Goal: Transaction & Acquisition: Purchase product/service

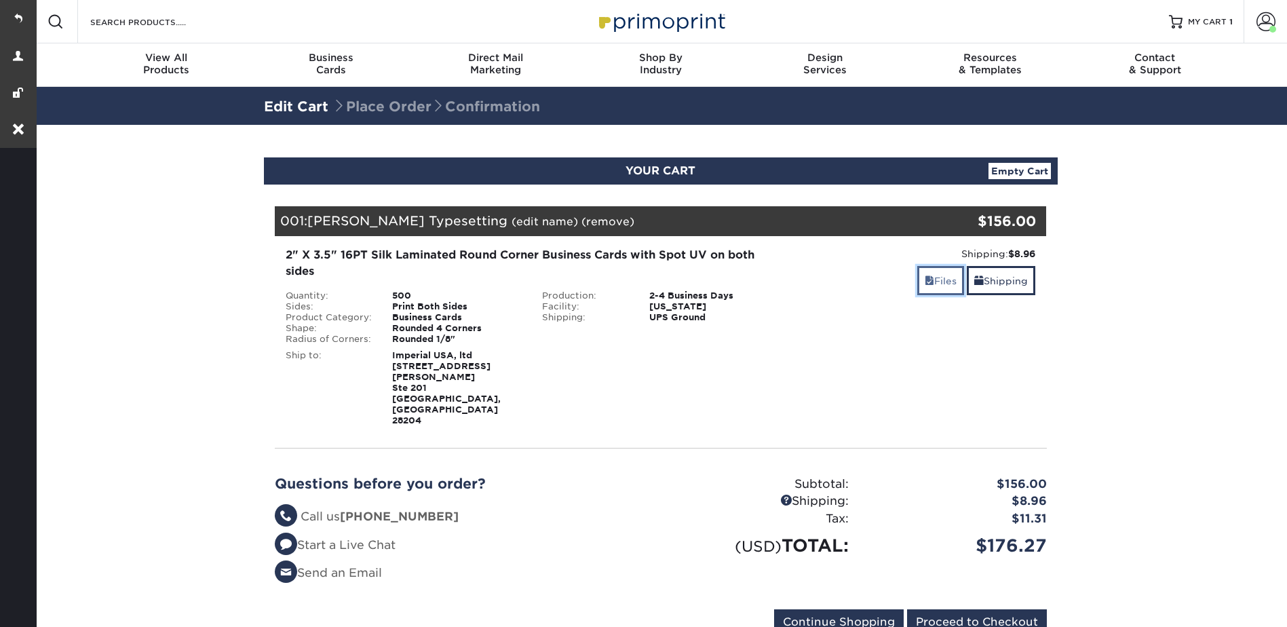
click at [936, 277] on link "Files" at bounding box center [940, 280] width 47 height 29
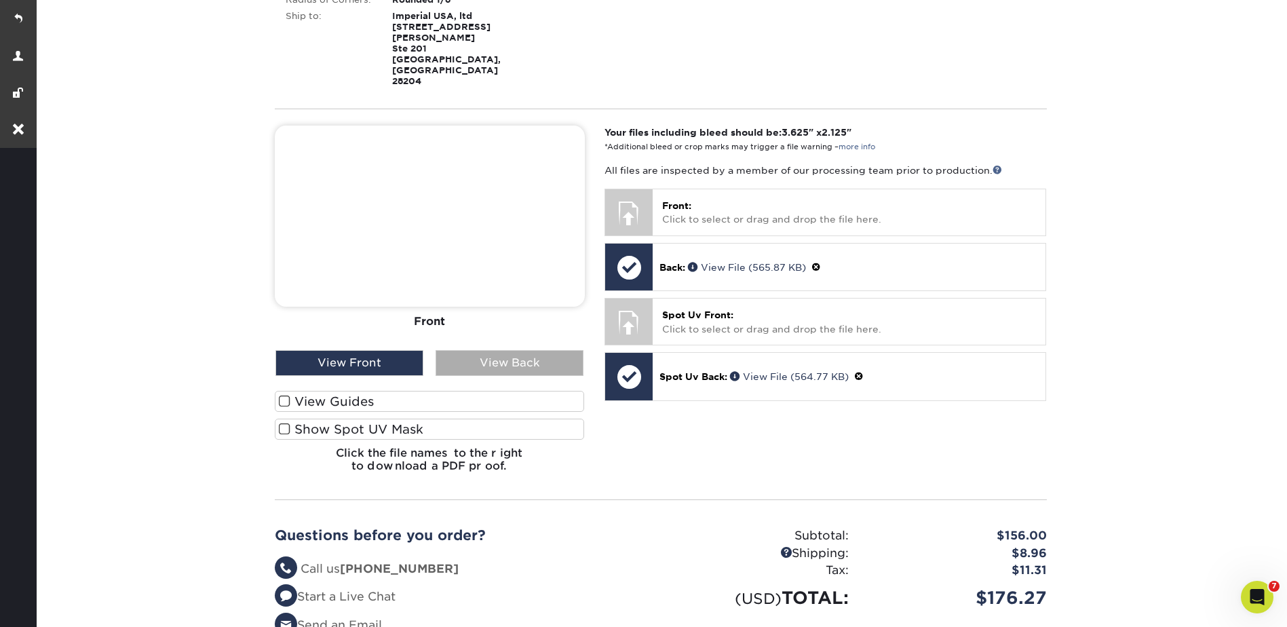
click at [524, 350] on div "View Back" at bounding box center [510, 363] width 148 height 26
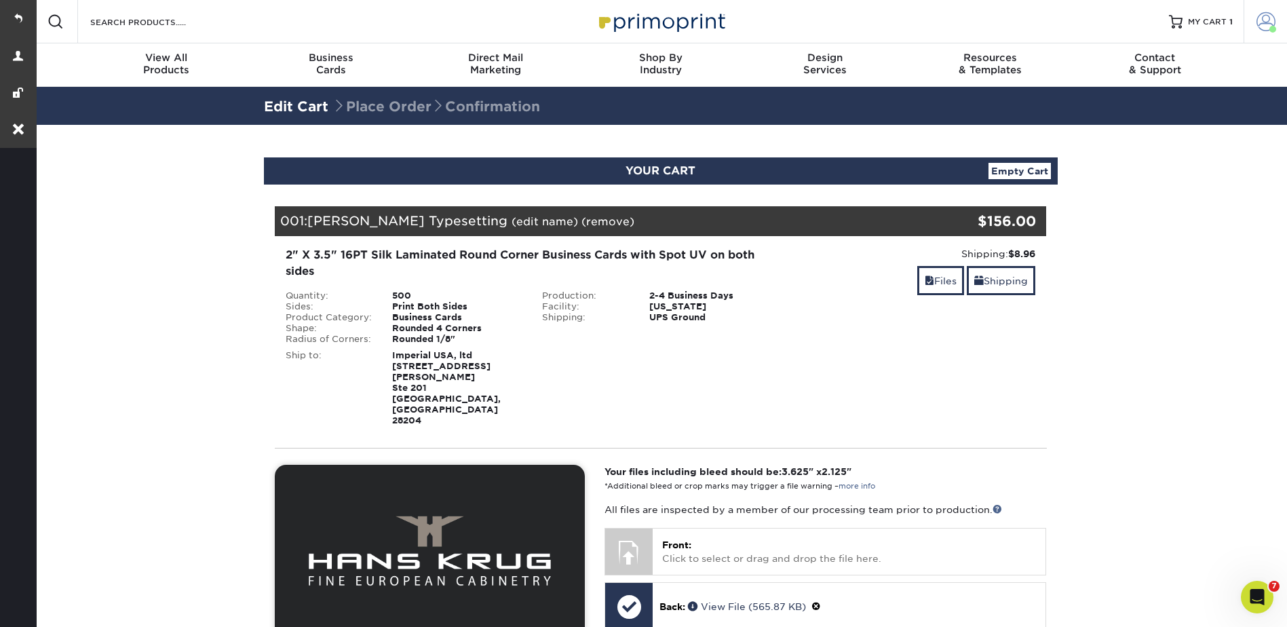
click at [1282, 17] on link "Account" at bounding box center [1265, 21] width 43 height 43
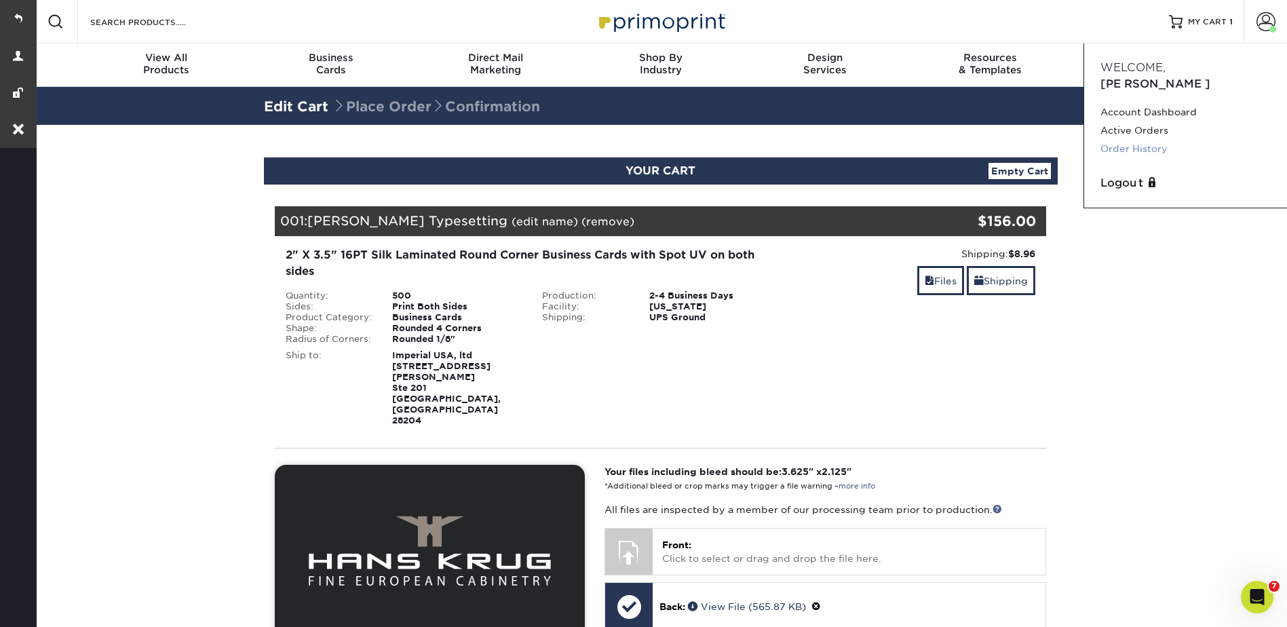
click at [1131, 140] on link "Order History" at bounding box center [1185, 149] width 170 height 18
click at [1128, 140] on link "Order History" at bounding box center [1185, 149] width 170 height 18
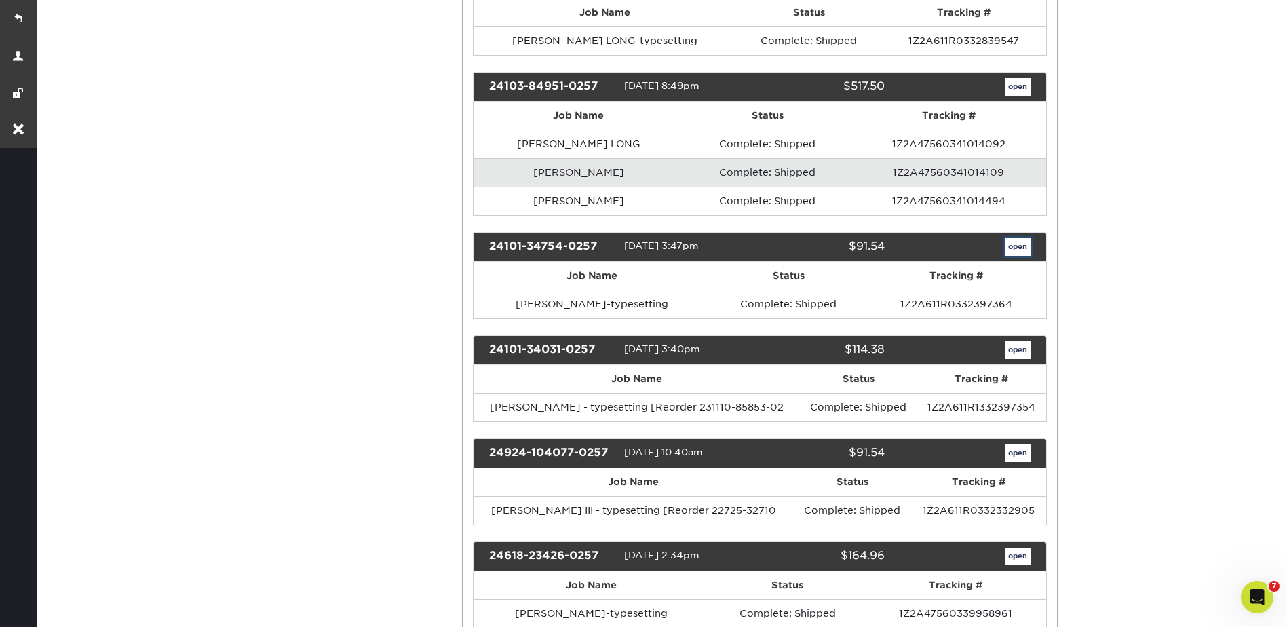
click at [1014, 242] on link "open" at bounding box center [1018, 247] width 26 height 18
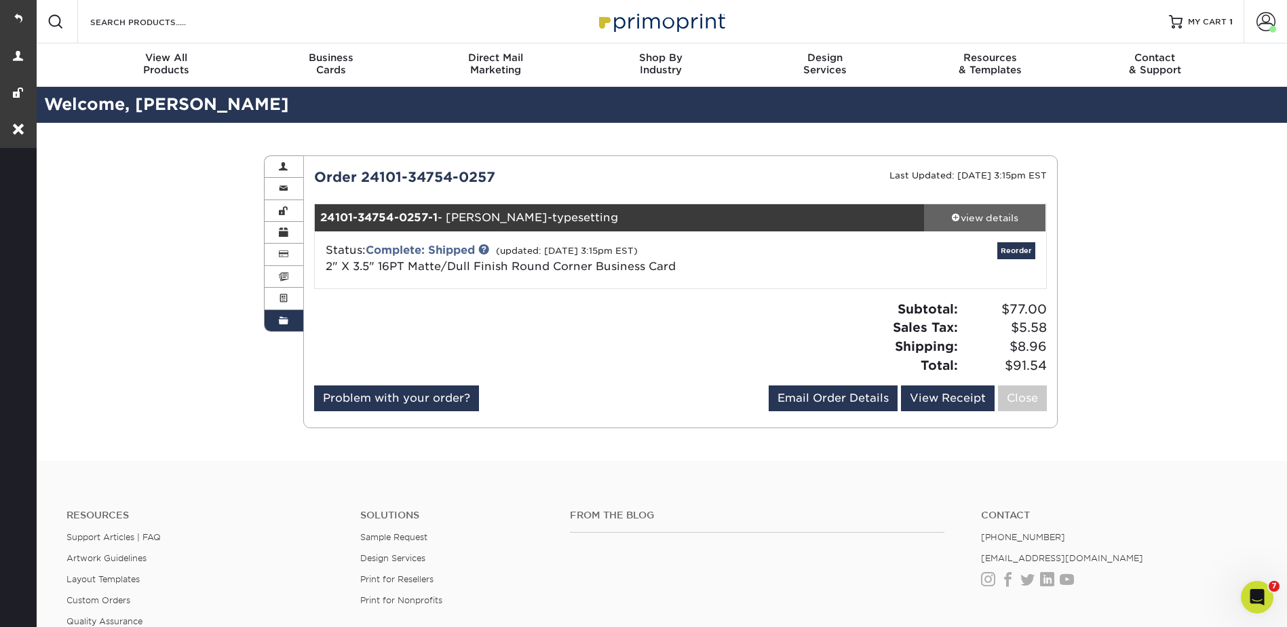
click at [991, 216] on div "view details" at bounding box center [985, 218] width 122 height 14
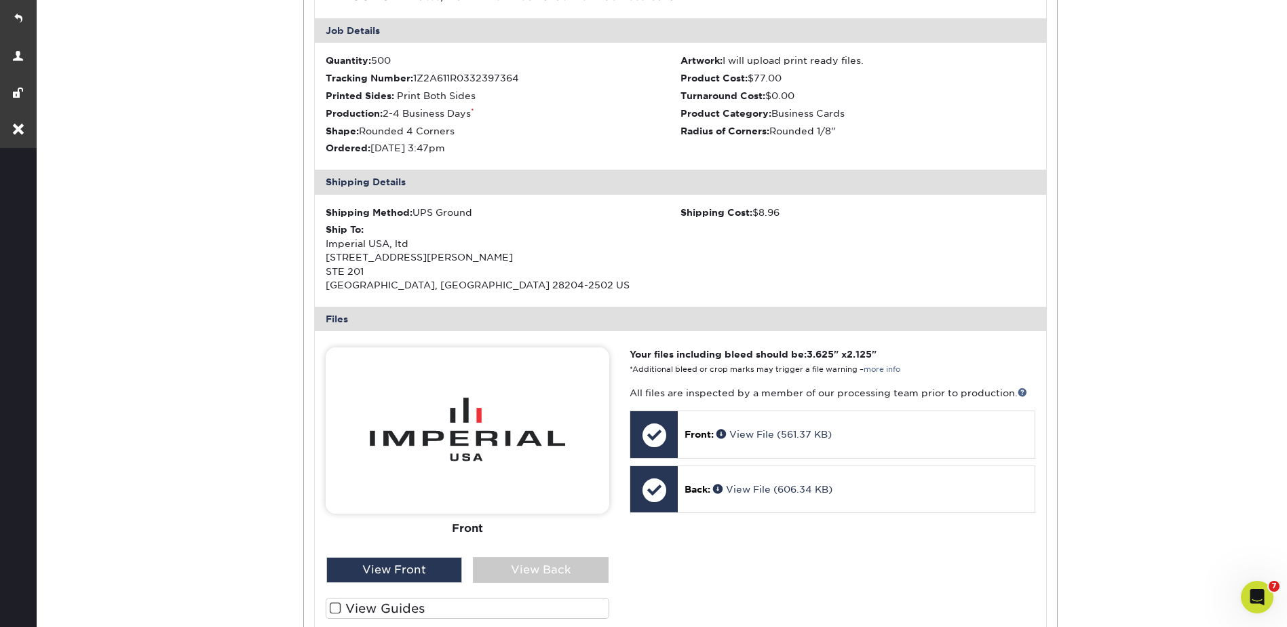
scroll to position [407, 0]
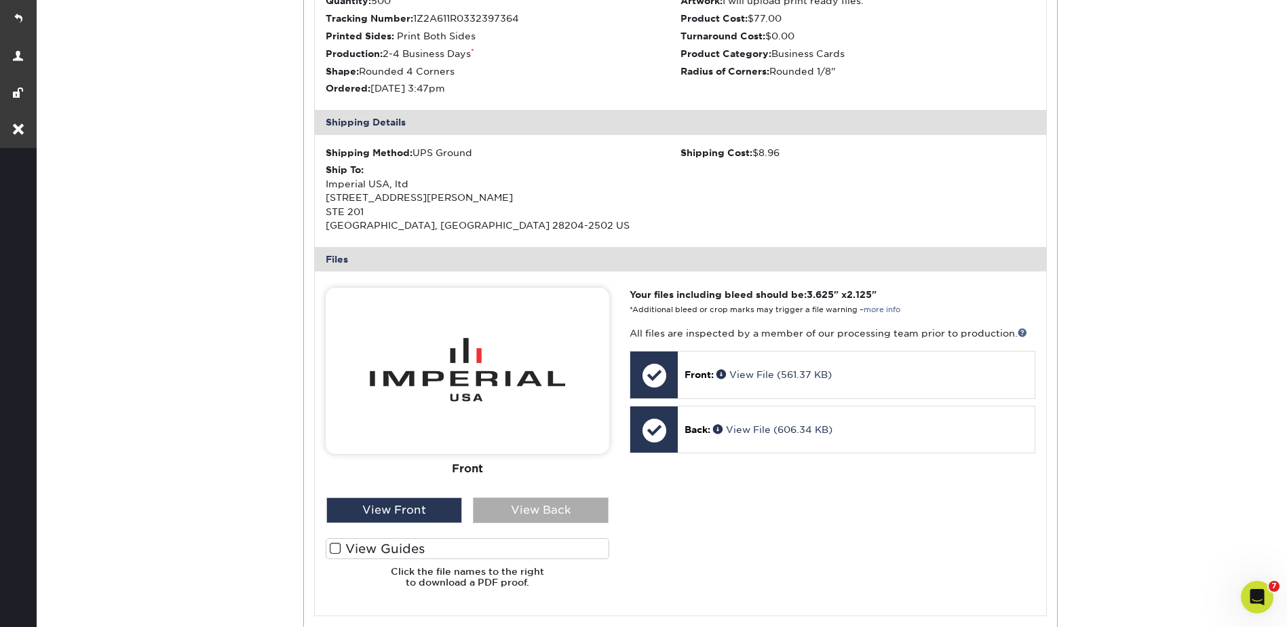
click at [548, 512] on div "View Back" at bounding box center [541, 510] width 136 height 26
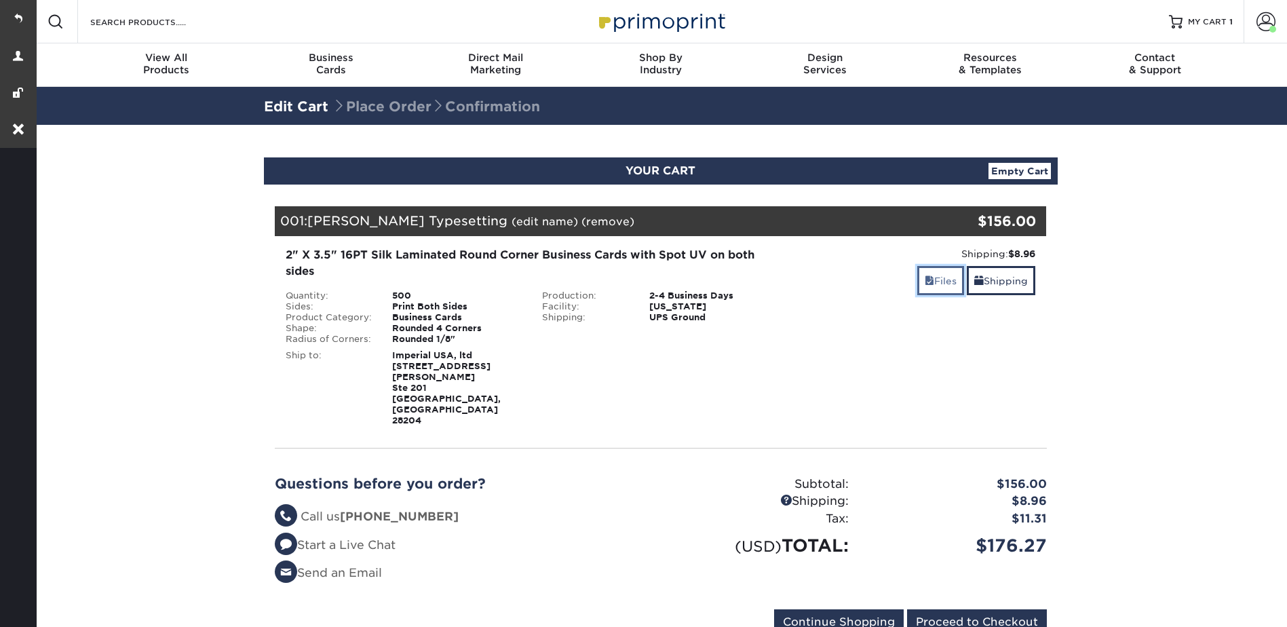
click at [950, 277] on link "Files" at bounding box center [940, 280] width 47 height 29
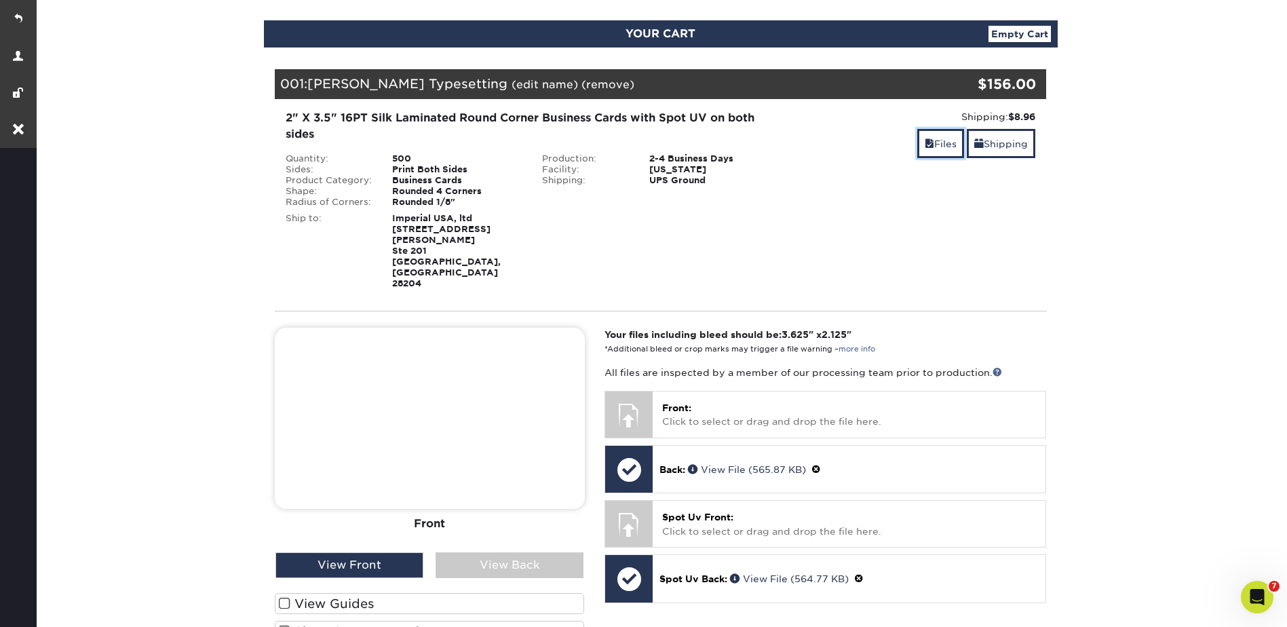
scroll to position [271, 0]
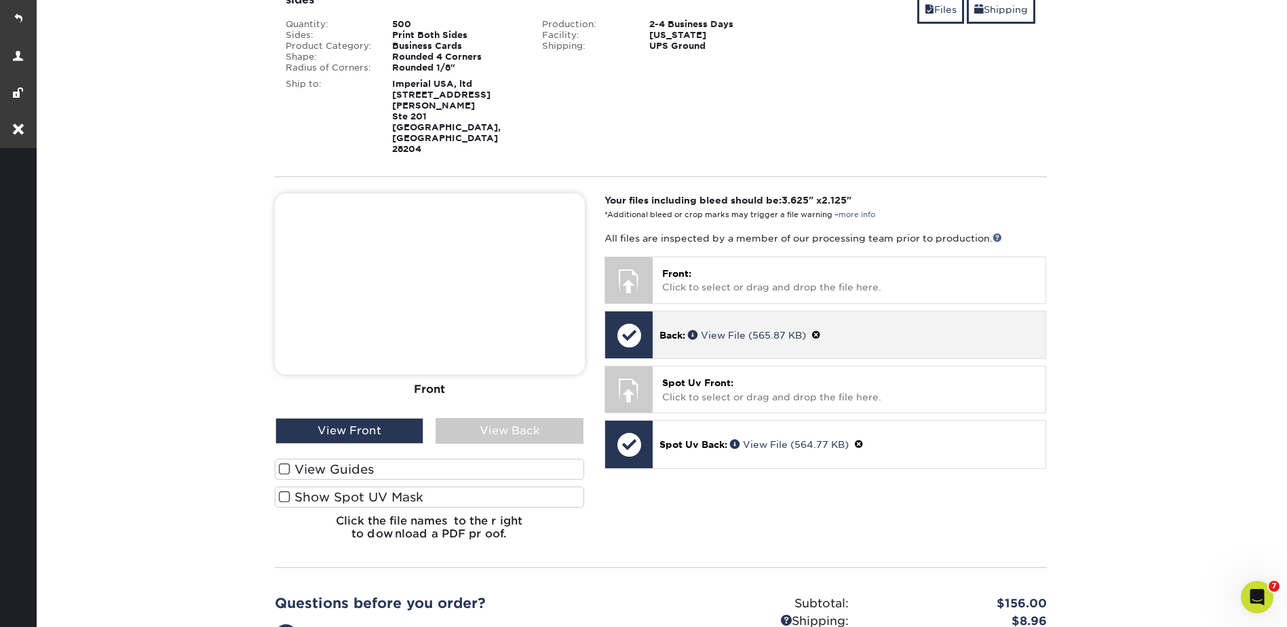
click at [815, 328] on p "Back: View File (565.87 KB)" at bounding box center [848, 335] width 379 height 14
click at [820, 330] on span at bounding box center [815, 335] width 9 height 11
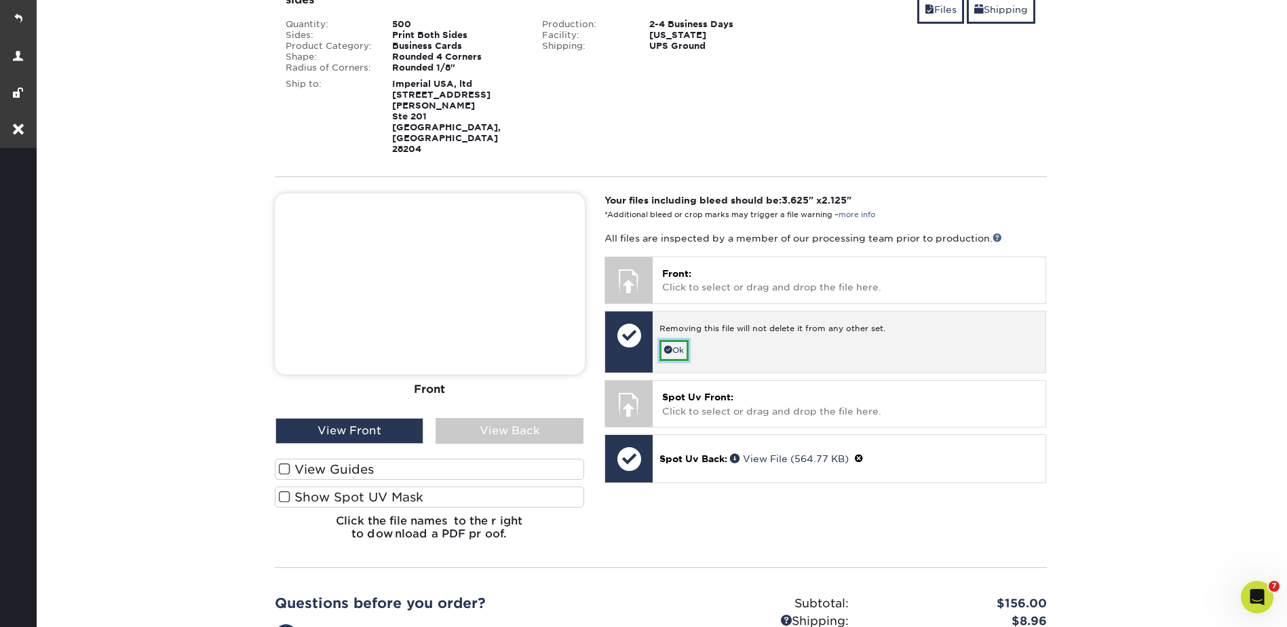
click at [678, 340] on link "Ok" at bounding box center [673, 350] width 29 height 21
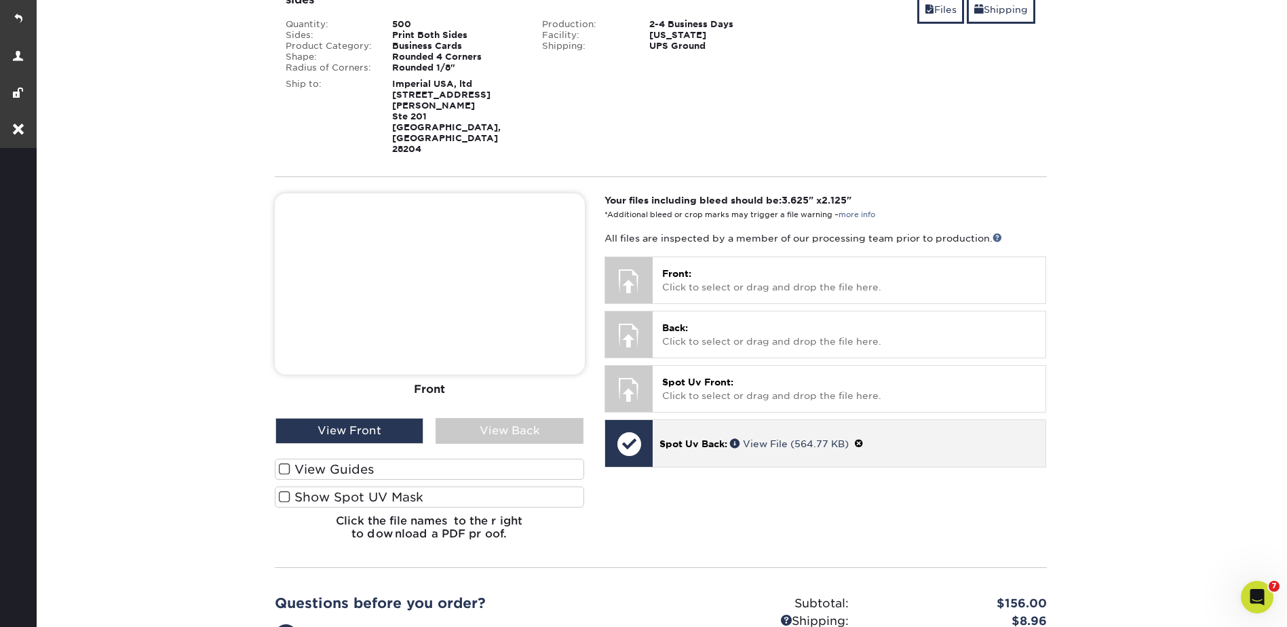
drag, startPoint x: 866, startPoint y: 410, endPoint x: 780, endPoint y: 430, distance: 88.5
click at [864, 438] on span at bounding box center [858, 443] width 9 height 11
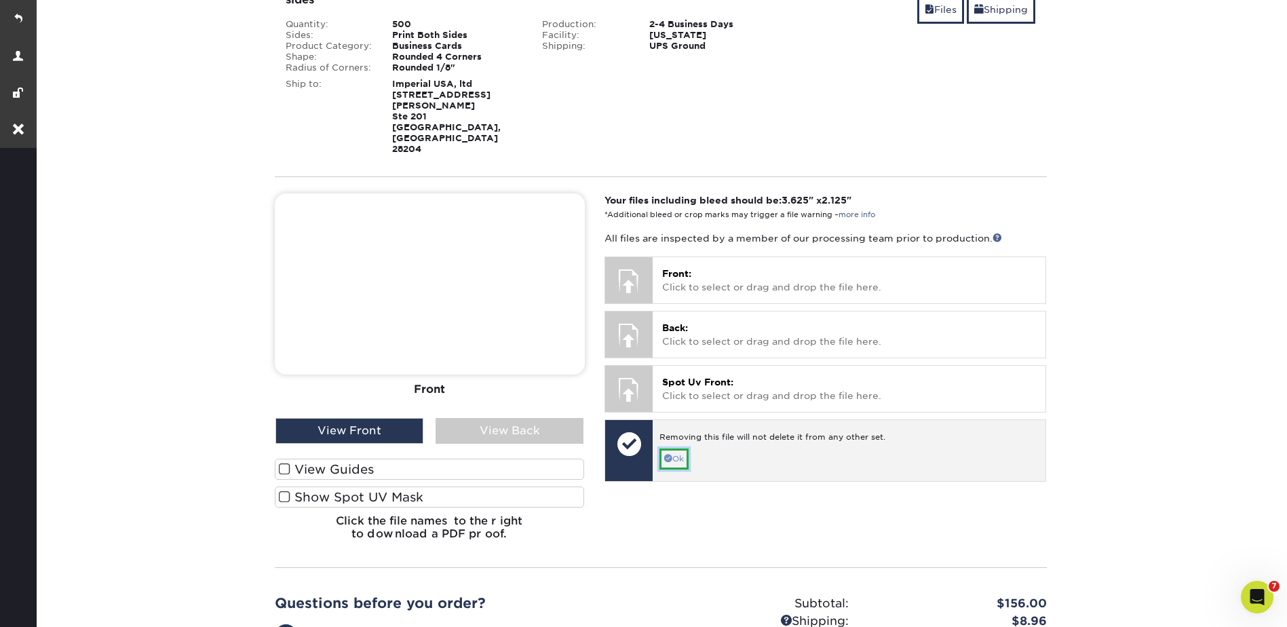
click at [687, 448] on link "Ok" at bounding box center [673, 458] width 29 height 21
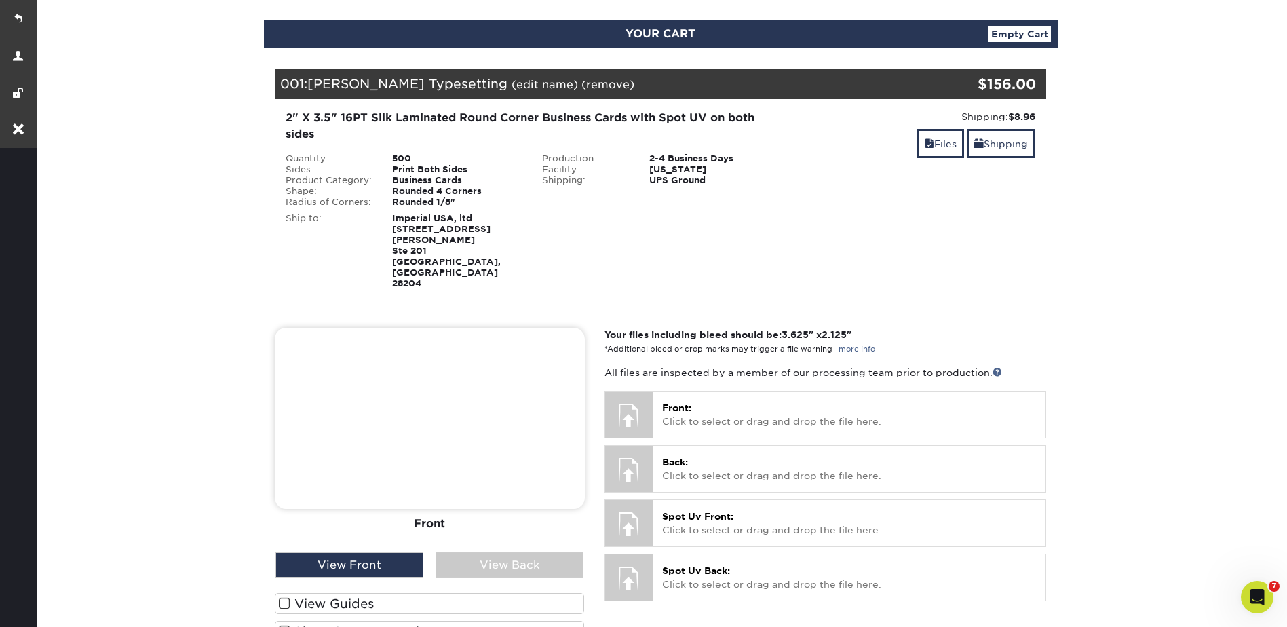
scroll to position [0, 0]
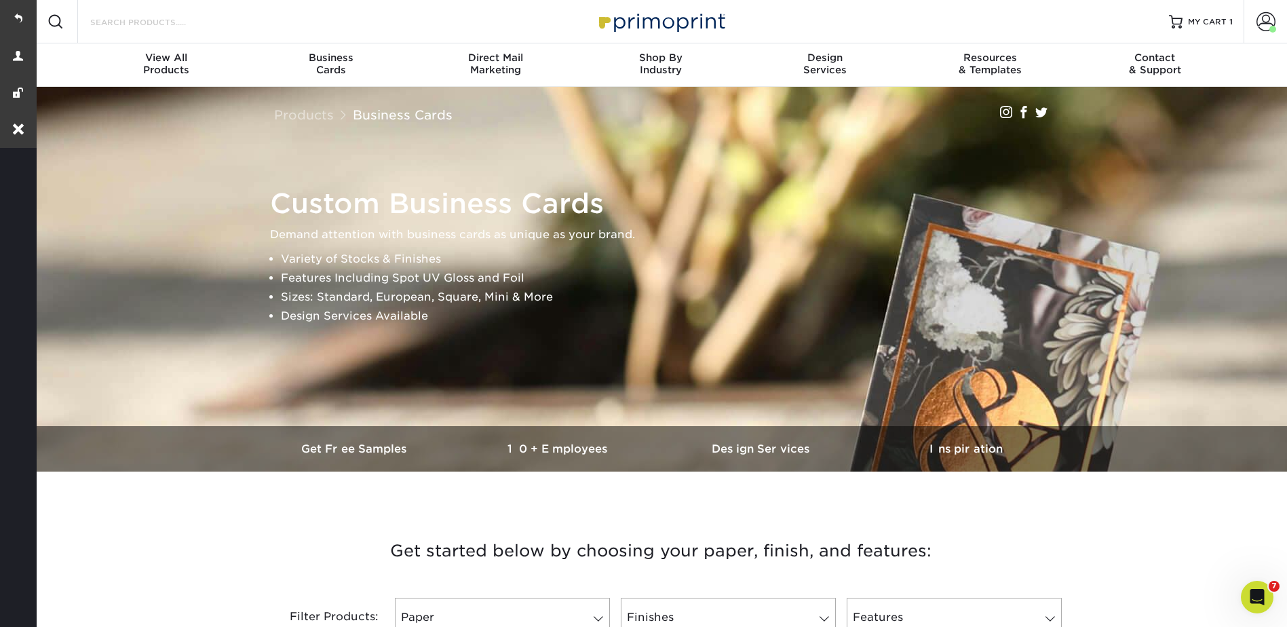
click at [138, 24] on input "Search Products" at bounding box center [155, 22] width 132 height 16
click at [111, 17] on input "Search Products" at bounding box center [155, 22] width 132 height 16
type input "g"
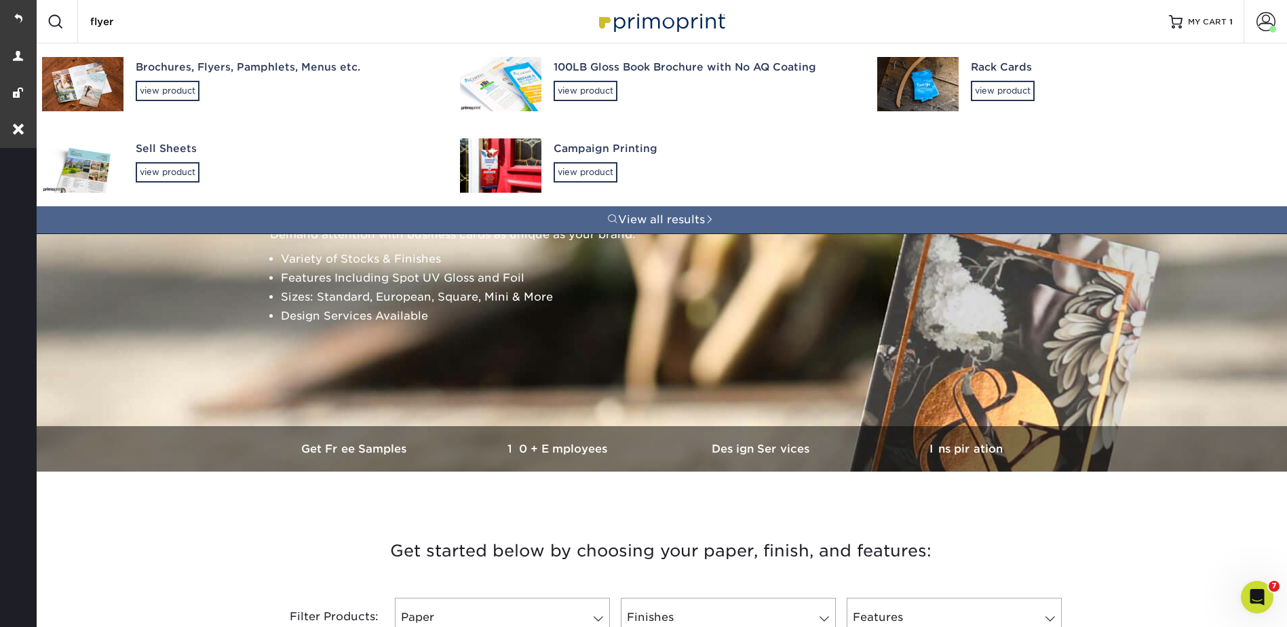
type input "flyer"
click at [173, 71] on div "Brochures, Flyers, Pamphlets, Menus etc." at bounding box center [286, 68] width 300 height 16
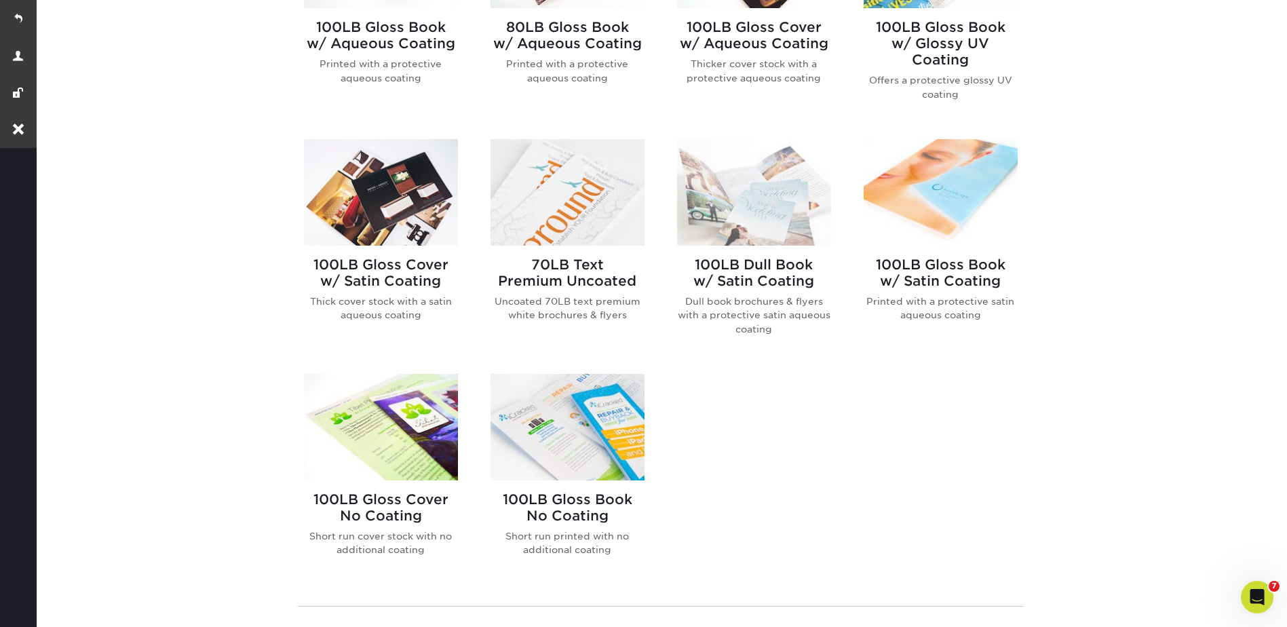
scroll to position [746, 0]
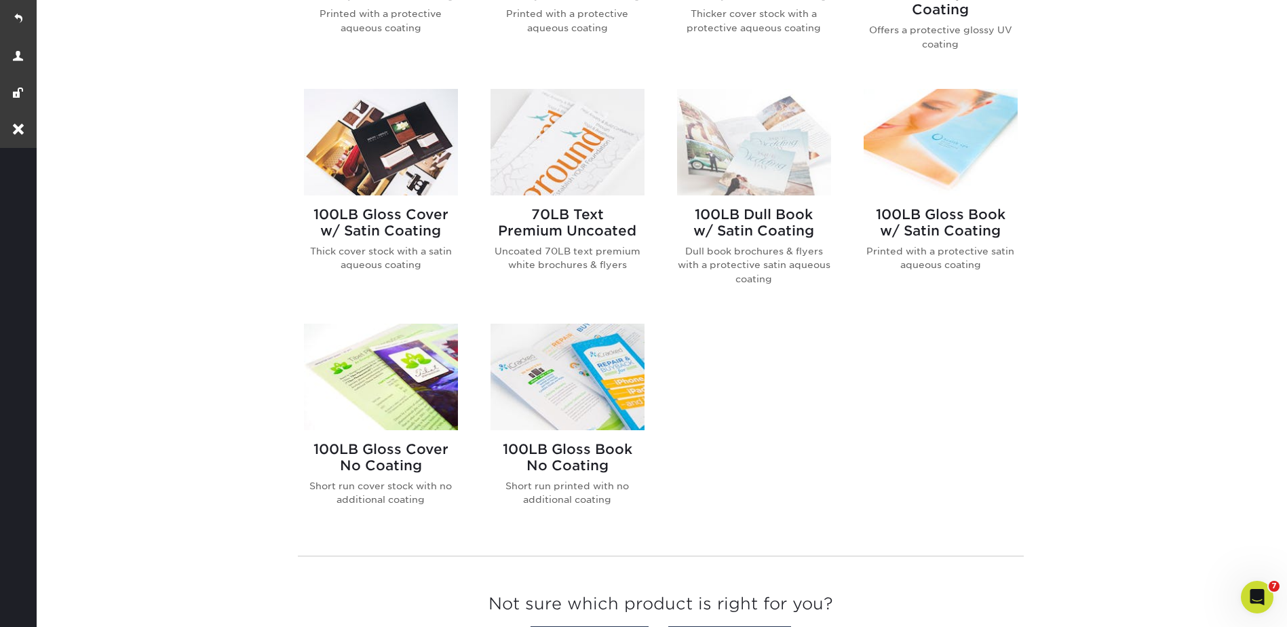
click at [578, 174] on img at bounding box center [568, 142] width 154 height 107
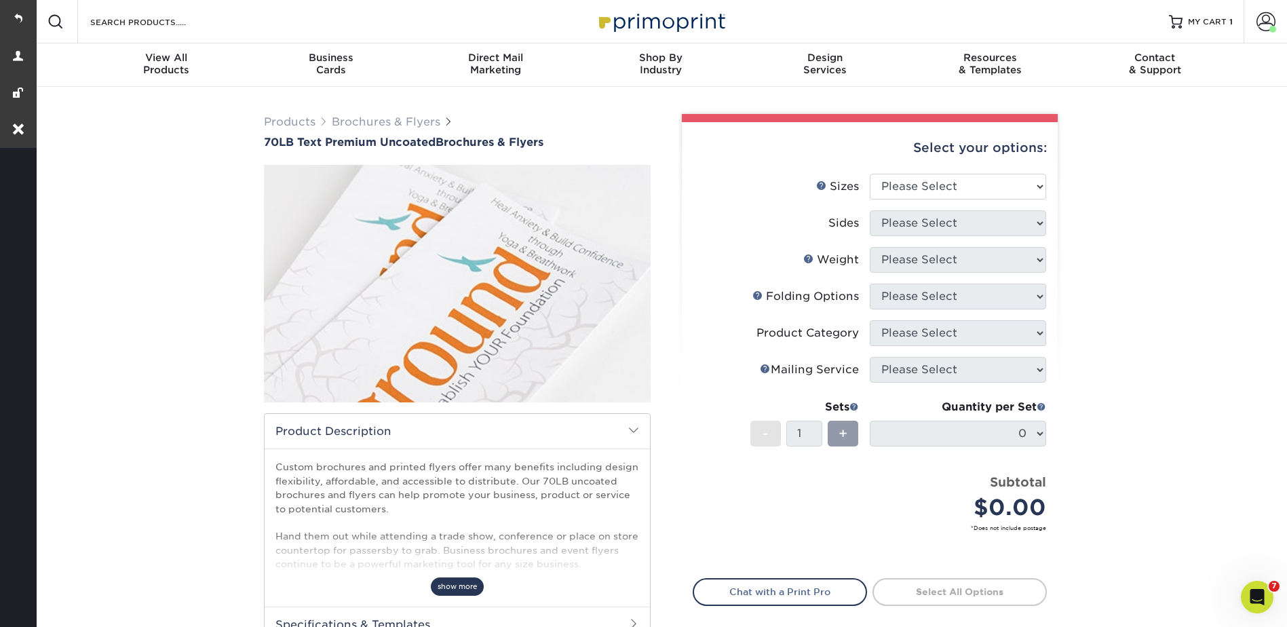
click at [467, 588] on span "show more" at bounding box center [457, 586] width 53 height 18
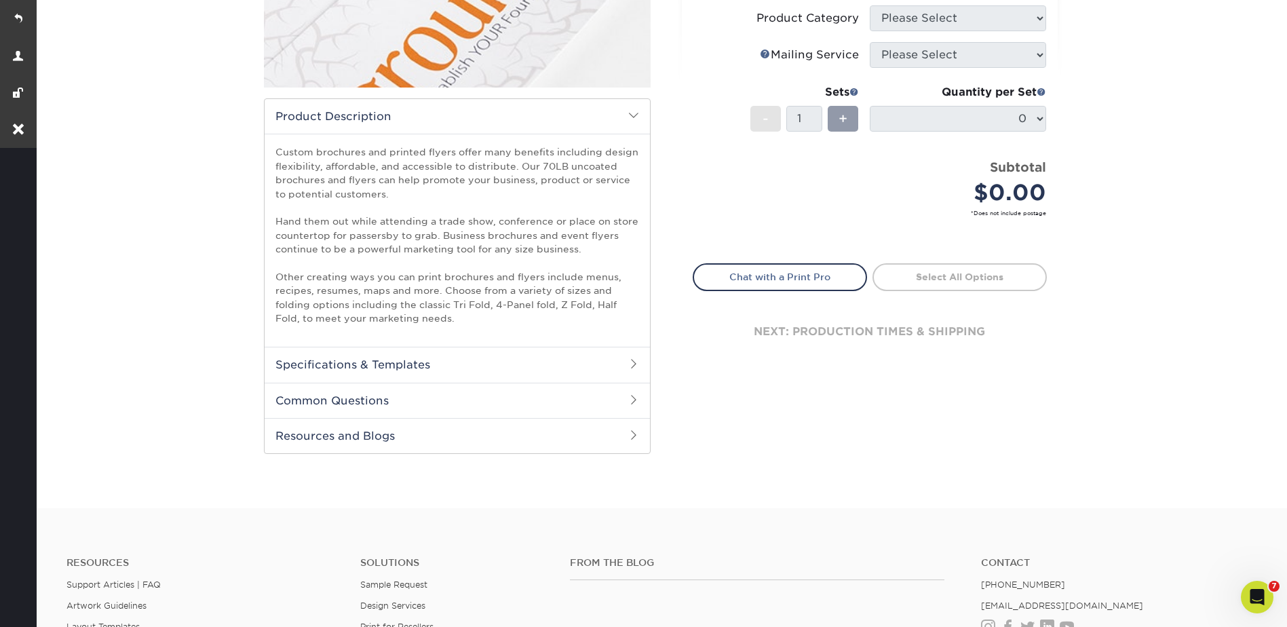
scroll to position [339, 0]
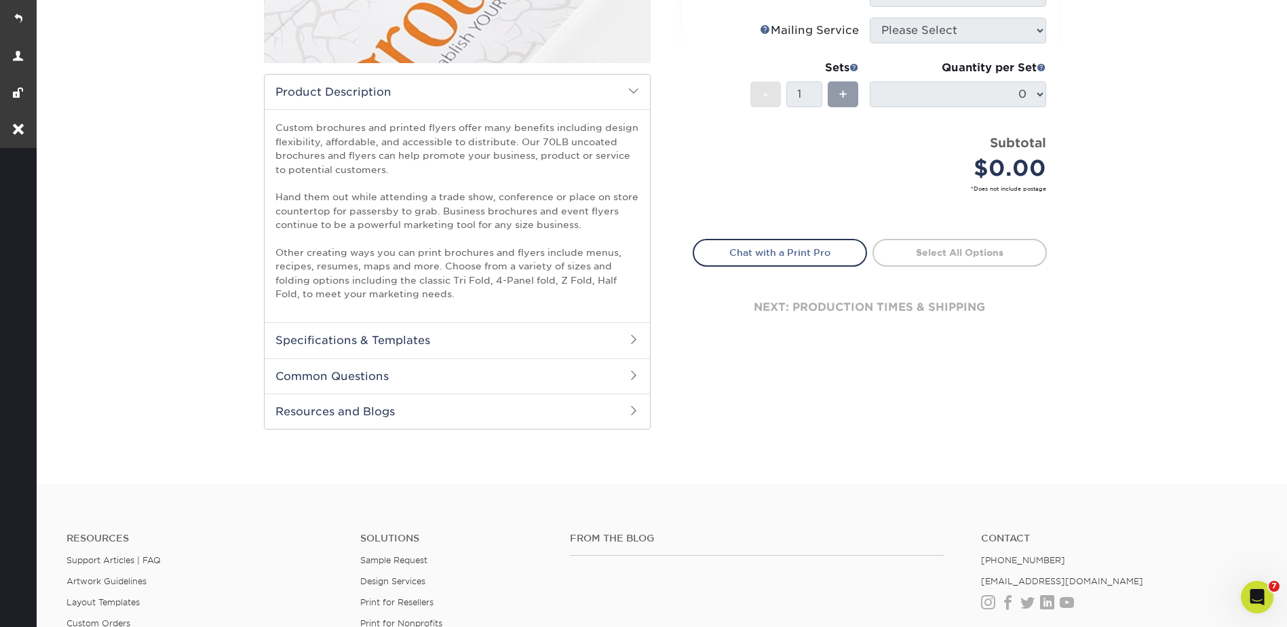
click at [356, 339] on h2 "Specifications & Templates" at bounding box center [457, 339] width 385 height 35
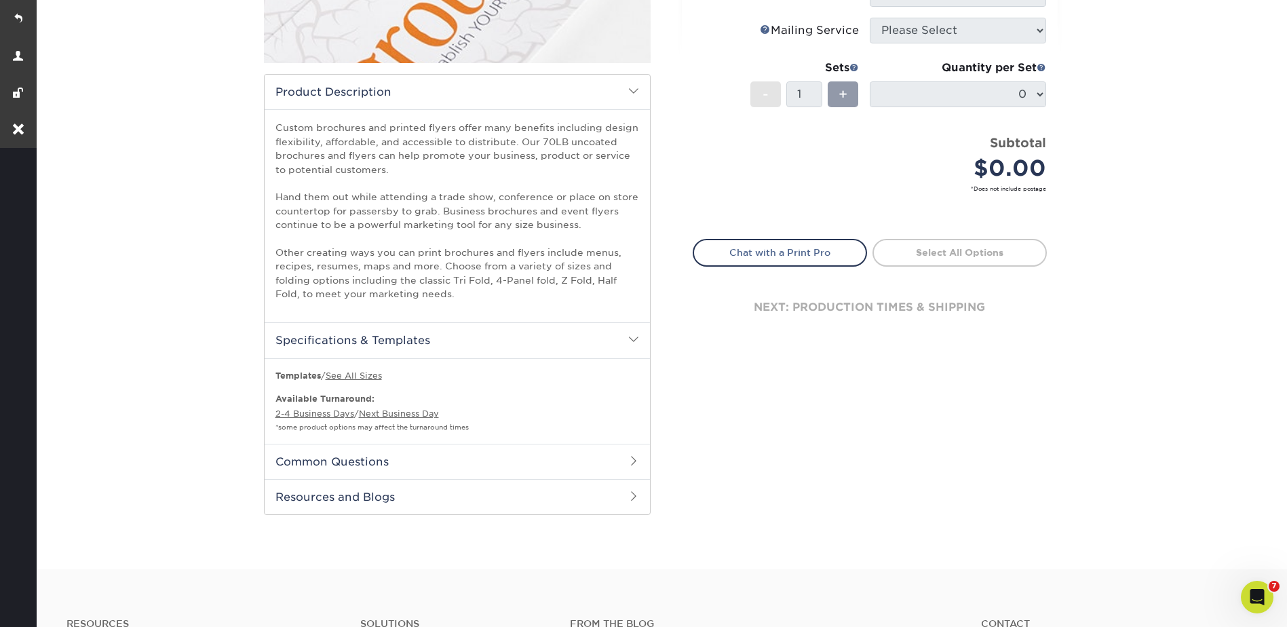
click at [347, 462] on h2 "Common Questions" at bounding box center [457, 461] width 385 height 35
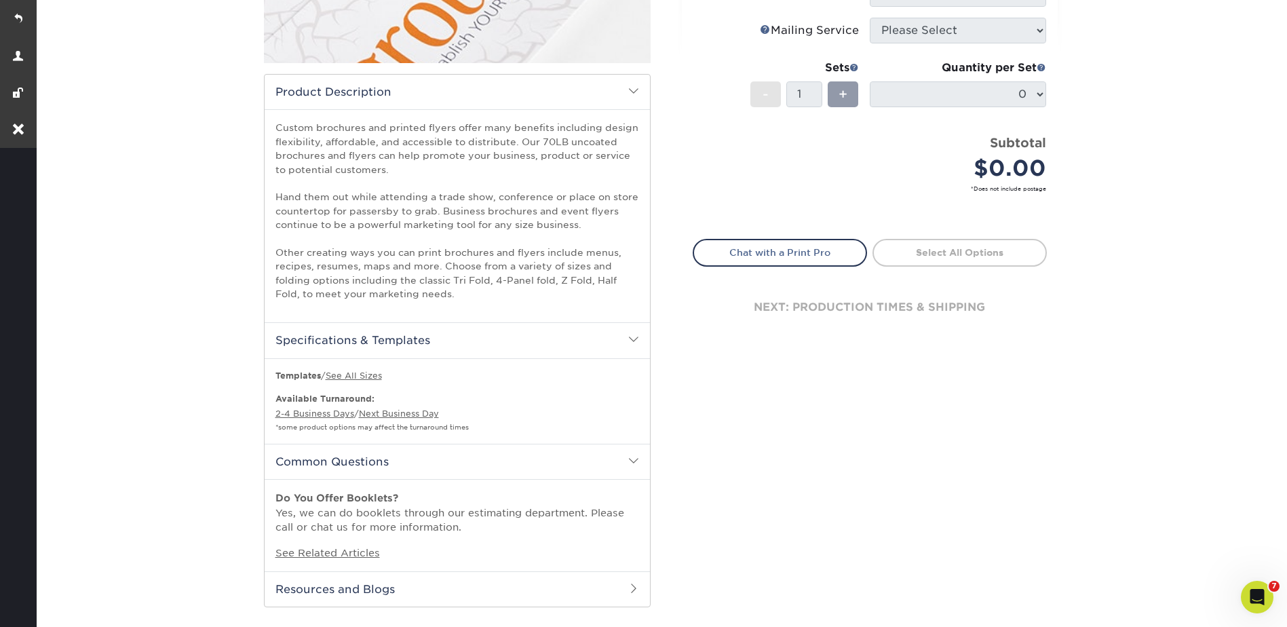
scroll to position [0, 0]
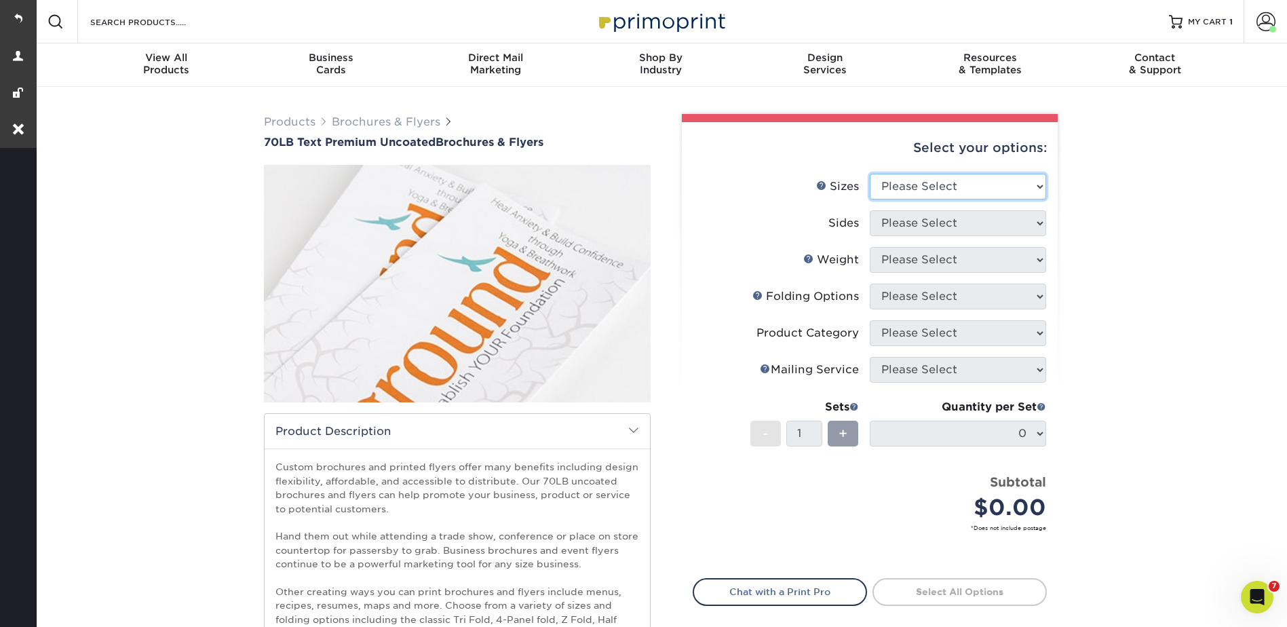
click at [889, 182] on select "Please Select 3.67" x 8.5" 4" x 6" 4" x 8.5" 4" x 9" 4.25" x 5.5" 4.25" x 11" 5…" at bounding box center [958, 187] width 176 height 26
click at [890, 181] on select "Please Select 3.67" x 8.5" 4" x 6" 4" x 8.5" 4" x 9" 4.25" x 5.5" 4.25" x 11" 5…" at bounding box center [958, 187] width 176 height 26
click at [153, 14] on input "Search Products" at bounding box center [155, 22] width 132 height 16
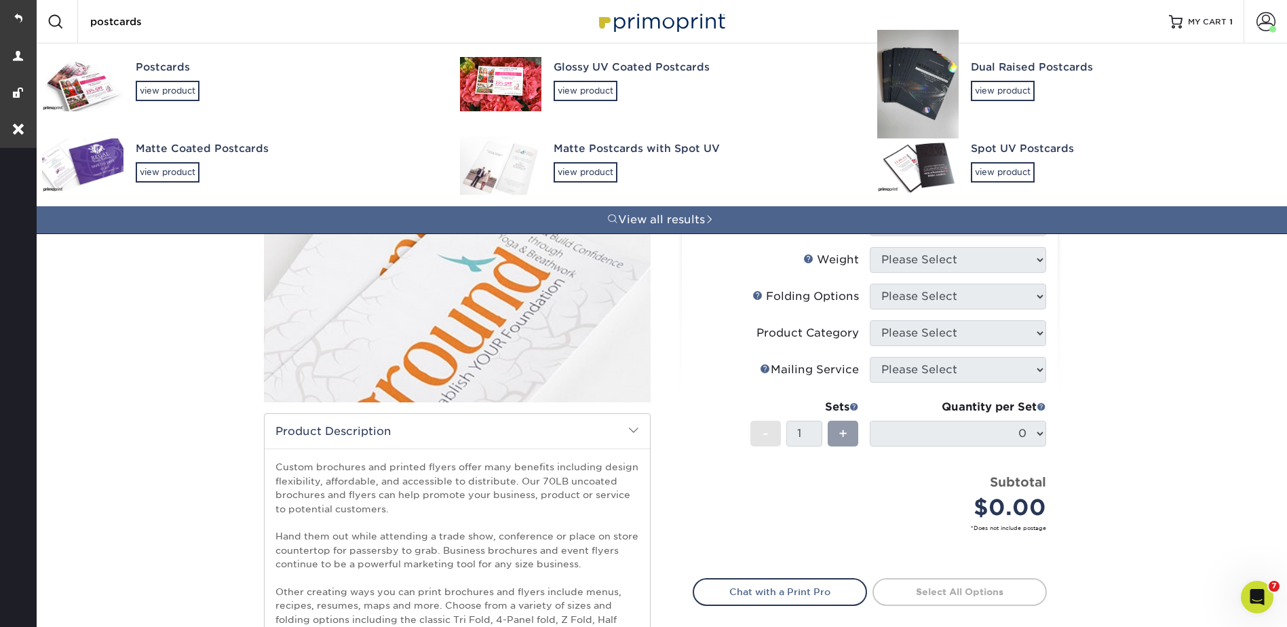
type input "postcards"
click at [149, 69] on div "Postcards" at bounding box center [286, 68] width 300 height 16
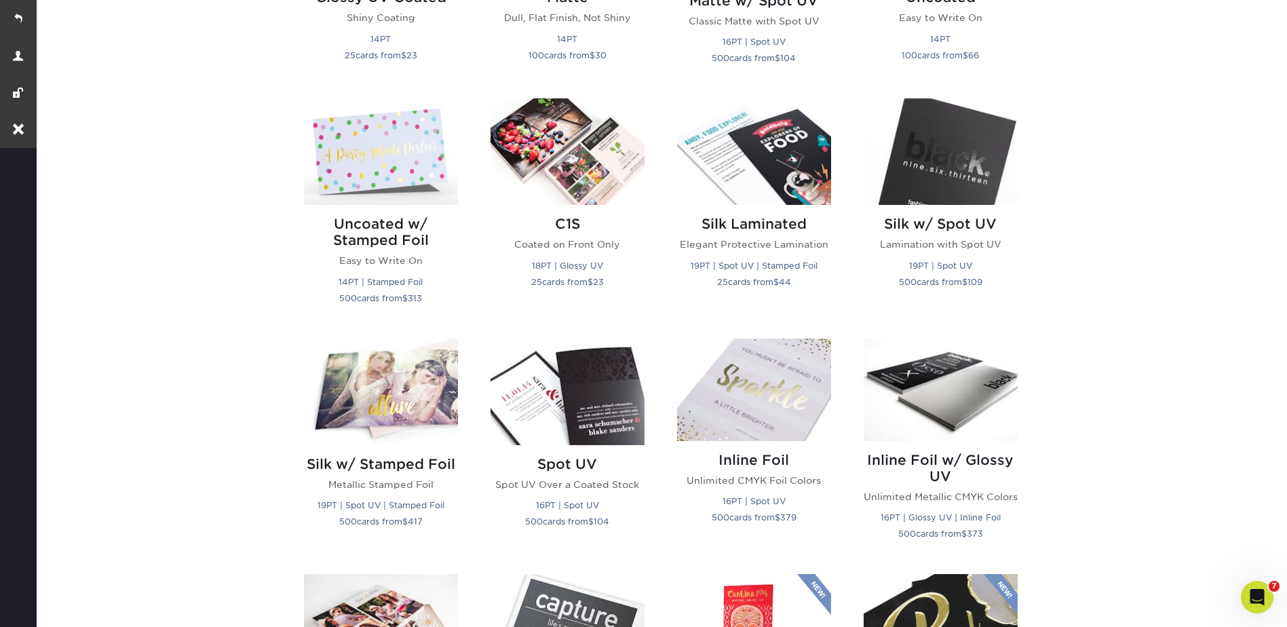
scroll to position [611, 0]
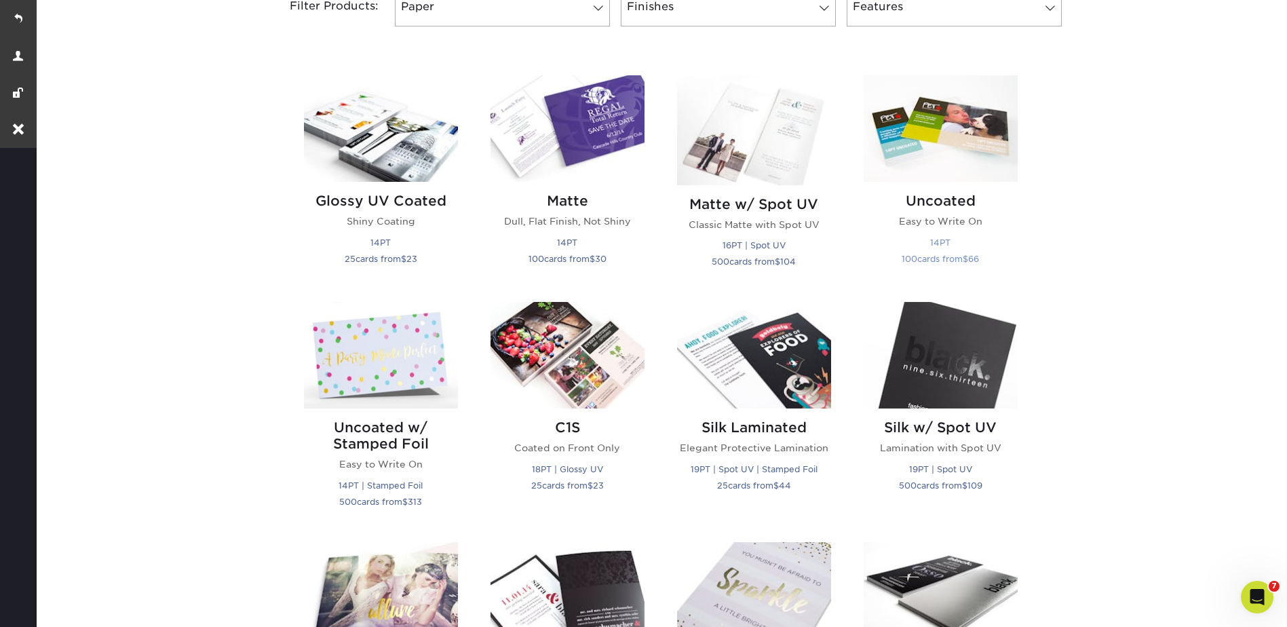
click at [942, 130] on img at bounding box center [941, 128] width 154 height 107
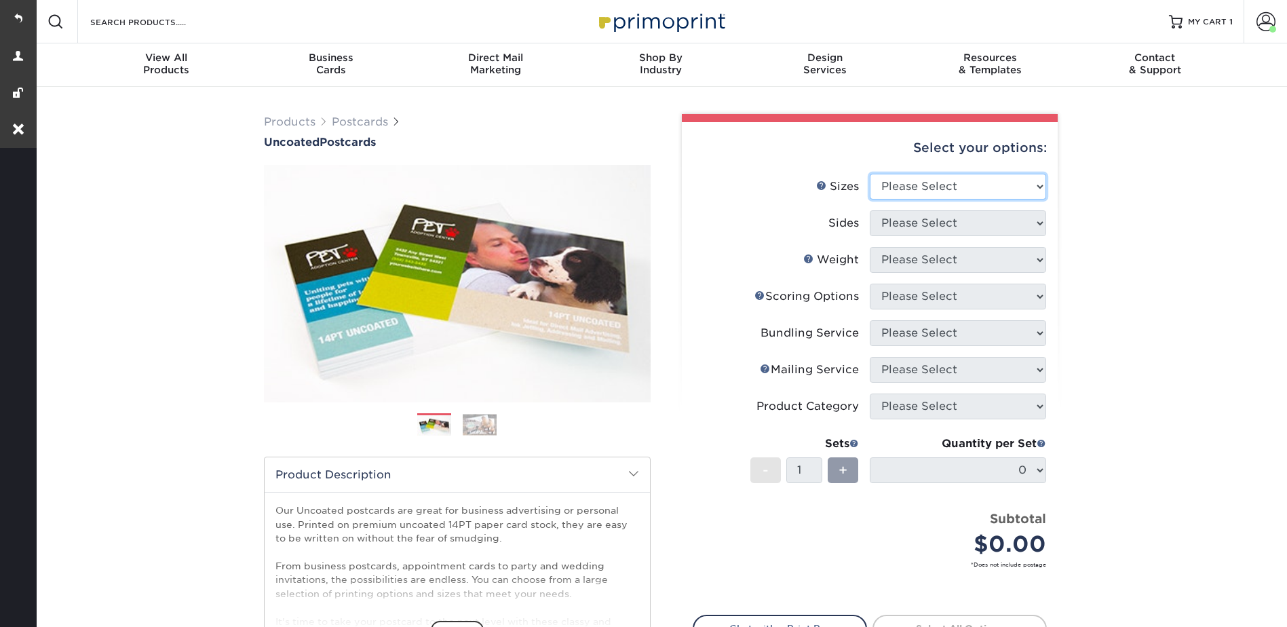
click at [908, 182] on select "Please Select 1.5" x 7" 2" x 8" 2.12" x 5.5" 2.75" x 4.25" 2.75" x 8.5" 3" x 4"…" at bounding box center [958, 187] width 176 height 26
select select "3.67x8.50"
click at [870, 174] on select "Please Select 1.5" x 7" 2" x 8" 2.12" x 5.5" 2.75" x 4.25" 2.75" x 8.5" 3" x 4"…" at bounding box center [958, 187] width 176 height 26
drag, startPoint x: 896, startPoint y: 218, endPoint x: 900, endPoint y: 232, distance: 14.2
click at [895, 218] on select "Please Select Print Both Sides Print Front Only" at bounding box center [958, 223] width 176 height 26
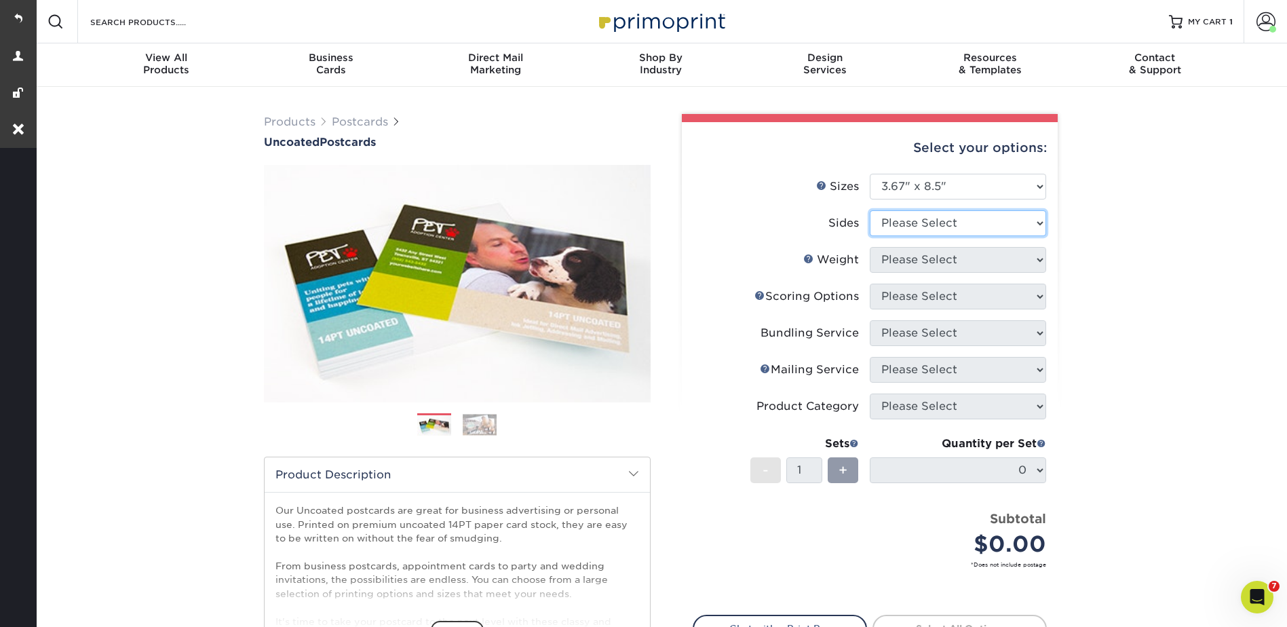
select select "13abbda7-1d64-4f25-8bb2-c179b224825d"
click at [870, 210] on select "Please Select Print Both Sides Print Front Only" at bounding box center [958, 223] width 176 height 26
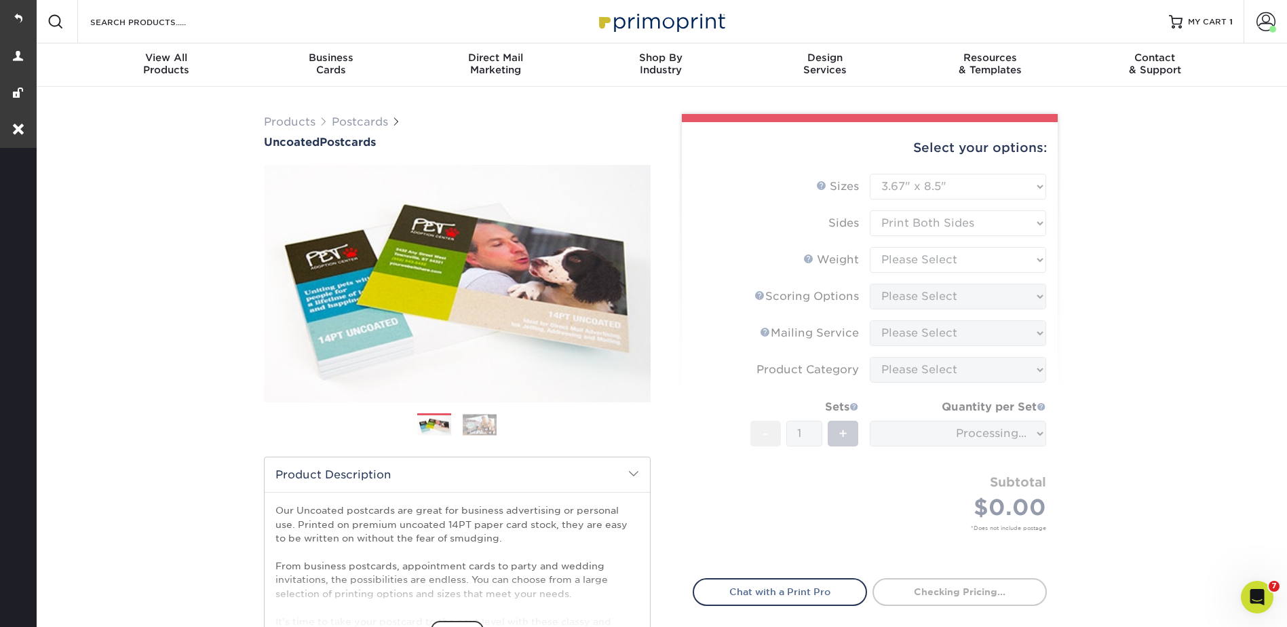
click at [900, 258] on form "Sizes Help Sizes Please Select 1.5" x 7" 2" x 8" 2.12" x 5.5" 2.75" x 4.25" 2.7…" at bounding box center [870, 368] width 354 height 389
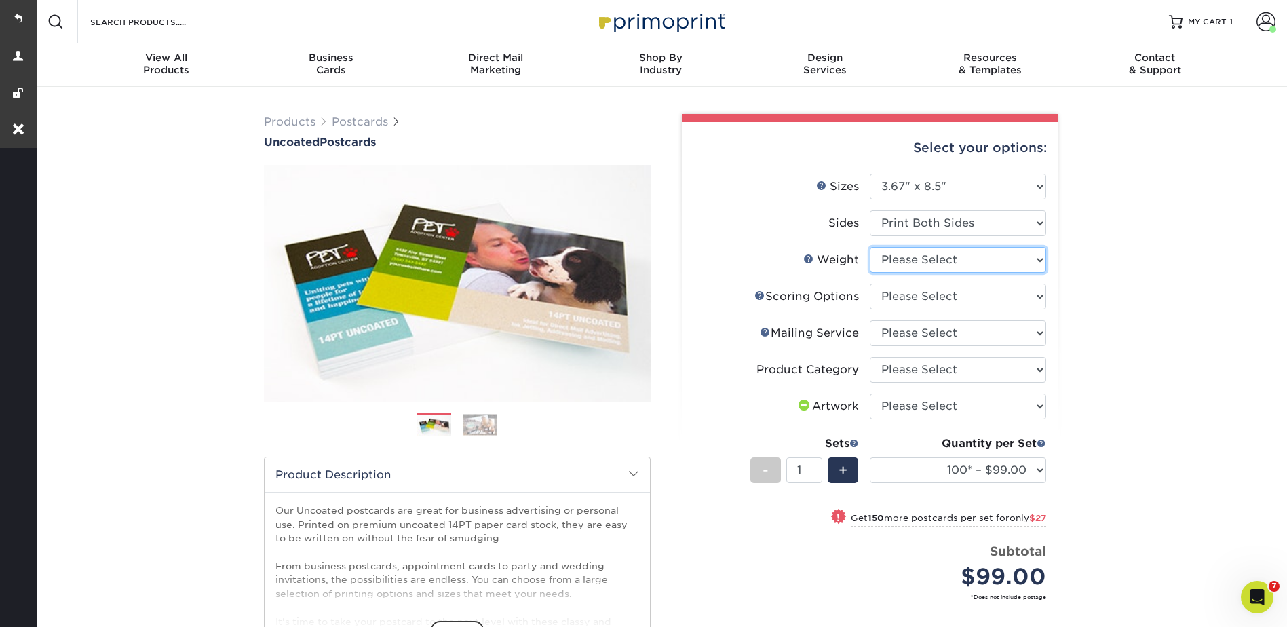
drag, startPoint x: 910, startPoint y: 254, endPoint x: 910, endPoint y: 274, distance: 19.7
click at [910, 254] on select "Please Select 14PT Uncoated" at bounding box center [958, 260] width 176 height 26
select select "14PT Uncoated"
click at [870, 247] on select "Please Select 14PT Uncoated" at bounding box center [958, 260] width 176 height 26
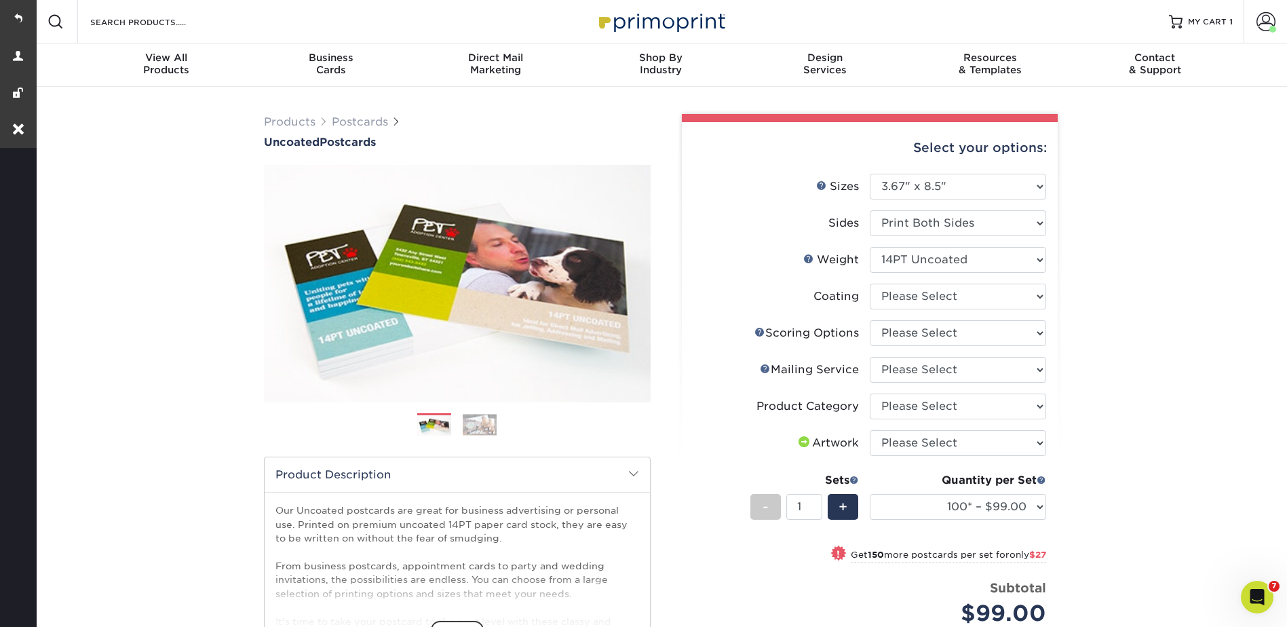
click at [917, 282] on li "Weight Help Weight Please Select 14PT Uncoated" at bounding box center [869, 265] width 353 height 37
drag, startPoint x: 911, startPoint y: 292, endPoint x: 910, endPoint y: 303, distance: 10.9
click at [911, 292] on select at bounding box center [958, 297] width 176 height 26
select select "3e7618de-abca-4bda-9f97-8b9129e913d8"
click at [870, 284] on select at bounding box center [958, 297] width 176 height 26
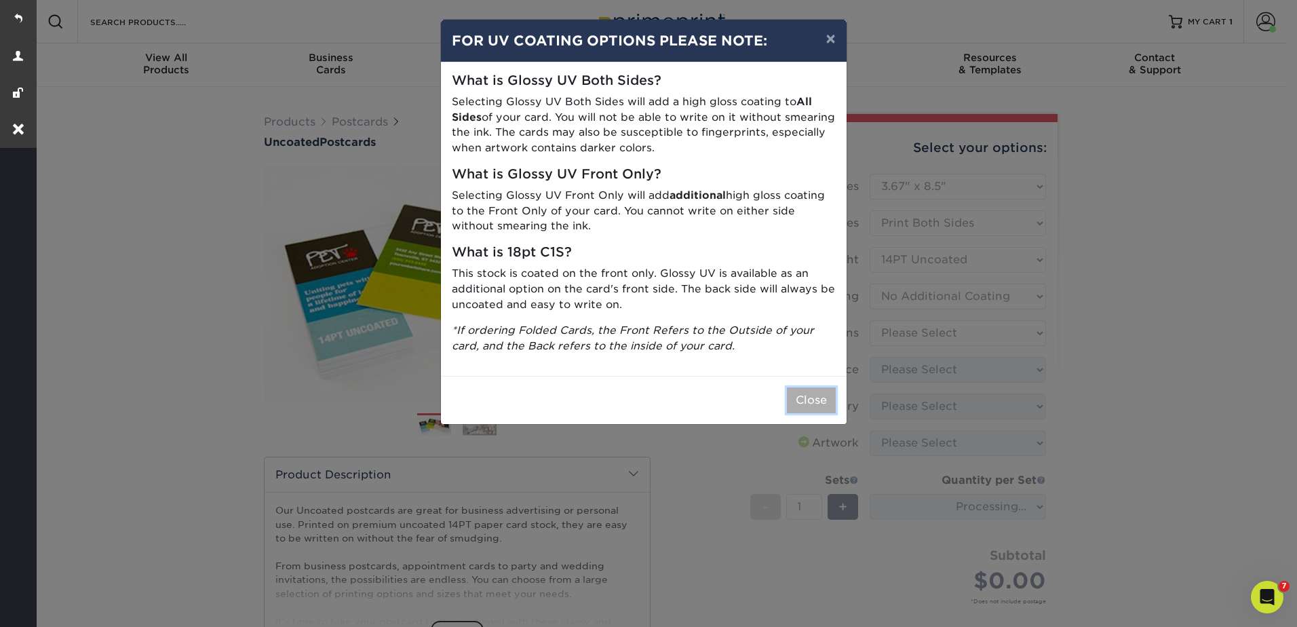
click at [802, 396] on button "Close" at bounding box center [811, 400] width 49 height 26
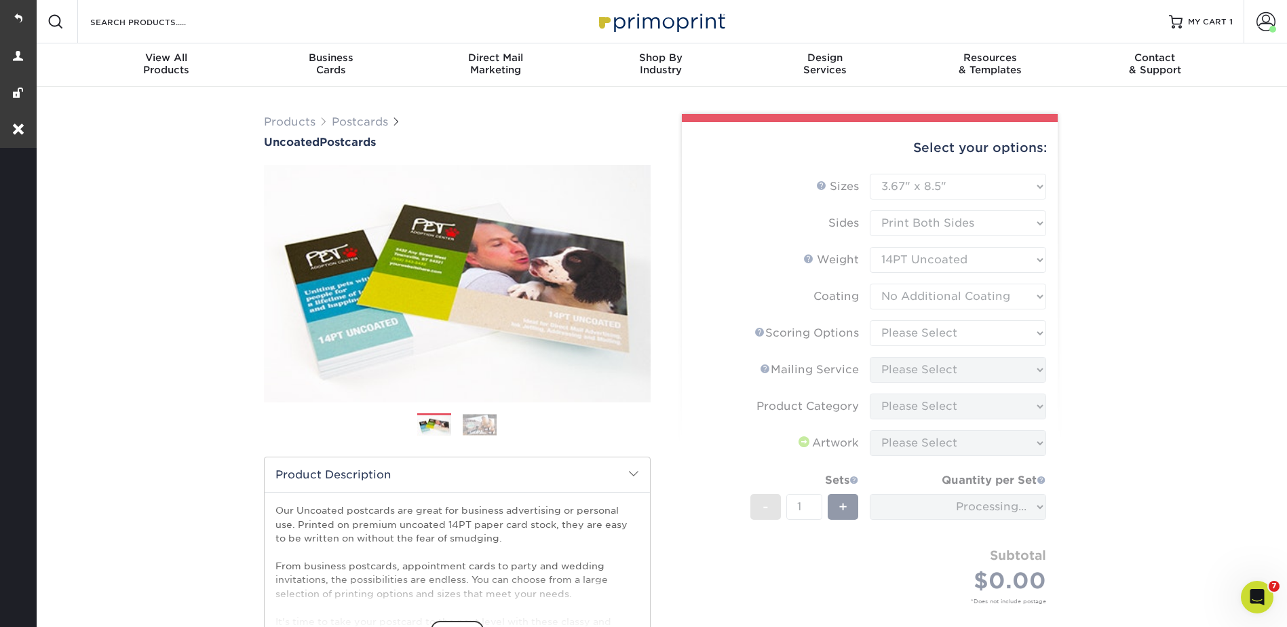
click at [895, 330] on form "Sizes Help Sizes Please Select 1.5" x 7" 2" x 8" 2.12" x 5.5" 2.75" x 4.25" 2.7…" at bounding box center [870, 405] width 354 height 462
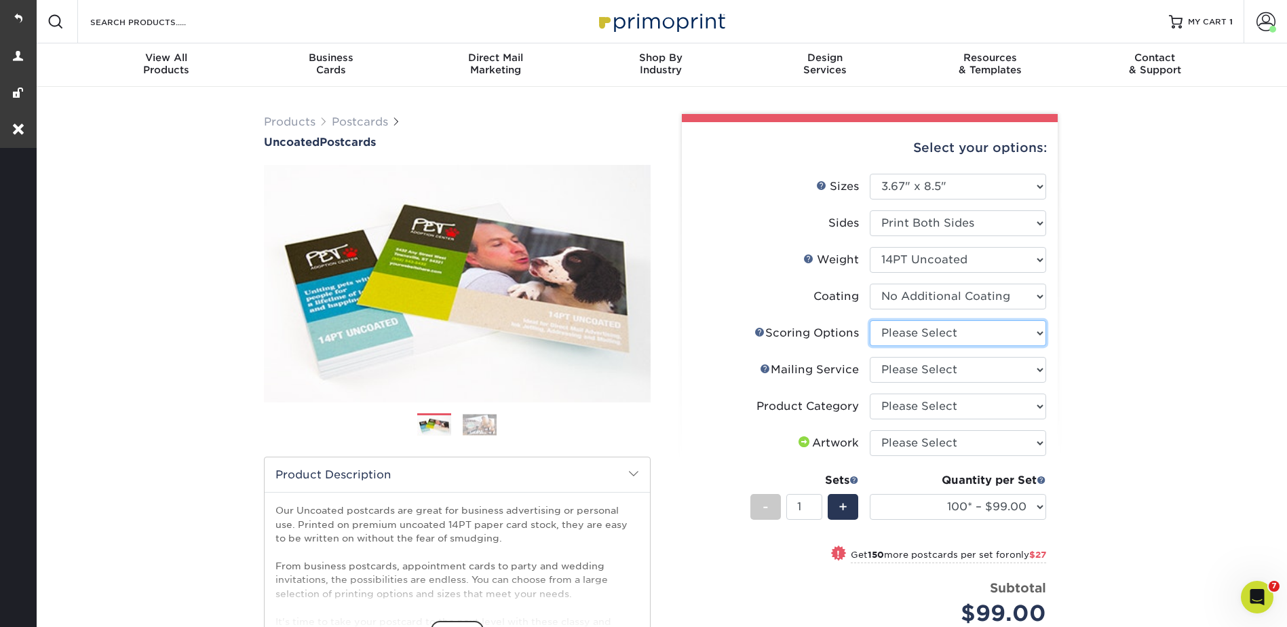
click at [895, 330] on select "Please Select No Scoring One Score" at bounding box center [958, 333] width 176 height 26
select select "16ebe401-5398-422d-8cb0-f3adbb82deb5"
click at [870, 320] on select "Please Select No Scoring One Score" at bounding box center [958, 333] width 176 height 26
drag, startPoint x: 892, startPoint y: 370, endPoint x: 891, endPoint y: 384, distance: 14.3
click at [891, 370] on select "Please Select No Direct Mailing Service No, I will mail/stamp/imprint Direct Ma…" at bounding box center [958, 370] width 176 height 26
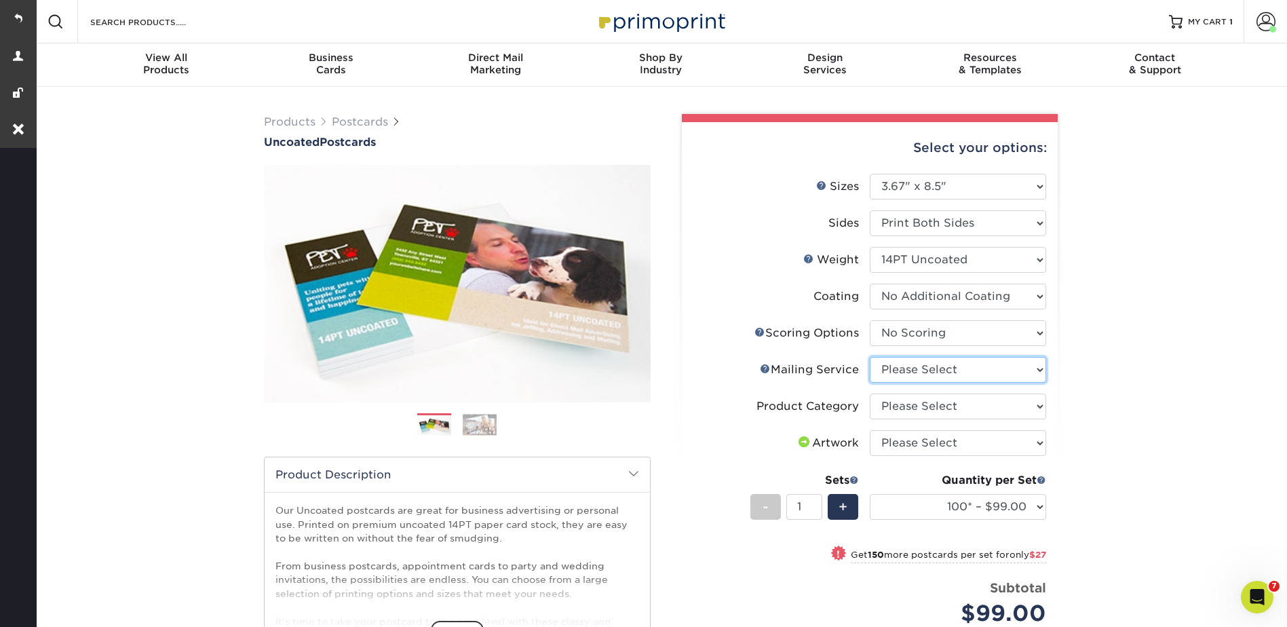
select select "3e5e9bdd-d78a-4c28-a41d-fe1407925ca6"
click at [870, 357] on select "Please Select No Direct Mailing Service No, I will mail/stamp/imprint Direct Ma…" at bounding box center [958, 370] width 176 height 26
click at [891, 402] on select "Please Select Postcards" at bounding box center [958, 406] width 176 height 26
click at [870, 393] on select "Please Select Postcards" at bounding box center [958, 406] width 176 height 26
click at [892, 418] on select "Please Select Postcards" at bounding box center [958, 406] width 176 height 26
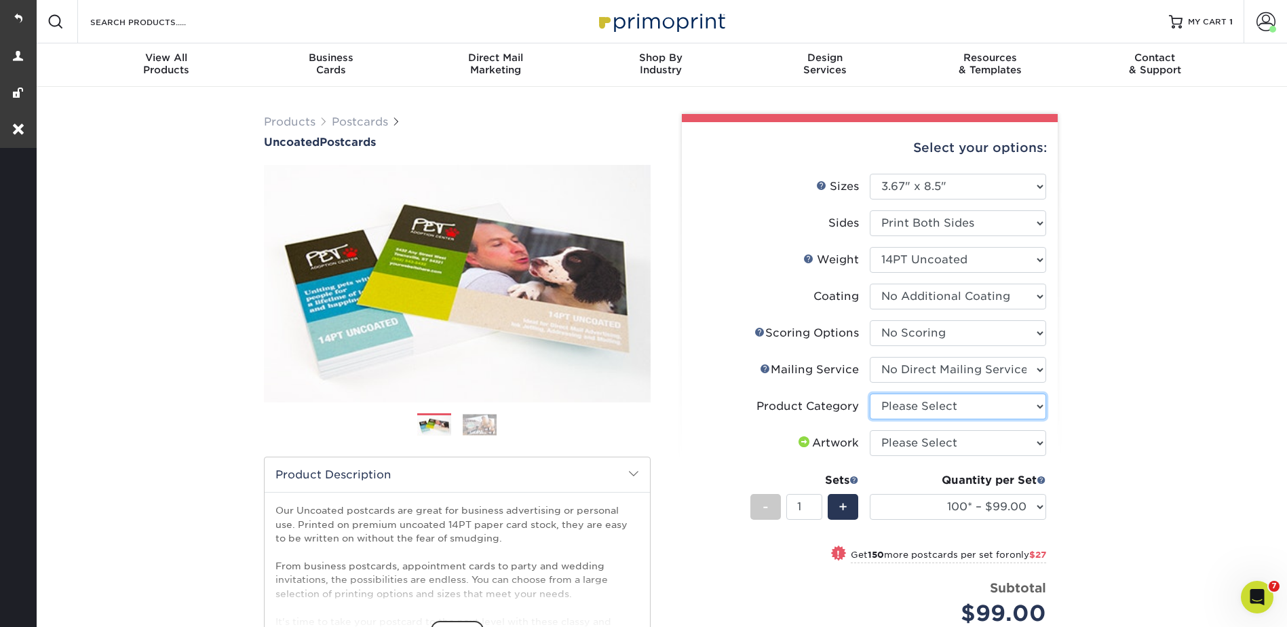
select select "9b7272e0-d6c8-4c3c-8e97-d3a1bcdab858"
click at [870, 393] on select "Please Select Postcards" at bounding box center [958, 406] width 176 height 26
drag, startPoint x: 897, startPoint y: 436, endPoint x: 896, endPoint y: 448, distance: 11.6
click at [897, 436] on select "Please Select I will upload files I need a design - $150" at bounding box center [958, 443] width 176 height 26
select select "upload"
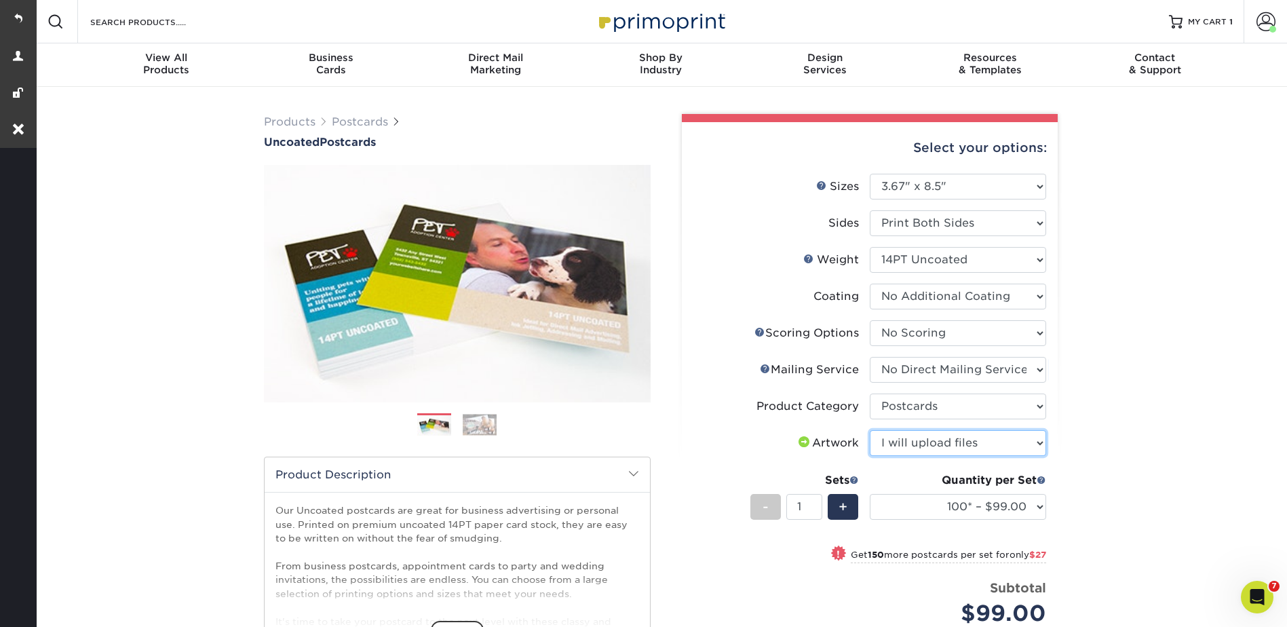
click at [870, 430] on select "Please Select I will upload files I need a design - $150" at bounding box center [958, 443] width 176 height 26
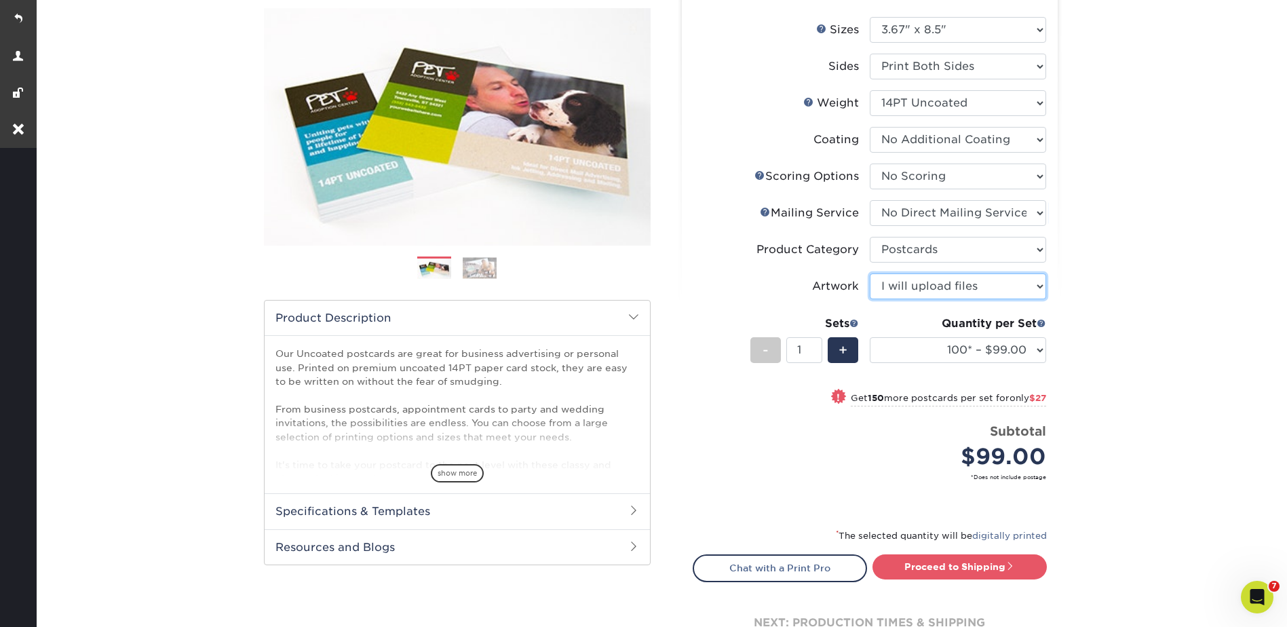
scroll to position [271, 0]
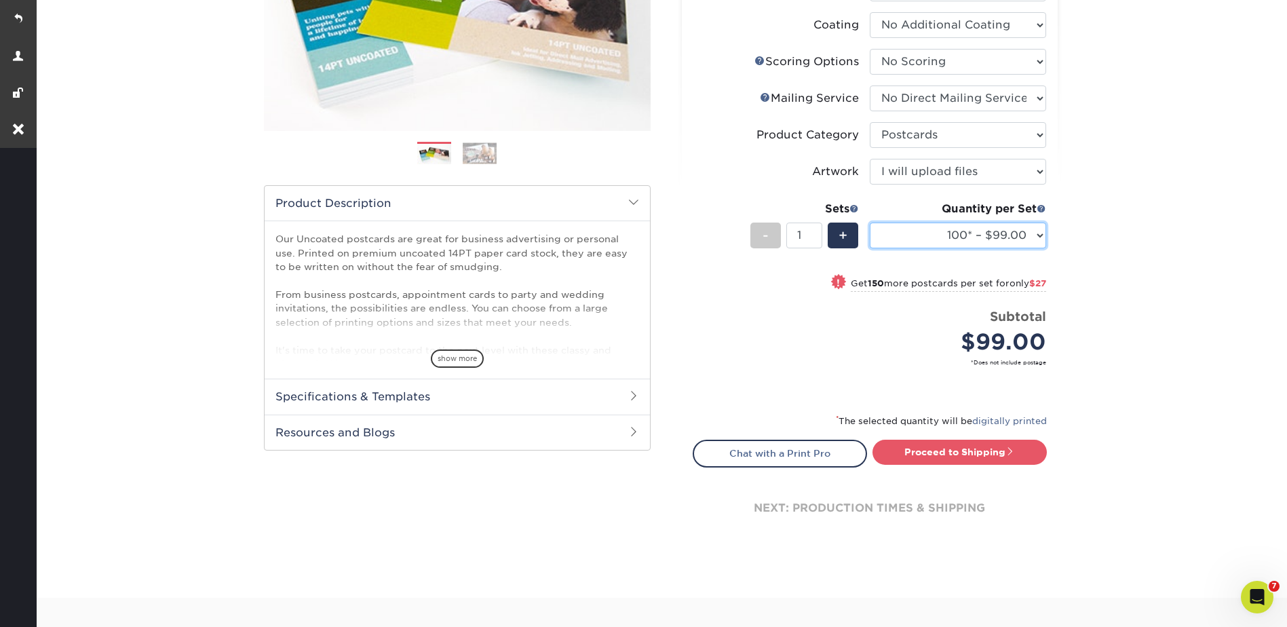
click at [917, 231] on select "100* – $99.00 250* – $126.00 500 – $139.00 1000 – $261.00 2500 – $435.00 5000 –…" at bounding box center [958, 236] width 176 height 26
select select "2500 – $435.00"
click at [870, 223] on select "100* – $99.00 250* – $126.00 500 – $139.00 1000 – $261.00 2500 – $435.00 5000 –…" at bounding box center [958, 236] width 176 height 26
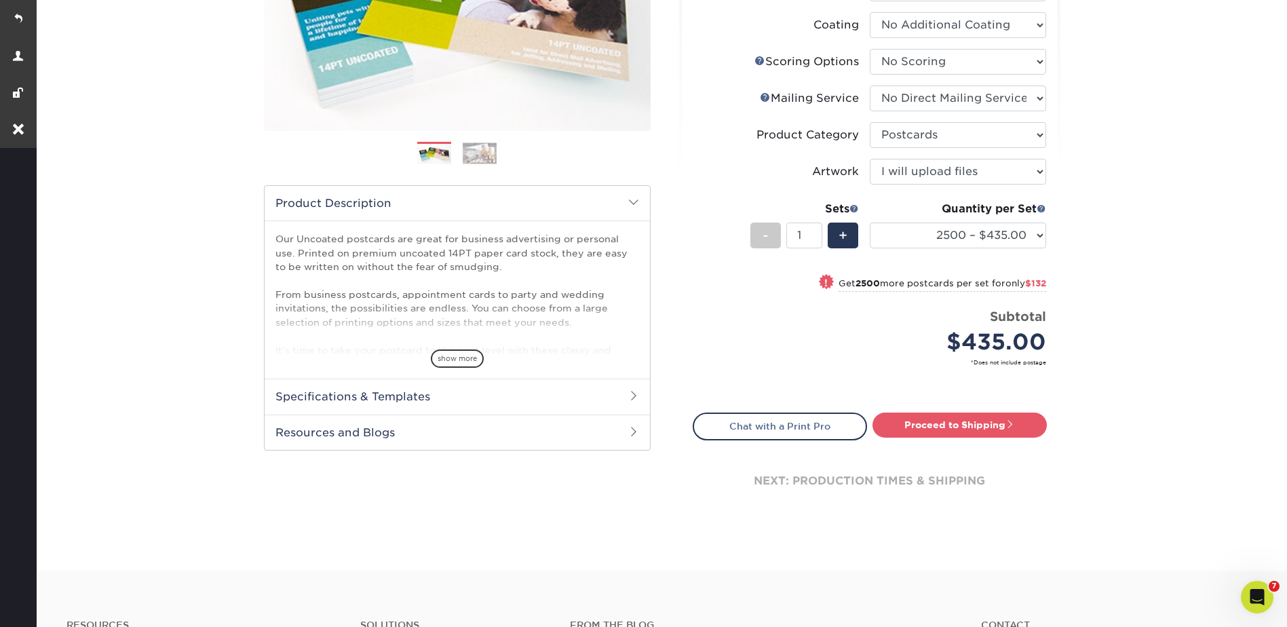
click at [1130, 217] on div "Products Postcards Uncoated Postcards Next" at bounding box center [660, 192] width 1253 height 755
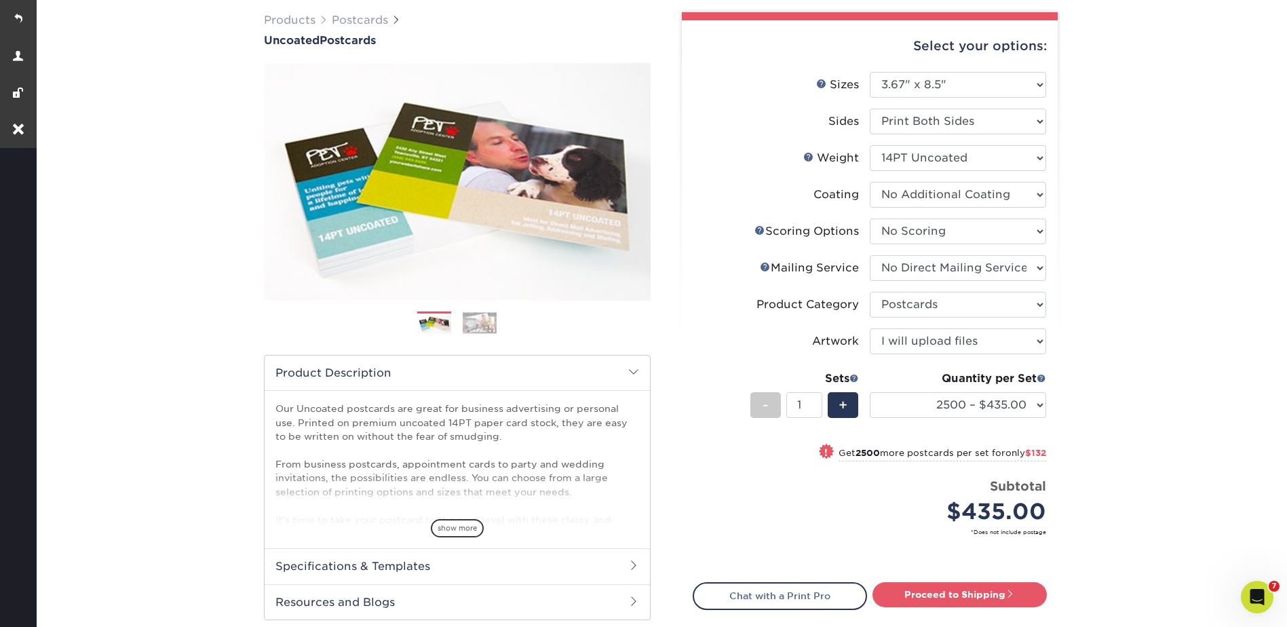
scroll to position [0, 0]
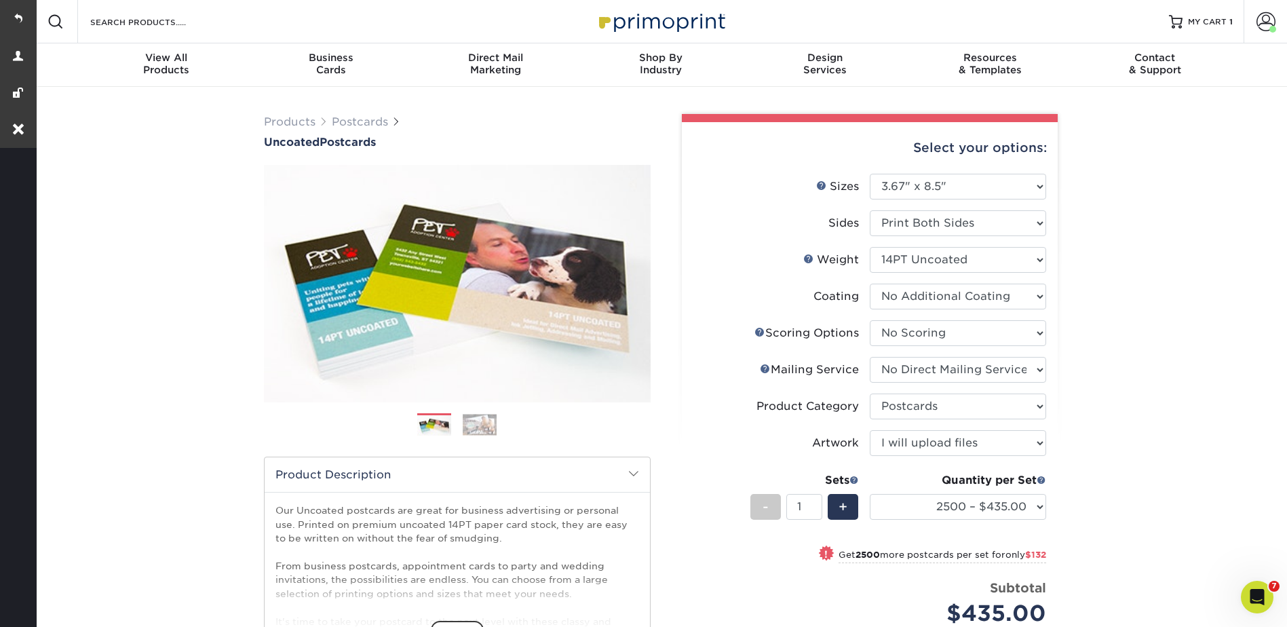
click at [349, 110] on div "Products Postcards Uncoated Postcards Previous Next $" at bounding box center [661, 453] width 814 height 701
click at [354, 120] on link "Postcards" at bounding box center [360, 121] width 56 height 13
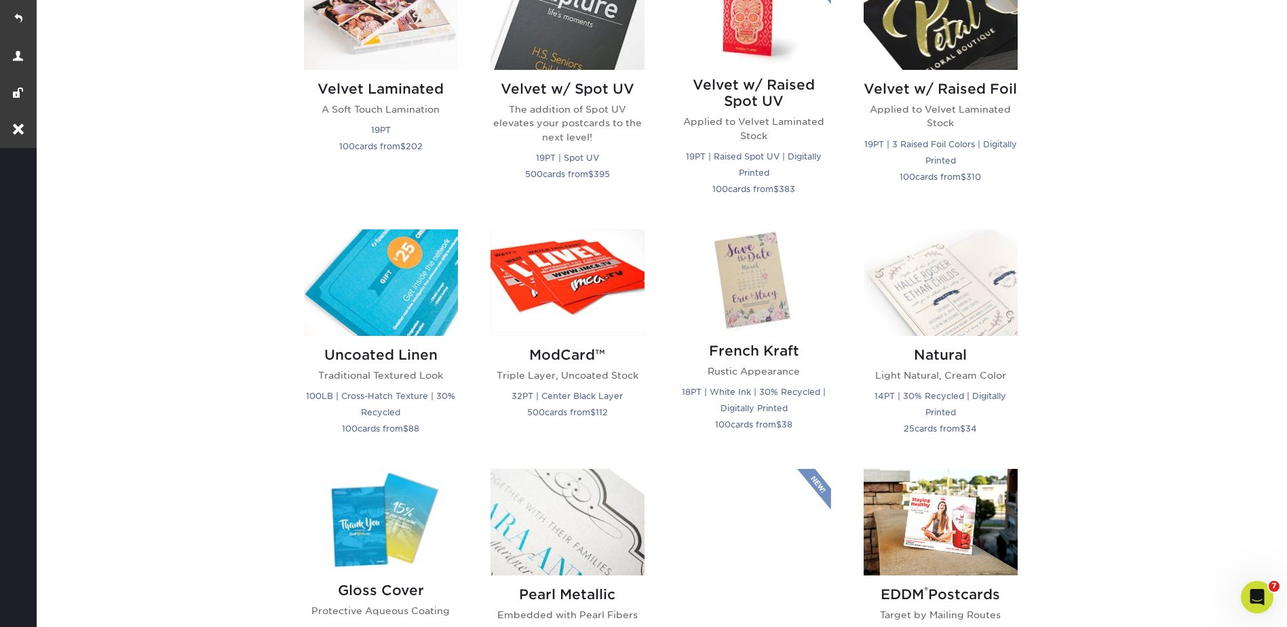
scroll to position [1900, 0]
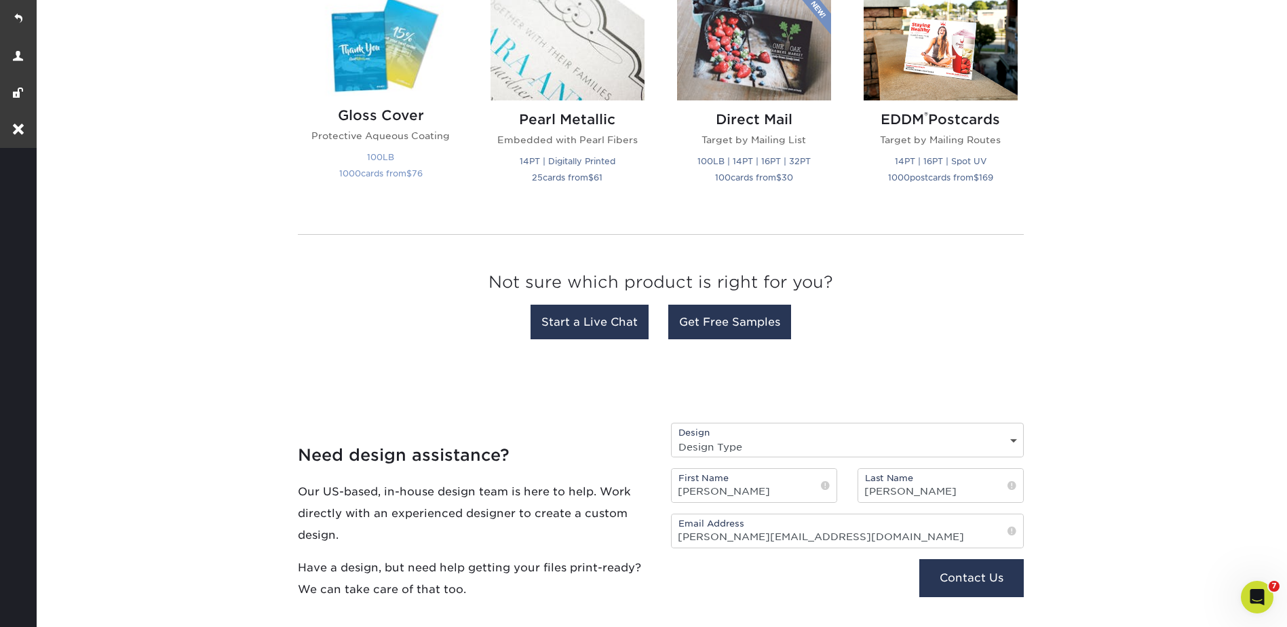
click at [363, 39] on img at bounding box center [381, 45] width 154 height 102
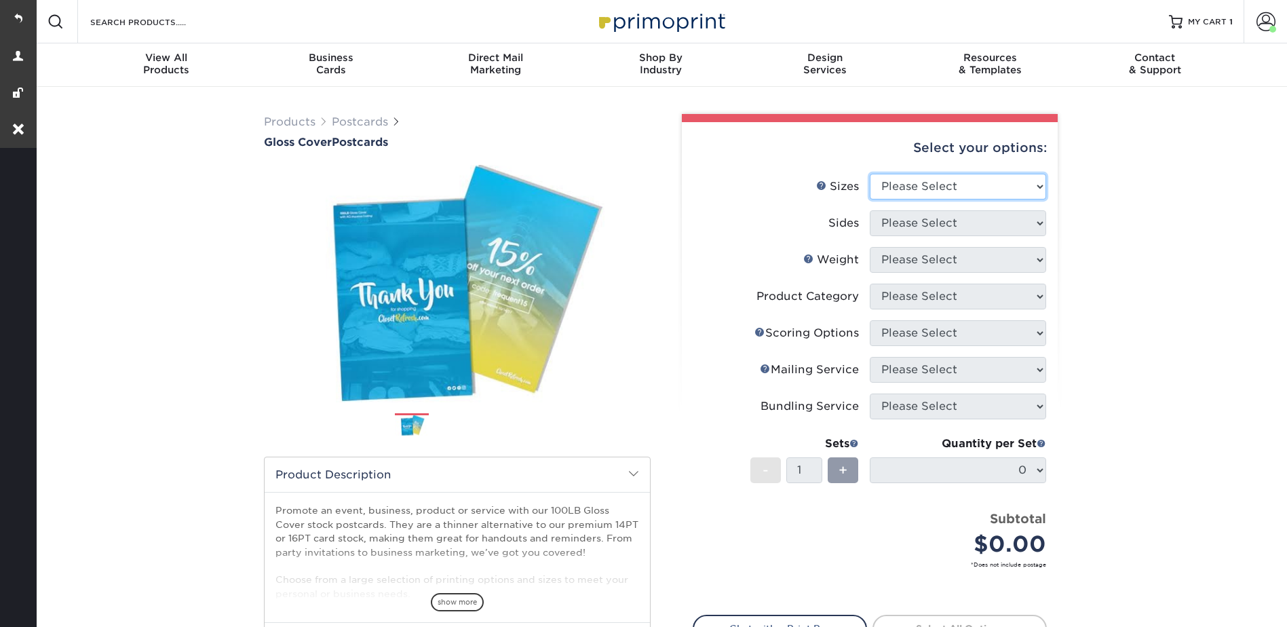
click at [879, 182] on select "Please Select 2" x 8" 3" x 4" 3" x 5" 3.5" x 8.5" 4" x 6" 4" x 9" 4.25" x 5.5" …" at bounding box center [958, 187] width 176 height 26
click at [459, 598] on span "show more" at bounding box center [457, 602] width 53 height 18
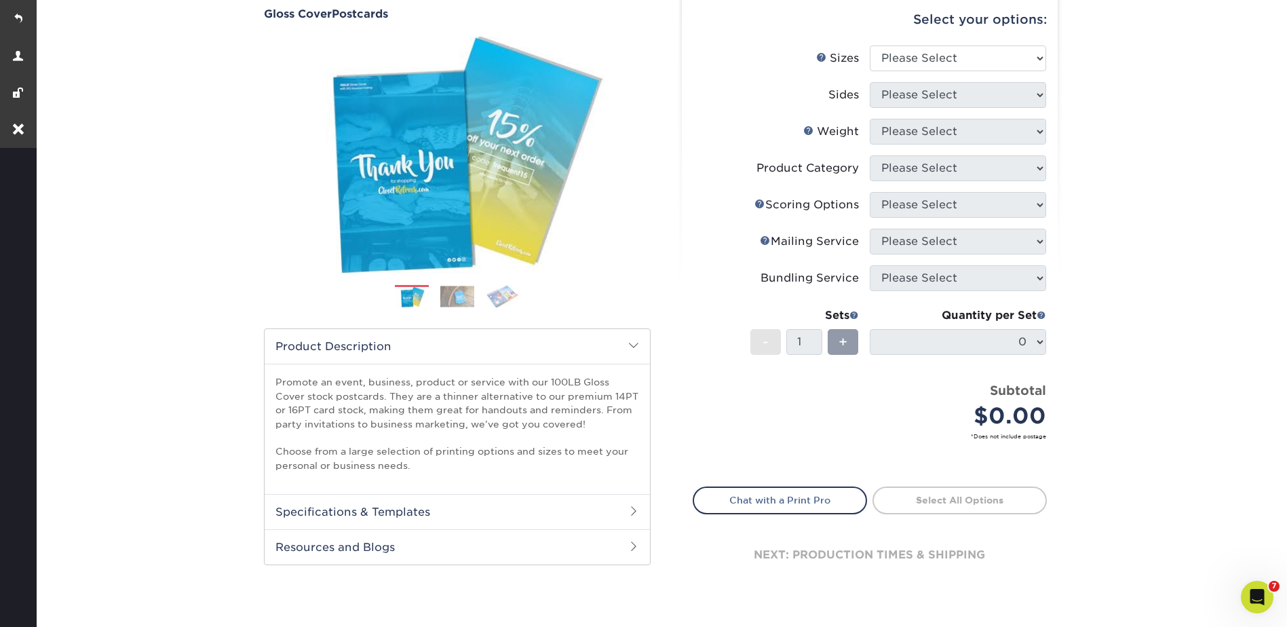
scroll to position [339, 0]
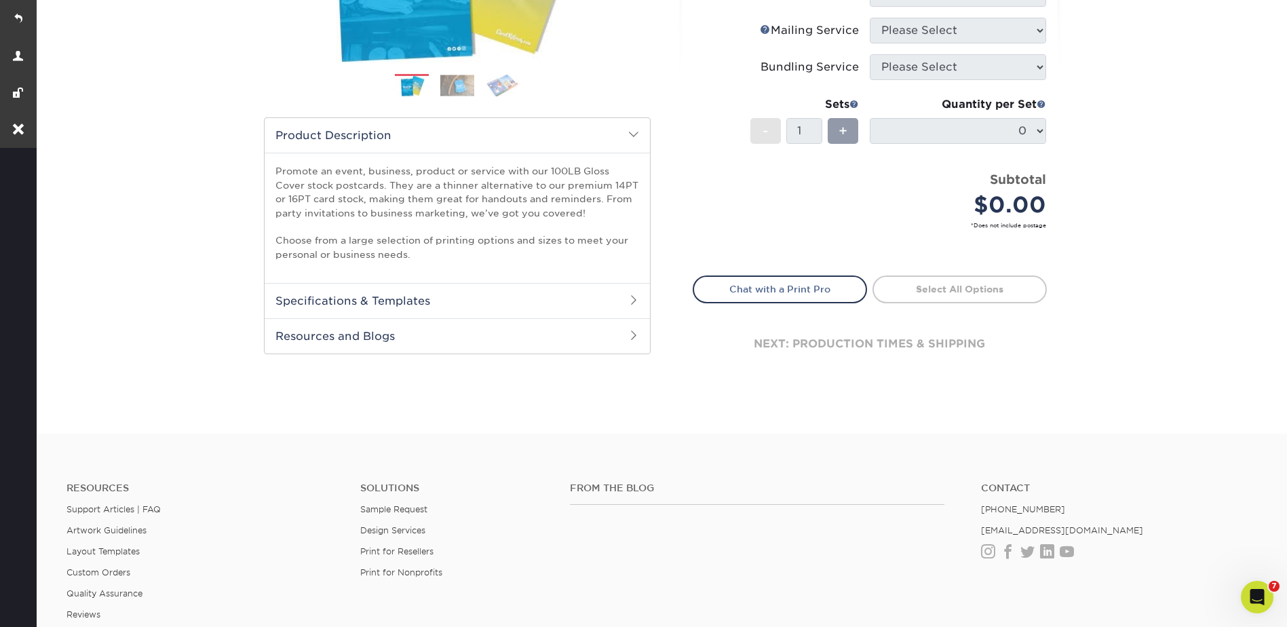
click at [361, 296] on h2 "Specifications & Templates" at bounding box center [457, 300] width 385 height 35
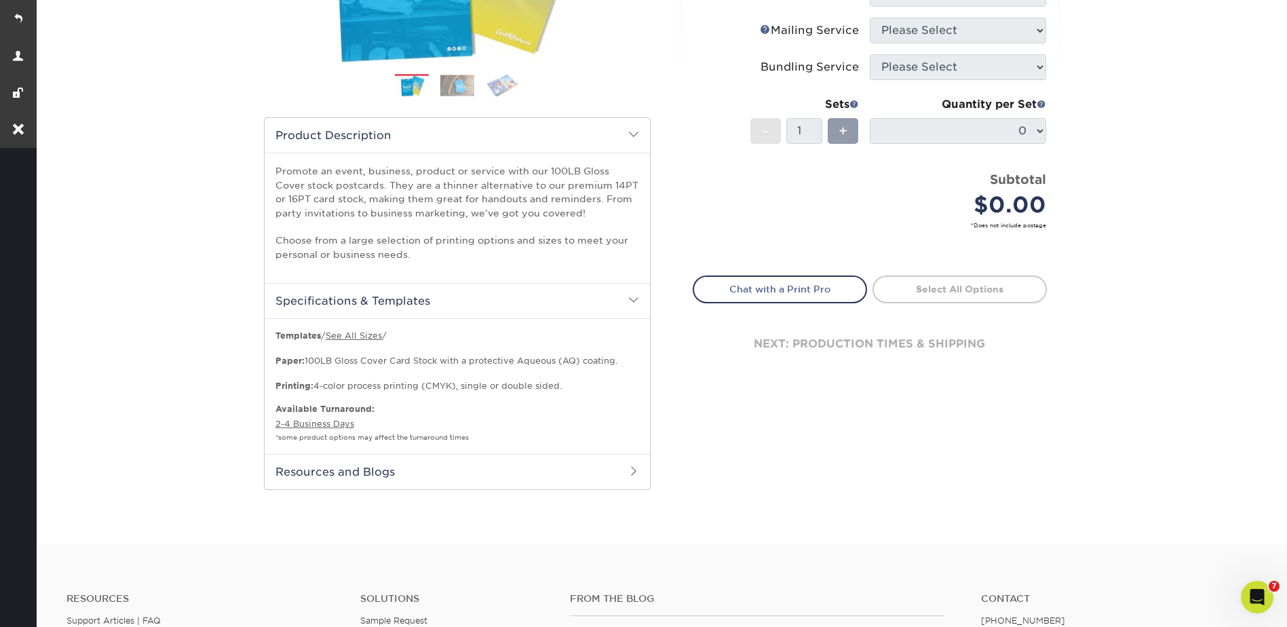
click at [360, 291] on h2 "Specifications & Templates" at bounding box center [457, 300] width 385 height 35
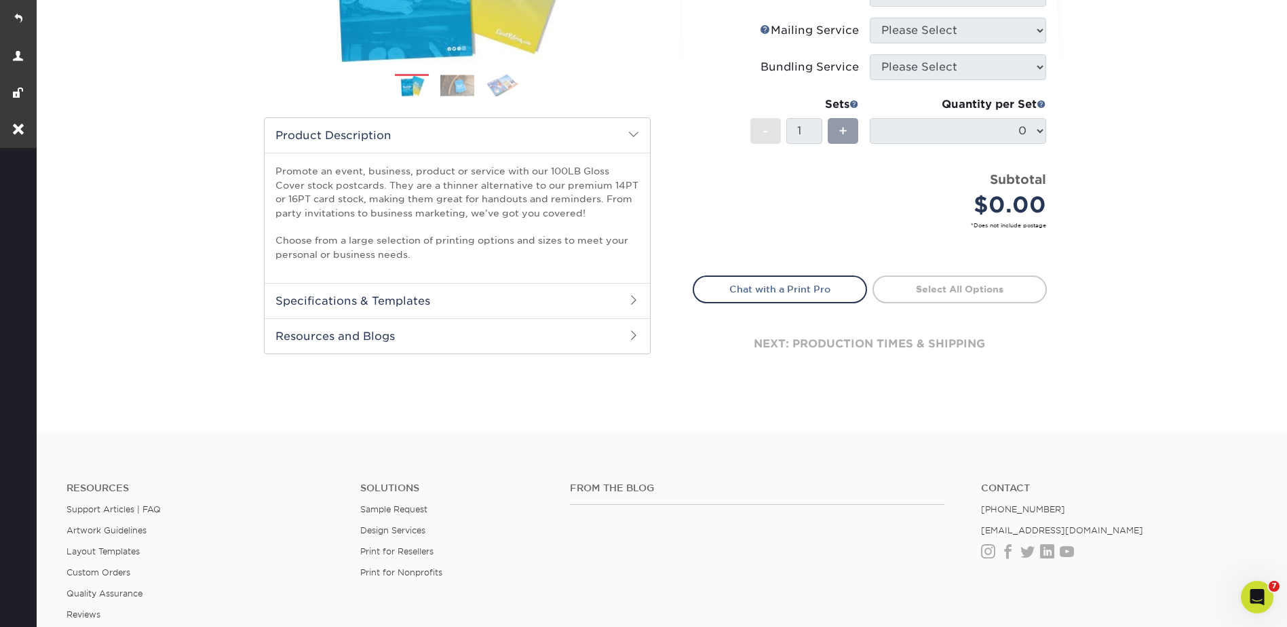
click at [368, 355] on div "Previous" at bounding box center [457, 128] width 387 height 604
click at [362, 337] on h2 "Resources and Blogs" at bounding box center [457, 335] width 385 height 35
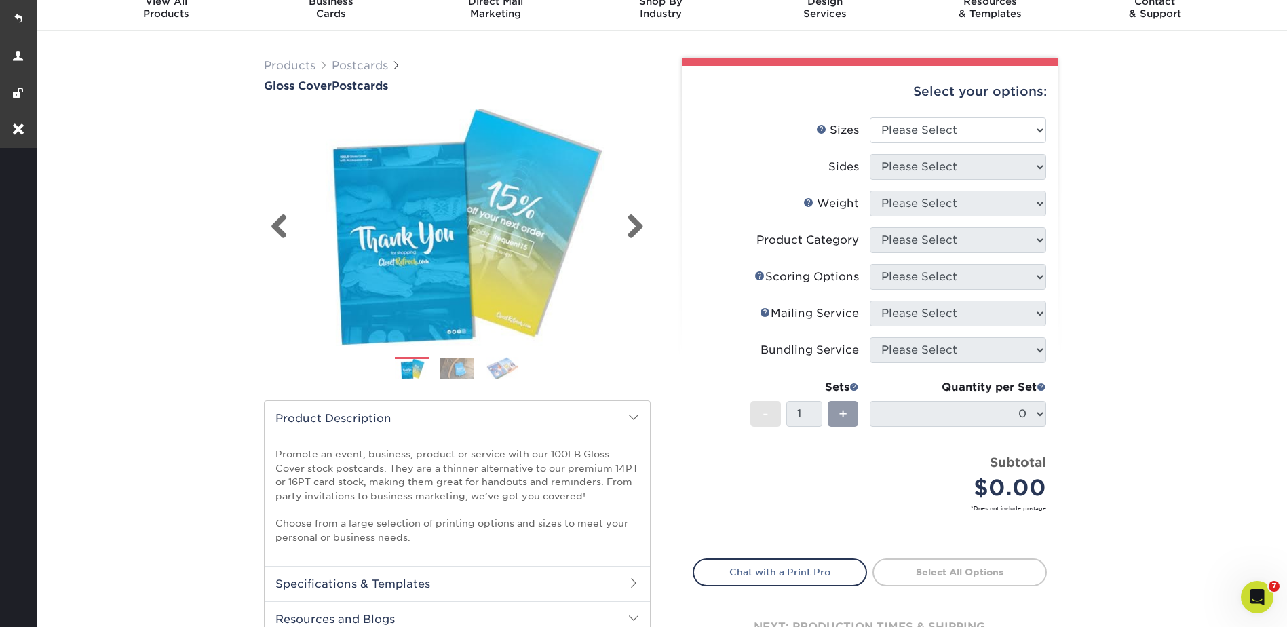
scroll to position [0, 0]
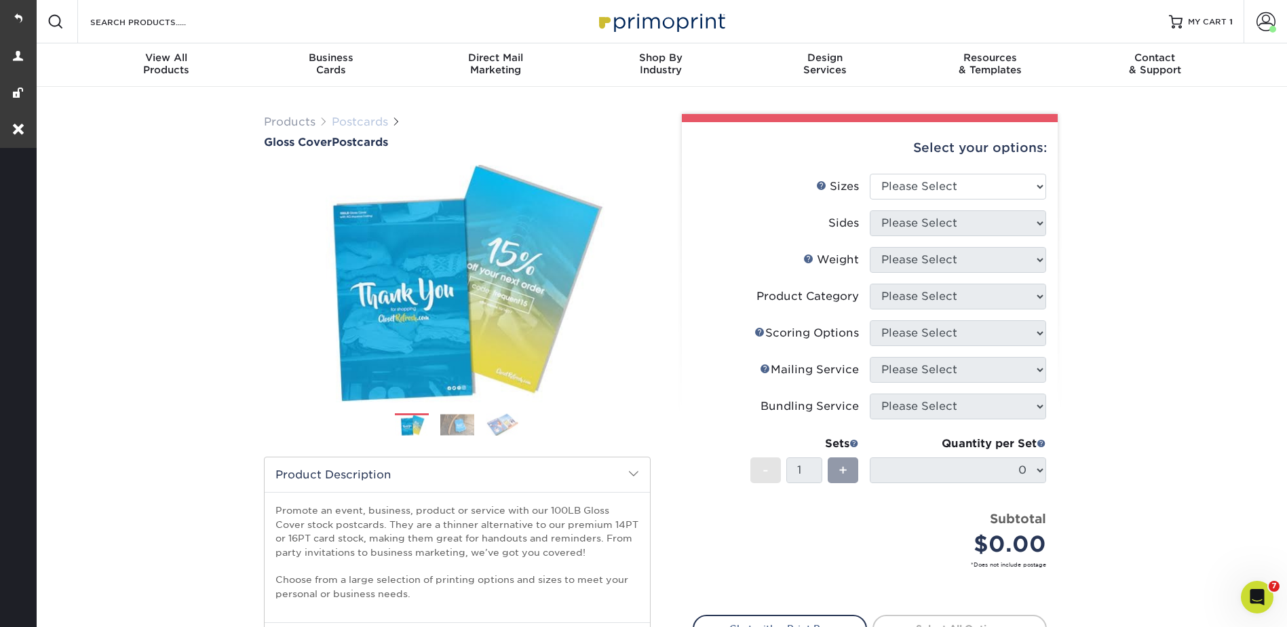
click at [356, 123] on link "Postcards" at bounding box center [360, 121] width 56 height 13
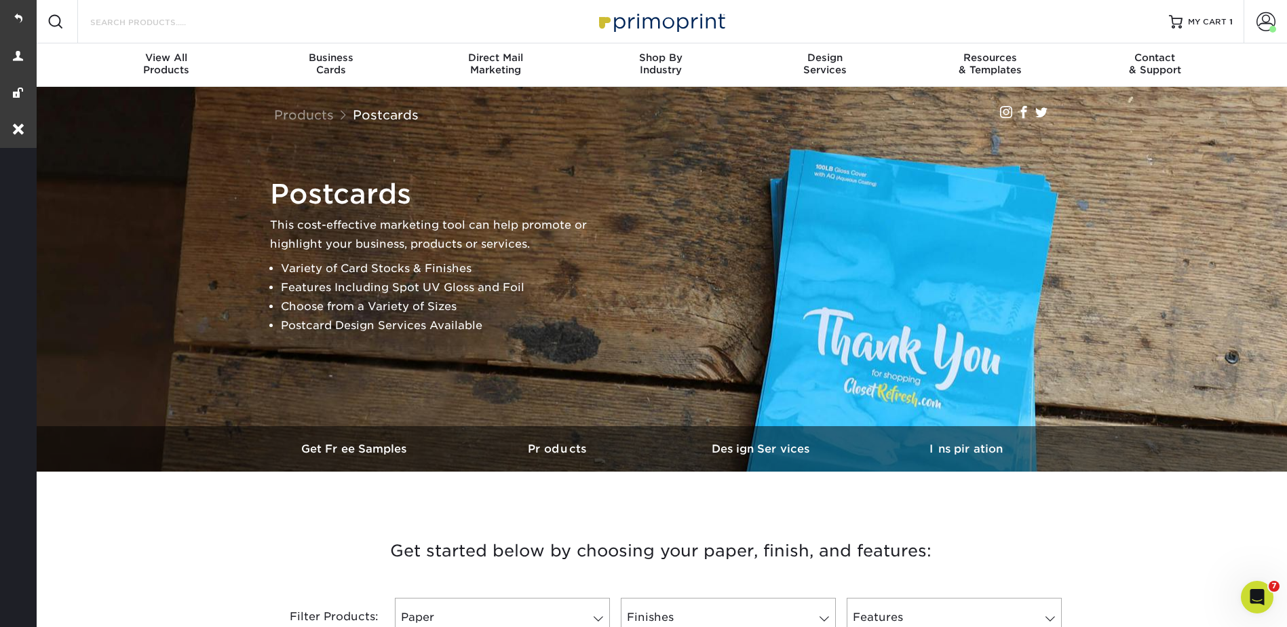
click at [140, 21] on input "Search Products" at bounding box center [155, 22] width 132 height 16
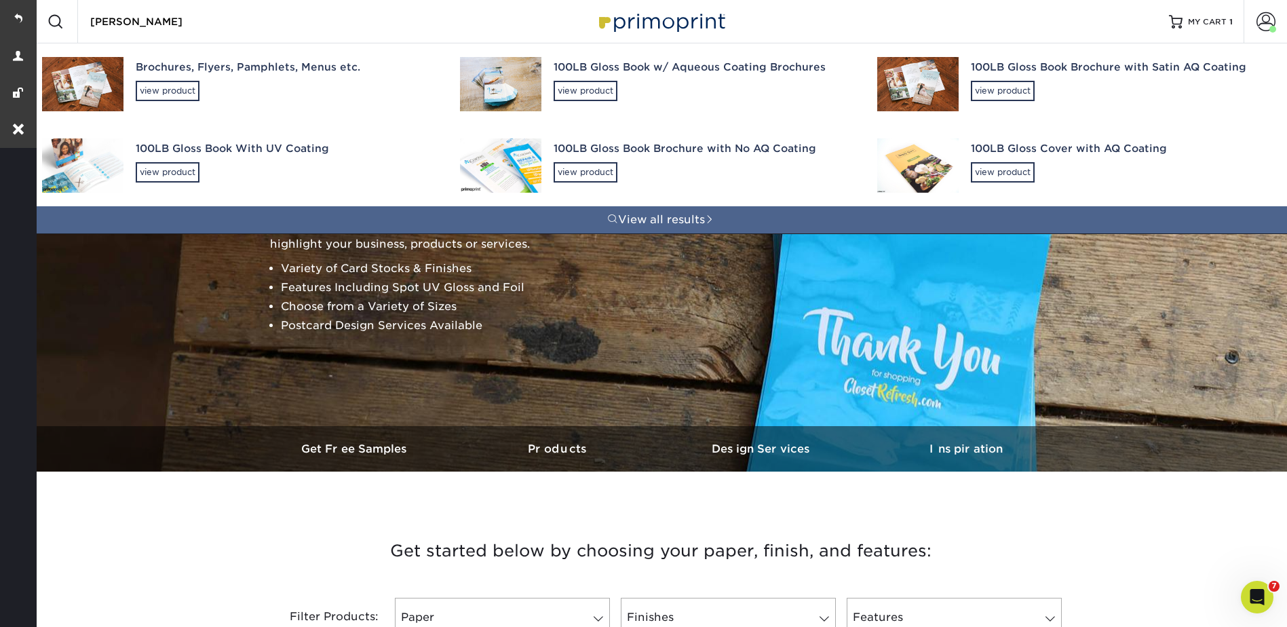
type input "[PERSON_NAME]"
click at [188, 64] on div "Brochures, Flyers, Pamphlets, Menus etc." at bounding box center [286, 68] width 300 height 16
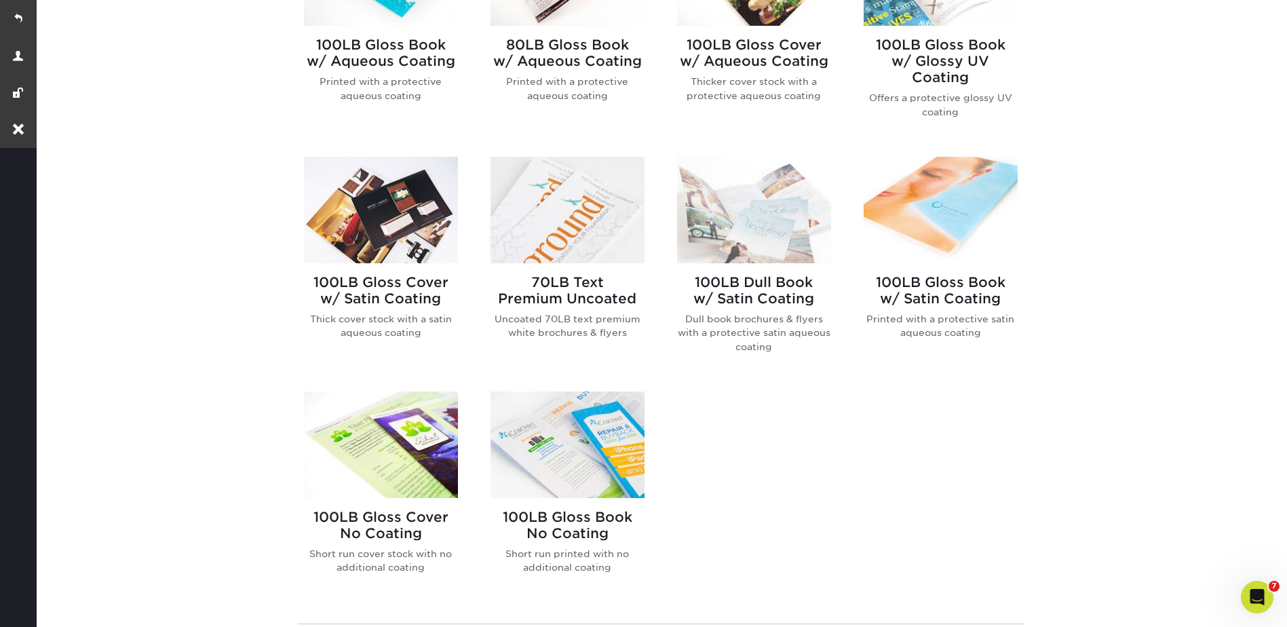
click at [550, 223] on img at bounding box center [568, 210] width 154 height 107
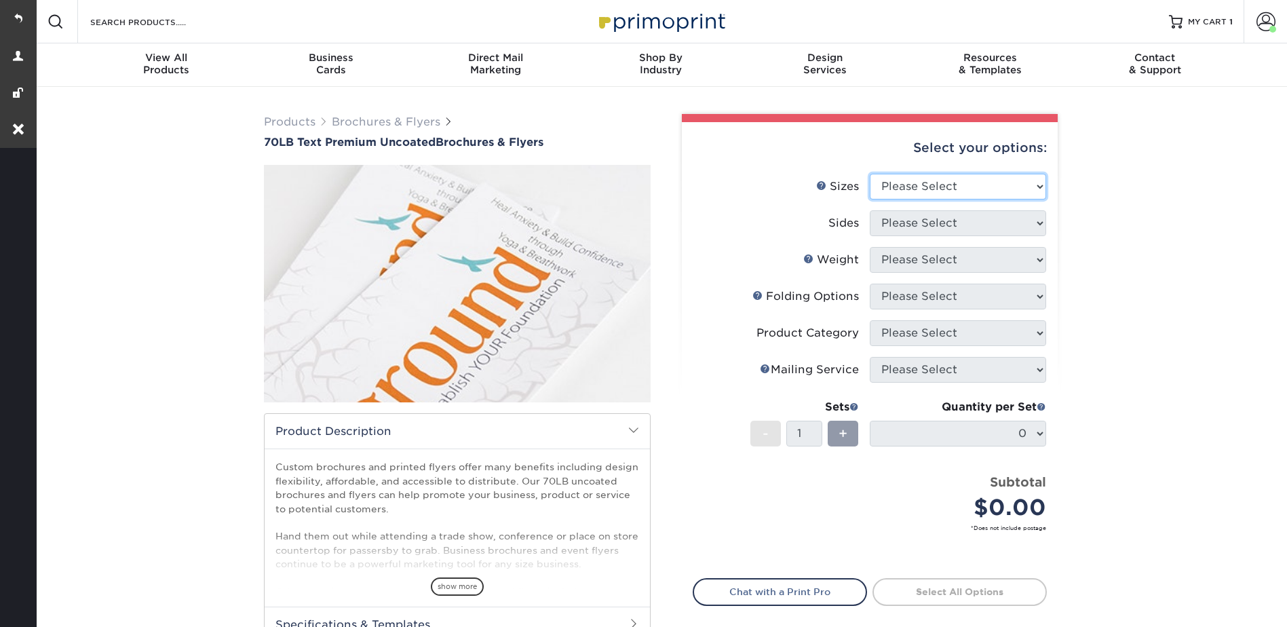
click at [889, 181] on select "Please Select 3.67" x 8.5" 4" x 6" 4" x 8.5" 4" x 9" 4.25" x 5.5" 4.25" x 11" 5…" at bounding box center [958, 187] width 176 height 26
select select "3.67x8.50"
click at [870, 174] on select "Please Select 3.67" x 8.5" 4" x 6" 4" x 8.5" 4" x 9" 4.25" x 5.5" 4.25" x 11" 5…" at bounding box center [958, 187] width 176 height 26
drag, startPoint x: 908, startPoint y: 217, endPoint x: 909, endPoint y: 236, distance: 19.0
click at [908, 217] on select "Please Select Print Both Sides Print Front Only" at bounding box center [958, 223] width 176 height 26
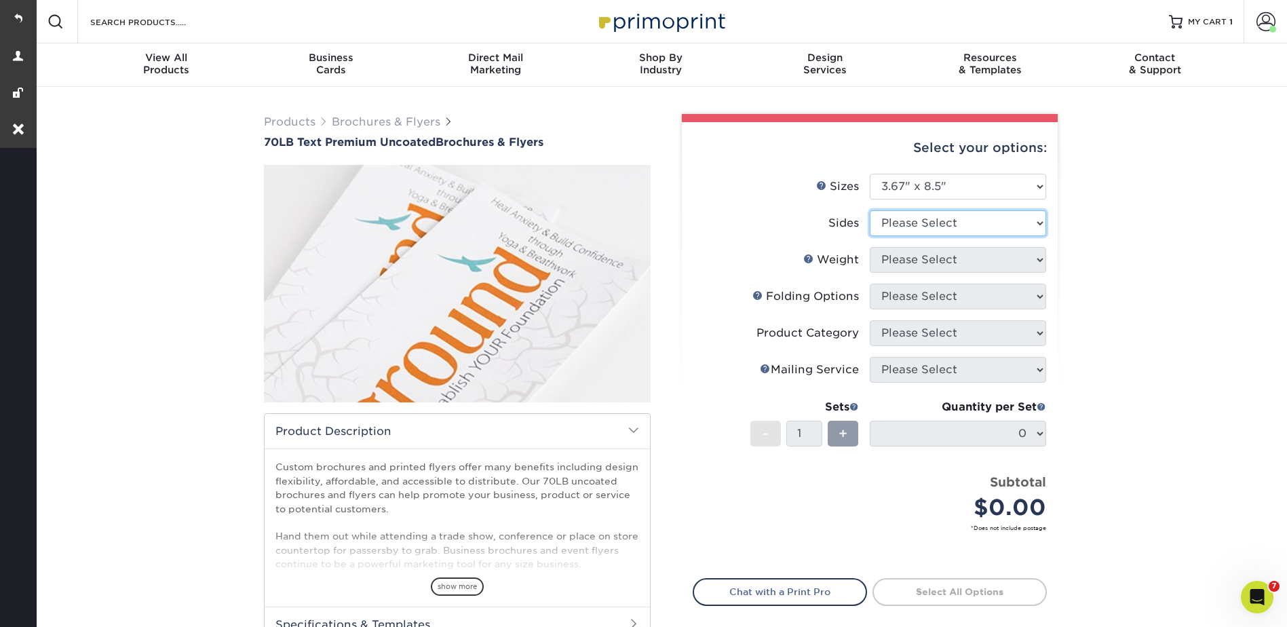
select select "13abbda7-1d64-4f25-8bb2-c179b224825d"
click at [870, 210] on select "Please Select Print Both Sides Print Front Only" at bounding box center [958, 223] width 176 height 26
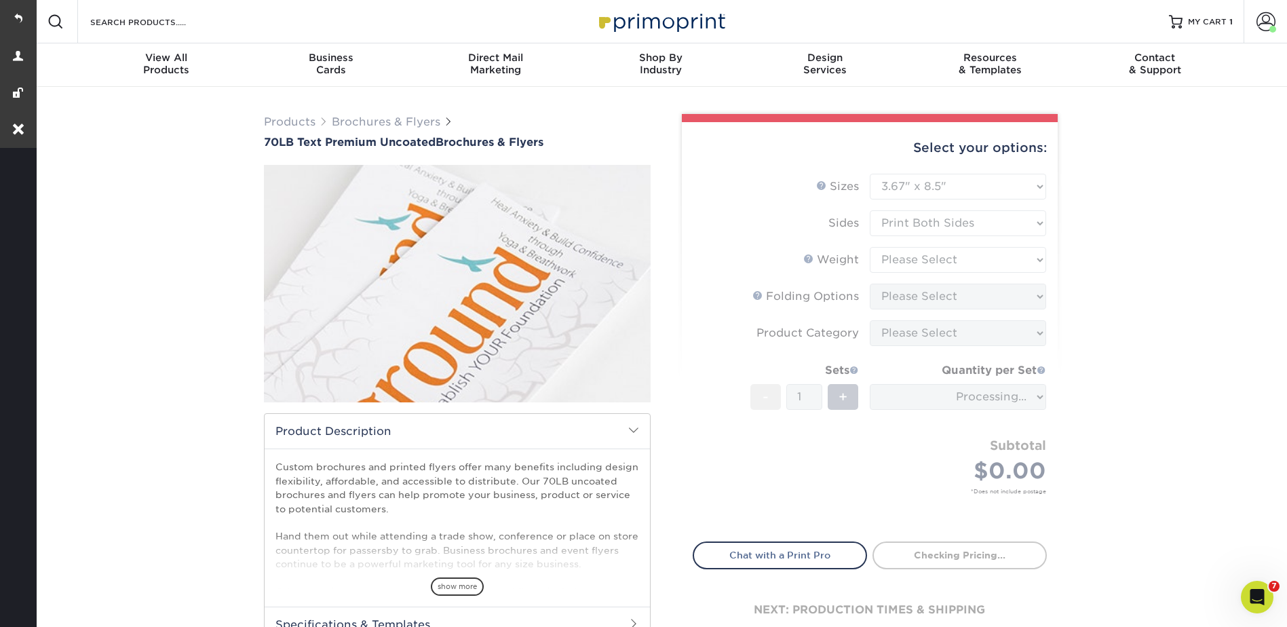
click at [899, 253] on form "Sizes Help Sizes Please Select 3.67" x 8.5" 4" x 6" 4" x 8.5" 4" x 9" 4.25" x 5…" at bounding box center [870, 350] width 354 height 352
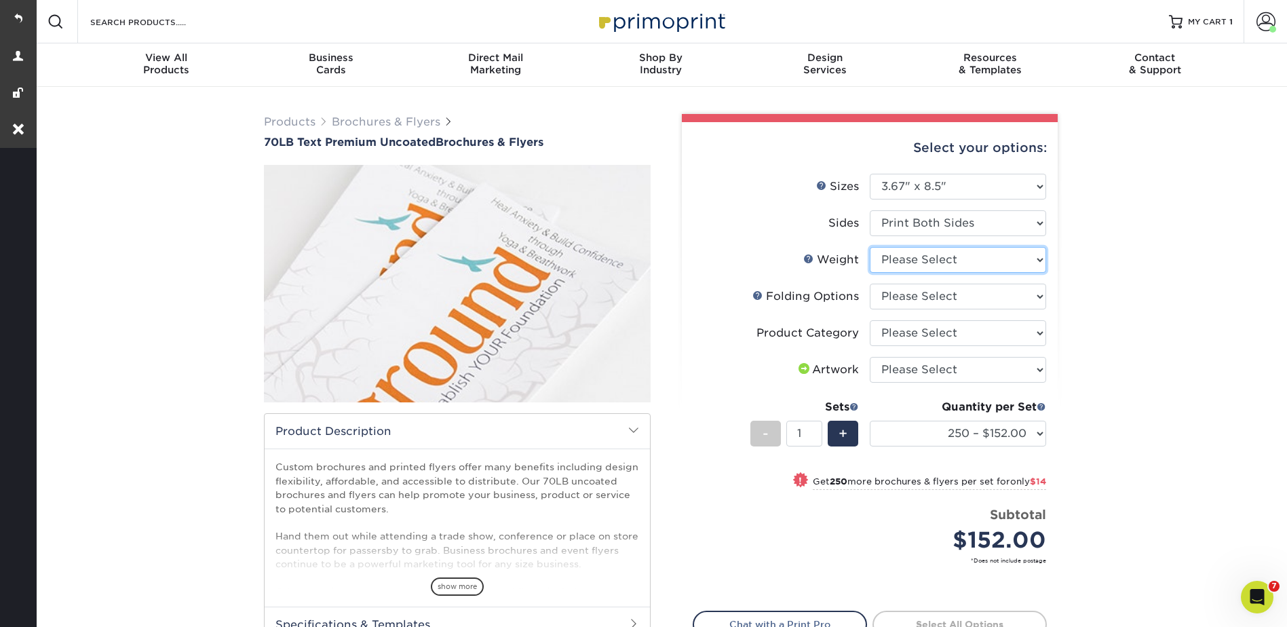
click at [896, 258] on select "Please Select 70LB" at bounding box center [958, 260] width 176 height 26
select select "70LB"
click at [870, 247] on select "Please Select 70LB" at bounding box center [958, 260] width 176 height 26
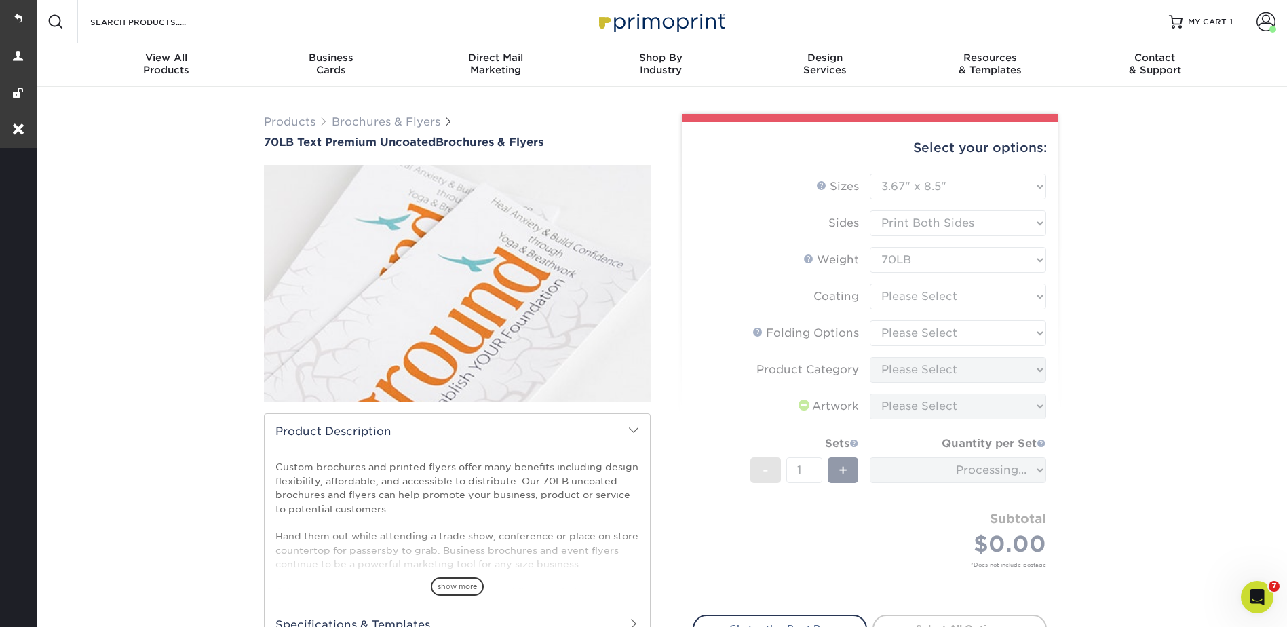
click at [897, 291] on form "Sizes Help Sizes Please Select 3.67" x 8.5" 4" x 6" 4" x 8.5" 4" x 9" 4.25" x 5…" at bounding box center [870, 386] width 354 height 425
click at [898, 293] on form "Sizes Help Sizes Please Select 3.67" x 8.5" 4" x 6" 4" x 8.5" 4" x 9" 4.25" x 5…" at bounding box center [870, 386] width 354 height 425
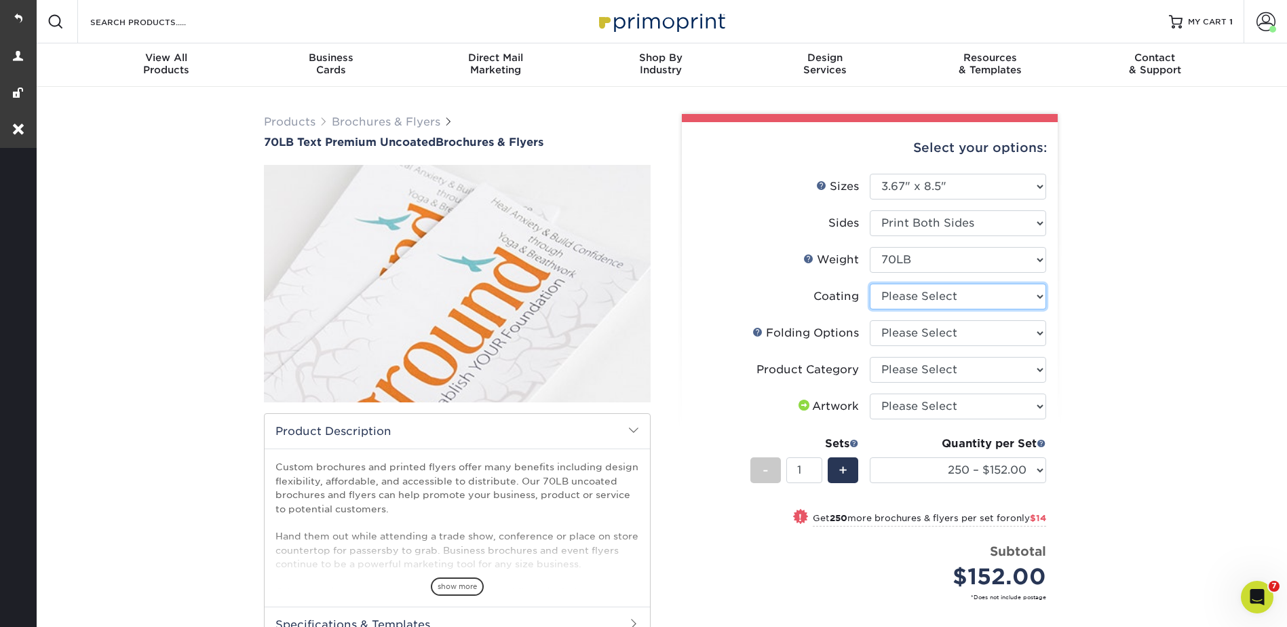
click at [902, 296] on select at bounding box center [958, 297] width 176 height 26
select select "3e7618de-abca-4bda-9f97-8b9129e913d8"
click at [870, 284] on select at bounding box center [958, 297] width 176 height 26
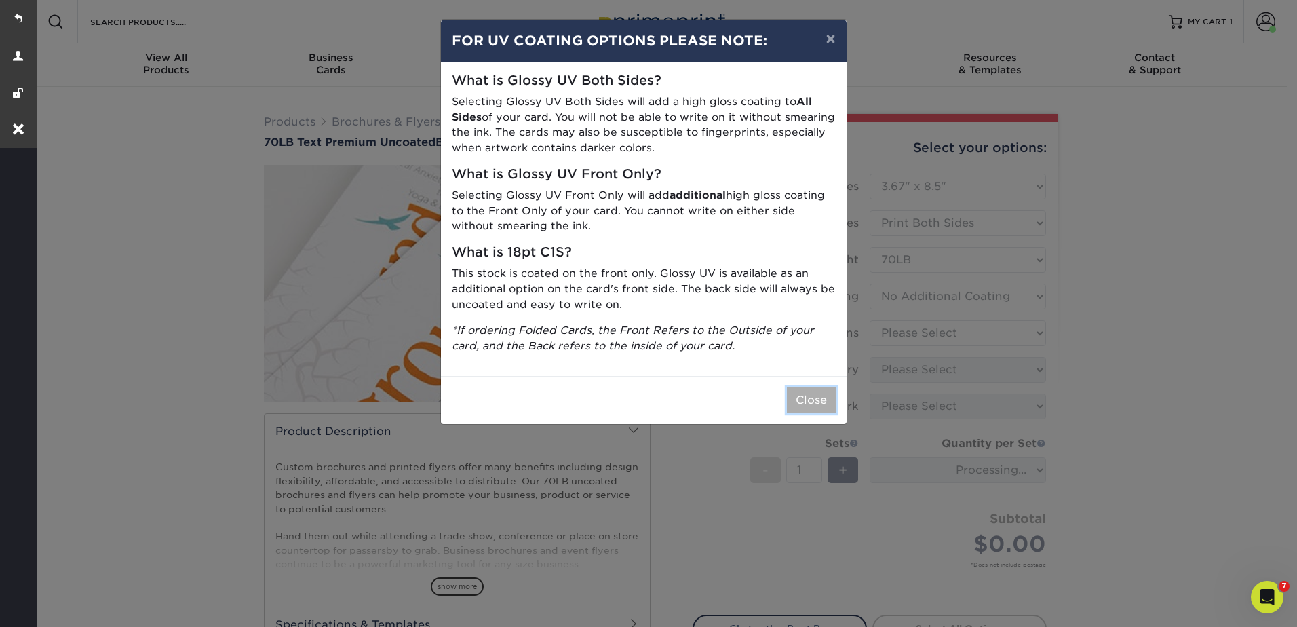
click at [813, 398] on button "Close" at bounding box center [811, 400] width 49 height 26
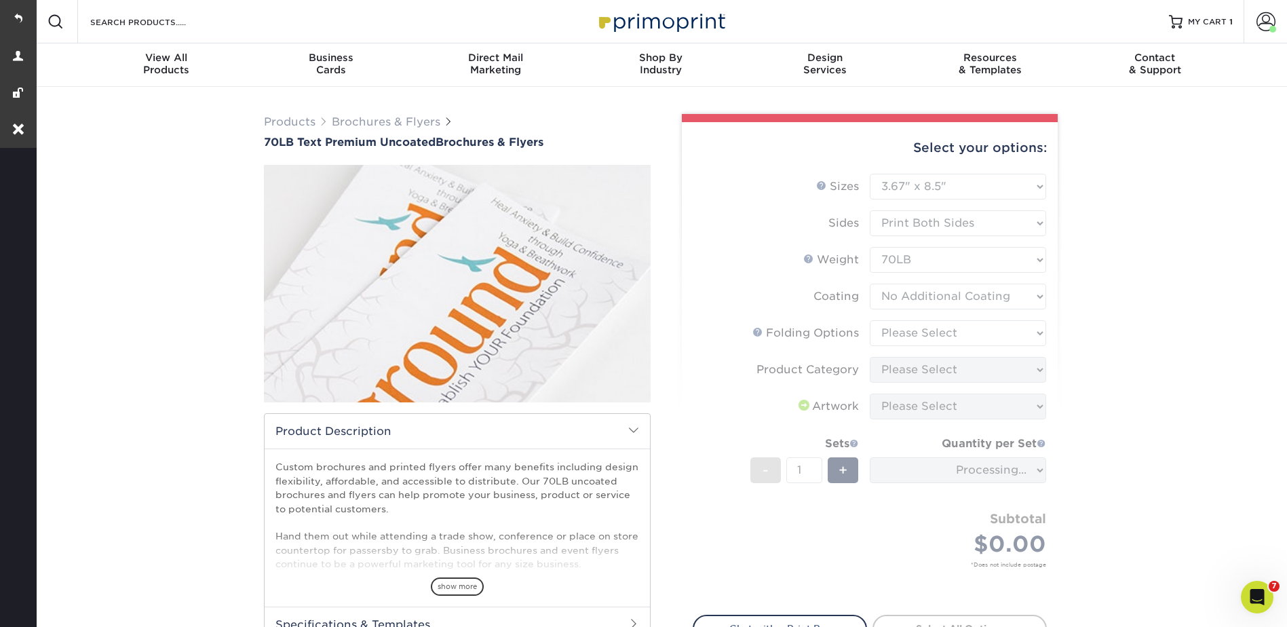
click at [894, 339] on form "Sizes Help Sizes Please Select 3.67" x 8.5" 4" x 6" 4" x 8.5" 4" x 9" 4.25" x 5…" at bounding box center [870, 386] width 354 height 425
click at [898, 338] on form "Sizes Help Sizes Please Select 3.67" x 8.5" 4" x 6" 4" x 8.5" 4" x 9" 4.25" x 5…" at bounding box center [870, 386] width 354 height 425
click at [901, 332] on form "Sizes Help Sizes Please Select 3.67" x 8.5" 4" x 6" 4" x 8.5" 4" x 9" 4.25" x 5…" at bounding box center [870, 386] width 354 height 425
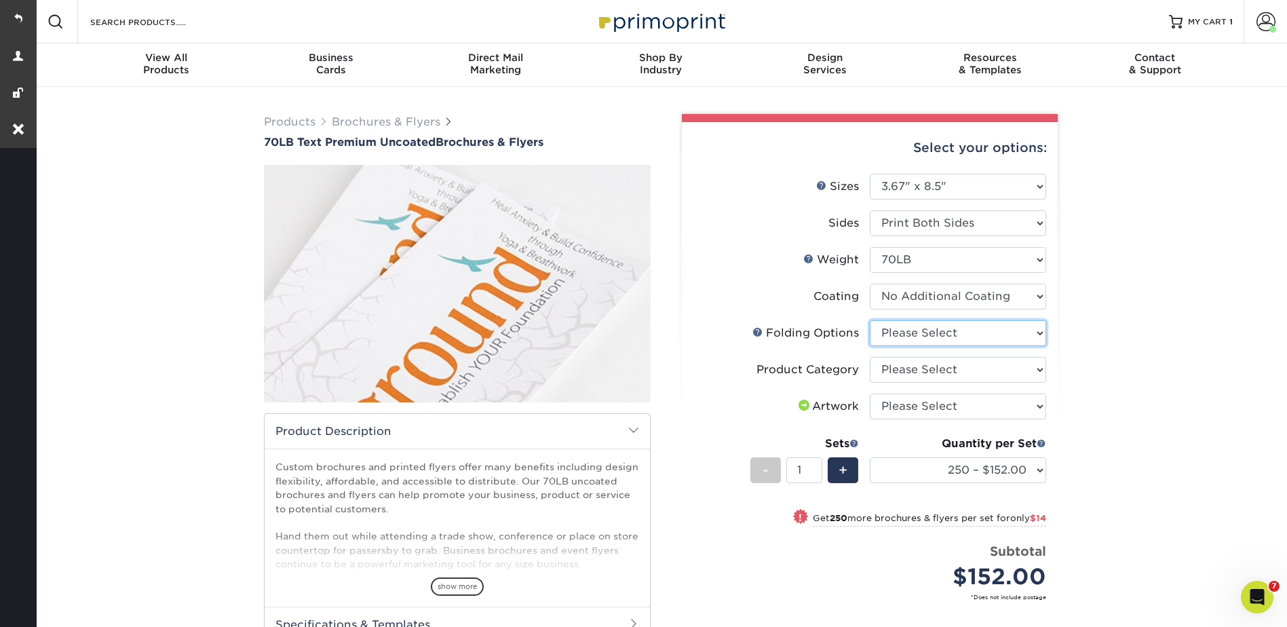
click at [901, 328] on select "Please Select FLAT - No Folding Tri-Fold / Letter Fold Z-Fold Half-Fold" at bounding box center [958, 333] width 176 height 26
select select "9b1d5825-34d1-4721-9874-ed79abb003d7"
click at [870, 320] on select "Please Select FLAT - No Folding Tri-Fold / Letter Fold Z-Fold Half-Fold" at bounding box center [958, 333] width 176 height 26
click at [902, 363] on select "Please Select Flyers and Brochures" at bounding box center [958, 370] width 176 height 26
select select "1a668080-6b7c-4174-b399-2c3833b27ef4"
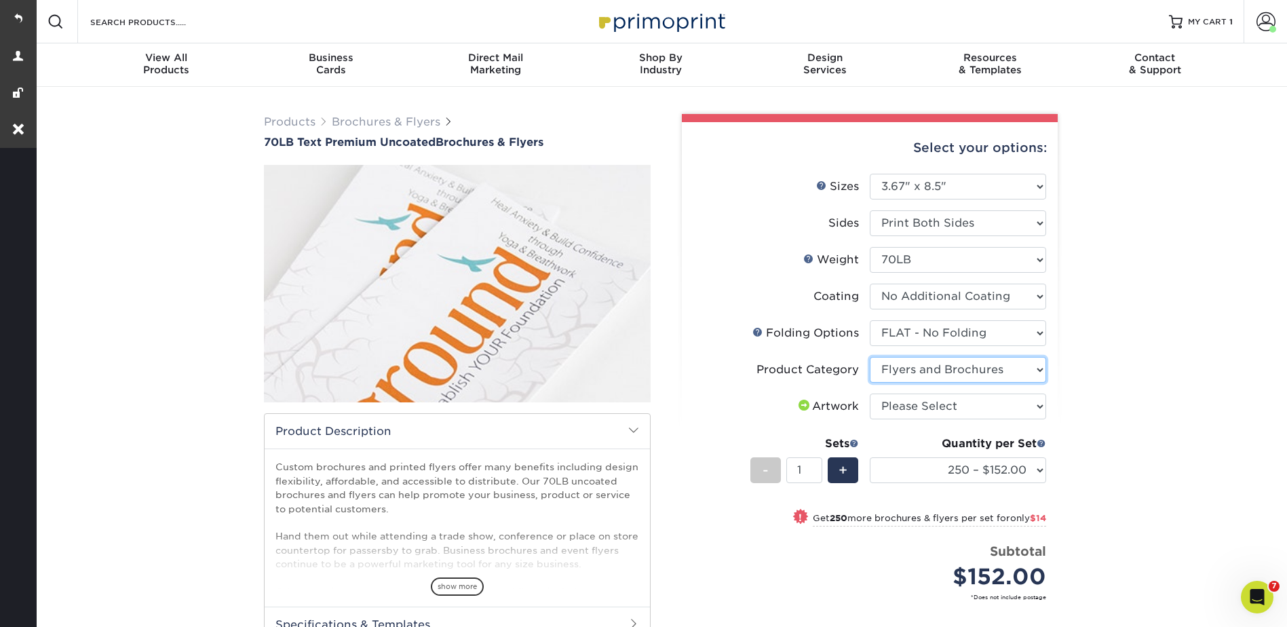
click at [870, 357] on select "Please Select Flyers and Brochures" at bounding box center [958, 370] width 176 height 26
drag, startPoint x: 899, startPoint y: 403, endPoint x: 899, endPoint y: 417, distance: 13.6
click at [899, 403] on select "Please Select I will upload files I need a design - $175" at bounding box center [958, 406] width 176 height 26
select select "upload"
click at [870, 393] on select "Please Select I will upload files I need a design - $175" at bounding box center [958, 406] width 176 height 26
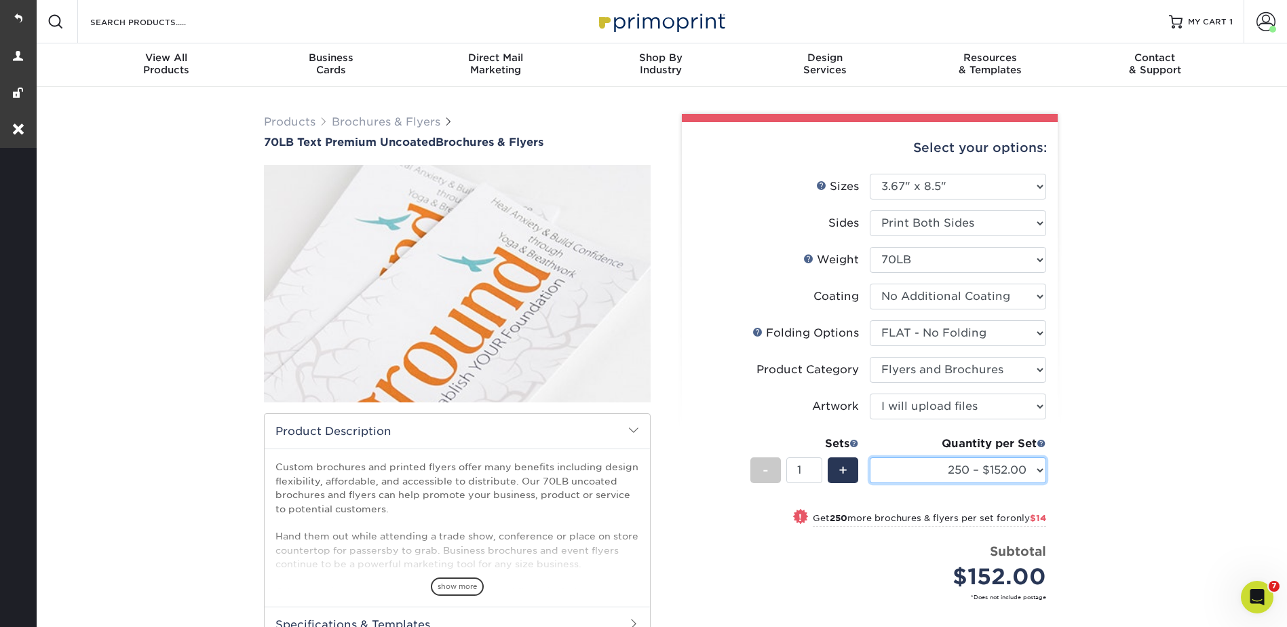
click at [912, 474] on select "250 – $152.00 500 – $166.00 1000 – $173.00 2000 – $203.00 2500 – $212.00 3000 –…" at bounding box center [958, 470] width 176 height 26
select select "2500 – $212.00"
click at [870, 457] on select "250 – $152.00 500 – $166.00 1000 – $173.00 2000 – $203.00 2500 – $212.00 3000 –…" at bounding box center [958, 470] width 176 height 26
click at [1143, 244] on div "Products Brochures & Flyers 70LB Text Premium Uncoated Brochures & Flyers show …" at bounding box center [660, 446] width 1253 height 718
click at [392, 123] on link "Brochures & Flyers" at bounding box center [386, 121] width 109 height 13
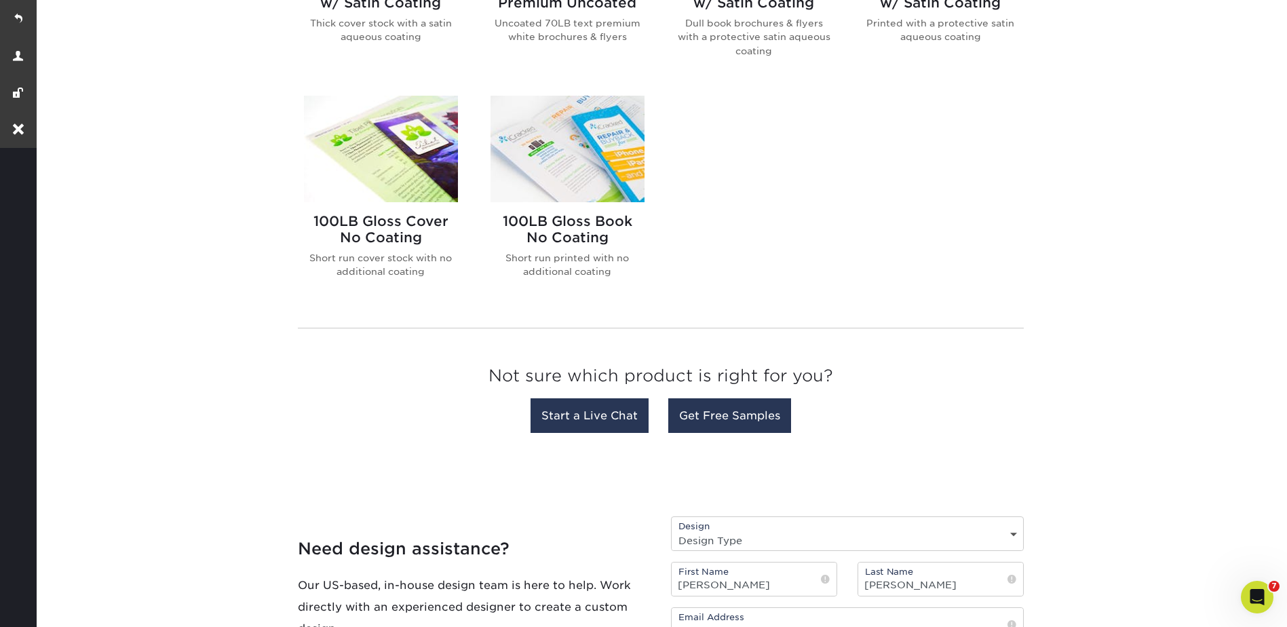
scroll to position [950, 0]
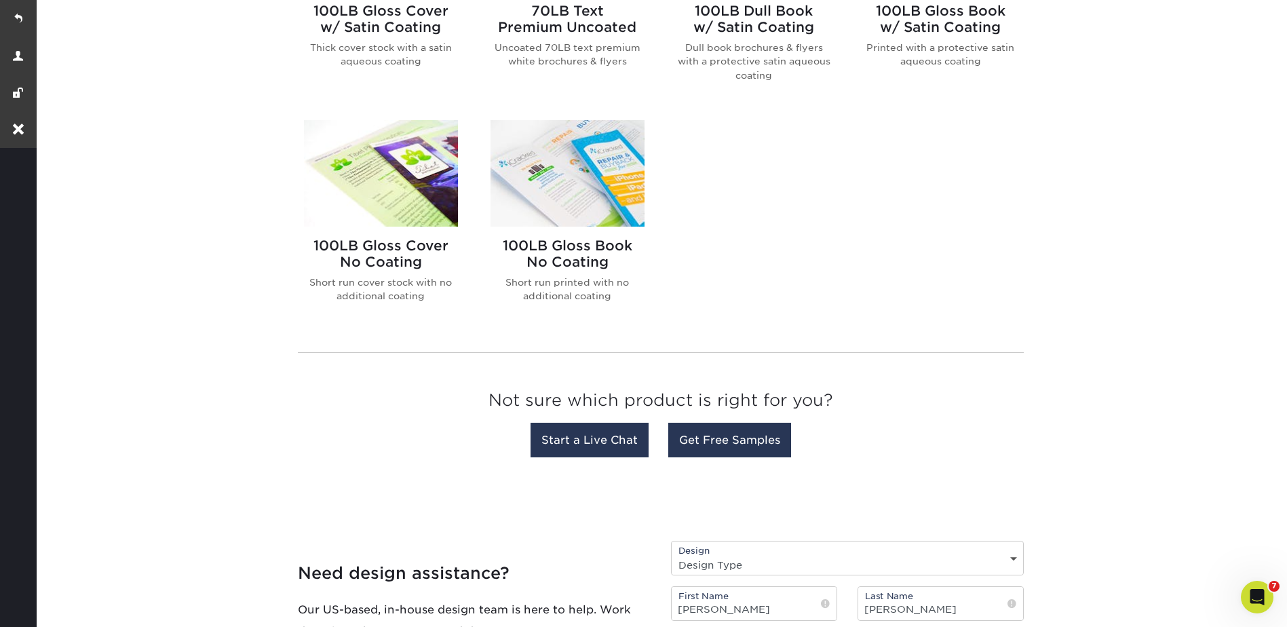
click at [386, 191] on img at bounding box center [381, 173] width 154 height 107
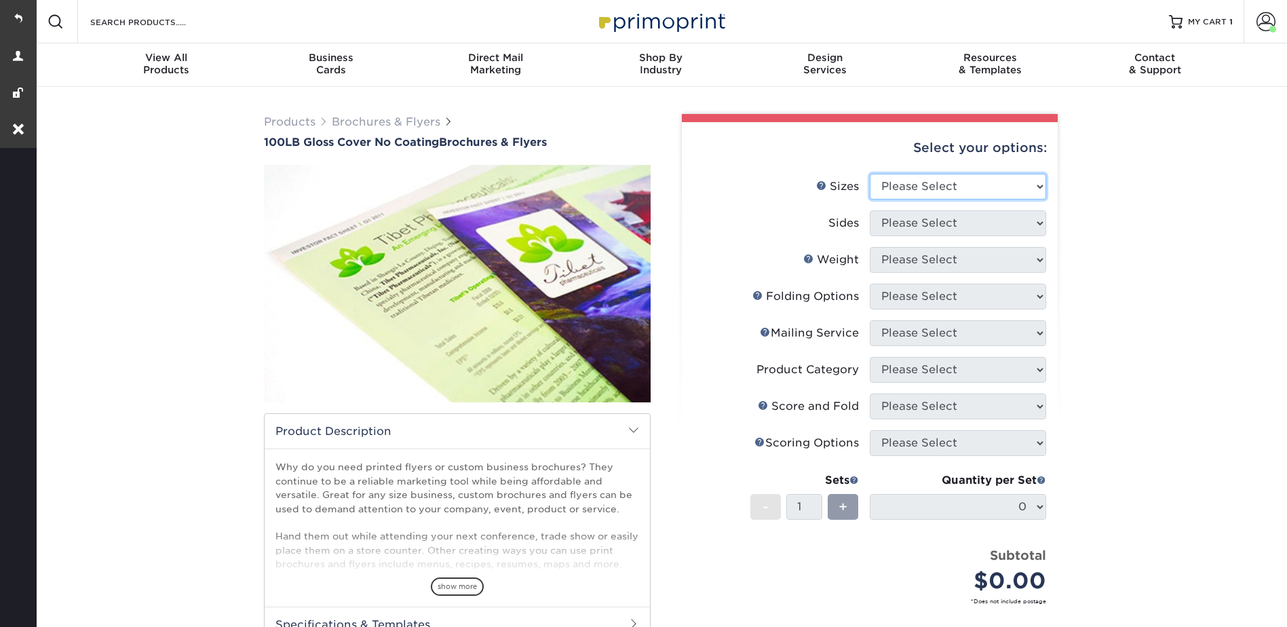
click at [934, 182] on select "Please Select 3.67" x 8.5" 4" x 8.5" 4" x 8.5" 4" x 11" 4" x 12" 4.25" x 11" 4.…" at bounding box center [958, 187] width 176 height 26
select select "3.67x8.50"
click at [870, 174] on select "Please Select 3.67" x 8.5" 4" x 8.5" 4" x 8.5" 4" x 11" 4" x 12" 4.25" x 11" 4.…" at bounding box center [958, 187] width 176 height 26
drag, startPoint x: 918, startPoint y: 224, endPoint x: 919, endPoint y: 237, distance: 12.9
click at [918, 224] on select "Please Select Print Both Sides Print Front Only" at bounding box center [958, 223] width 176 height 26
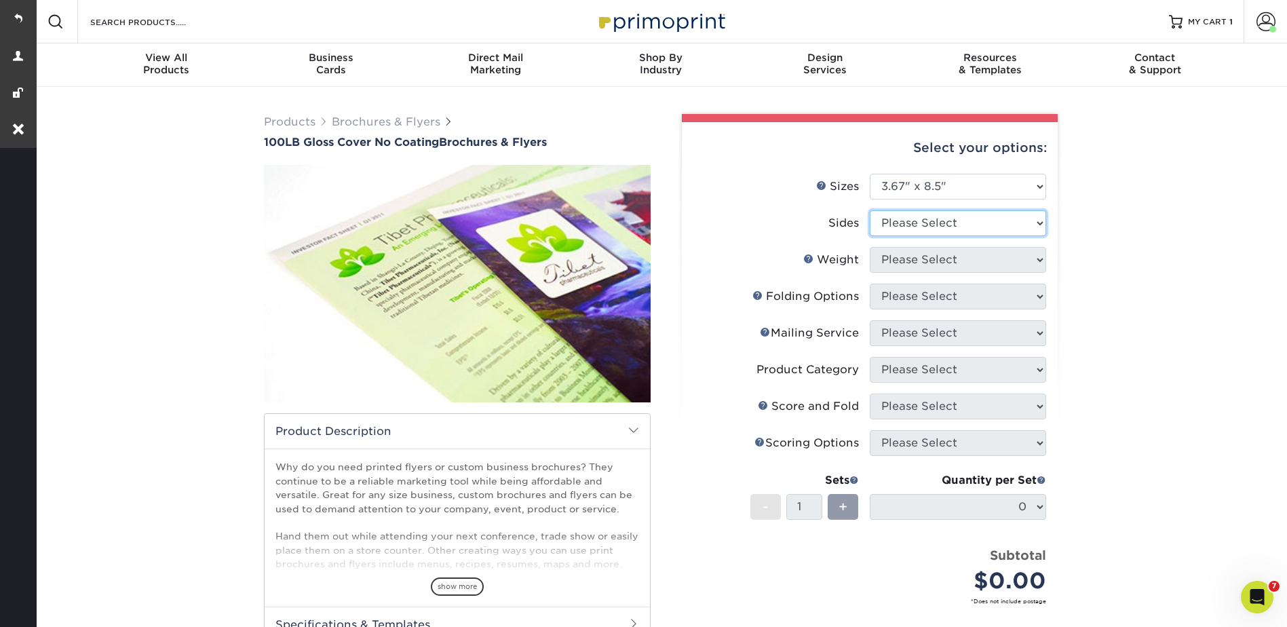
select select "13abbda7-1d64-4f25-8bb2-c179b224825d"
click at [870, 210] on select "Please Select Print Both Sides Print Front Only" at bounding box center [958, 223] width 176 height 26
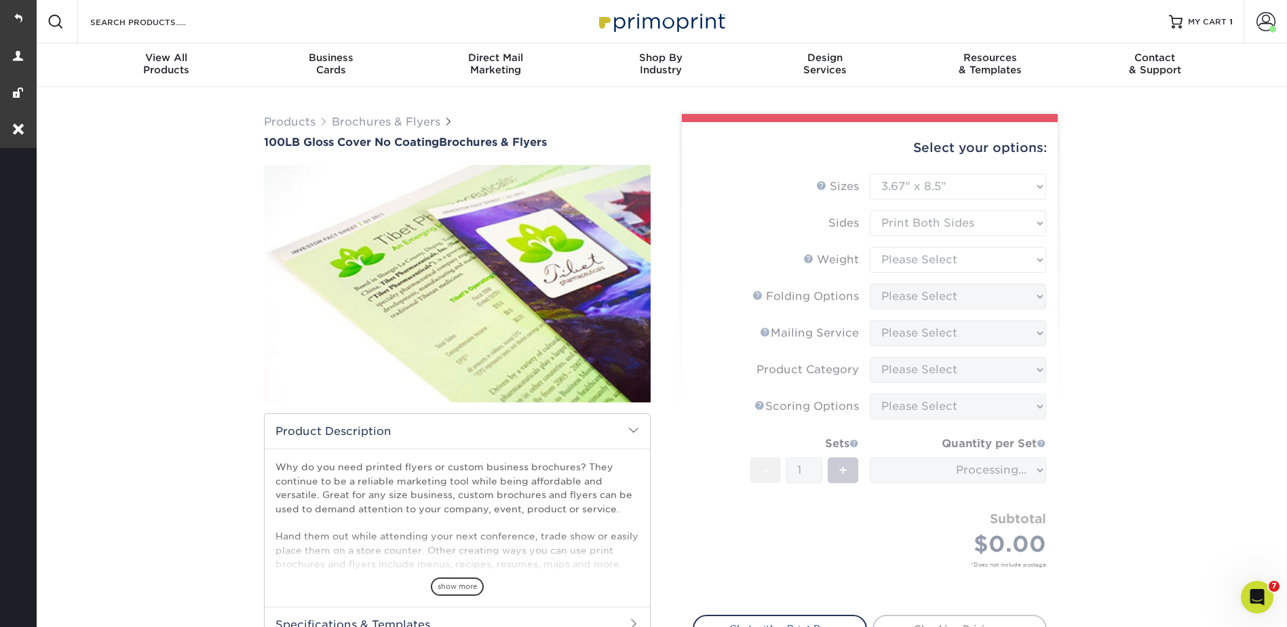
click at [903, 257] on form "Sizes Help Sizes Please Select 3.67" x 8.5" 4" x 8.5" 4" x 8.5" 4" x 11" 4" x 1…" at bounding box center [870, 386] width 354 height 425
click at [903, 258] on form "Sizes Help Sizes Please Select 3.67" x 8.5" 4" x 8.5" 4" x 8.5" 4" x 11" 4" x 1…" at bounding box center [870, 386] width 354 height 425
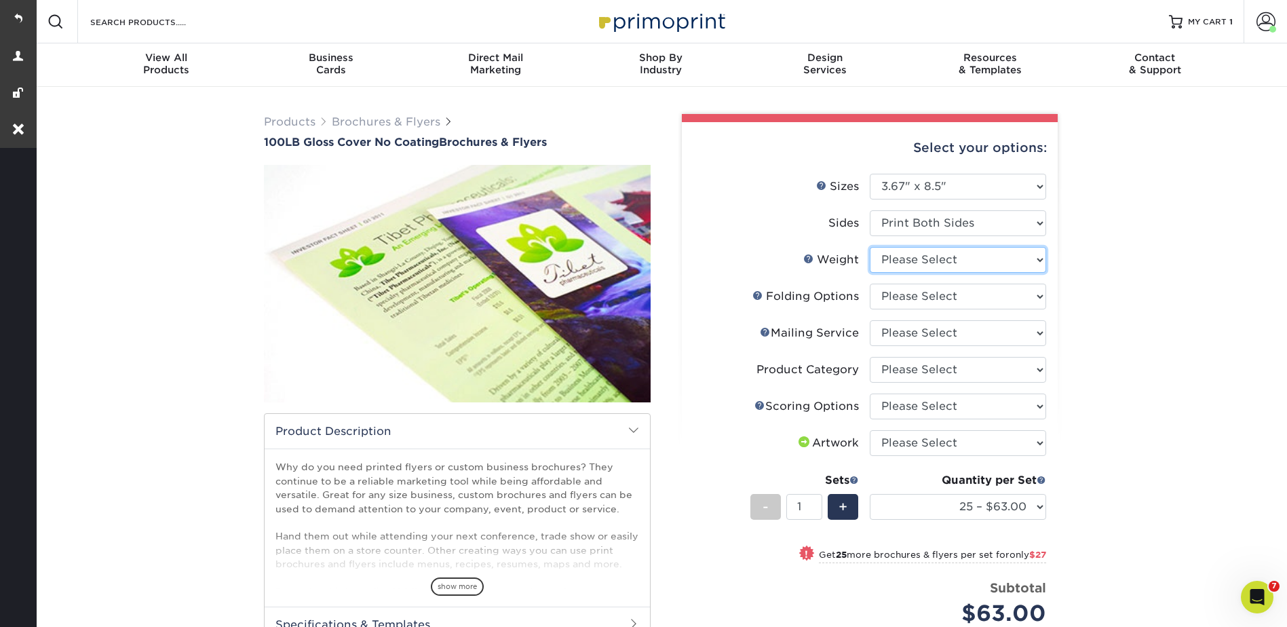
click at [902, 256] on select "Please Select 100LB" at bounding box center [958, 260] width 176 height 26
select select "100LB"
click at [870, 247] on select "Please Select 100LB" at bounding box center [958, 260] width 176 height 26
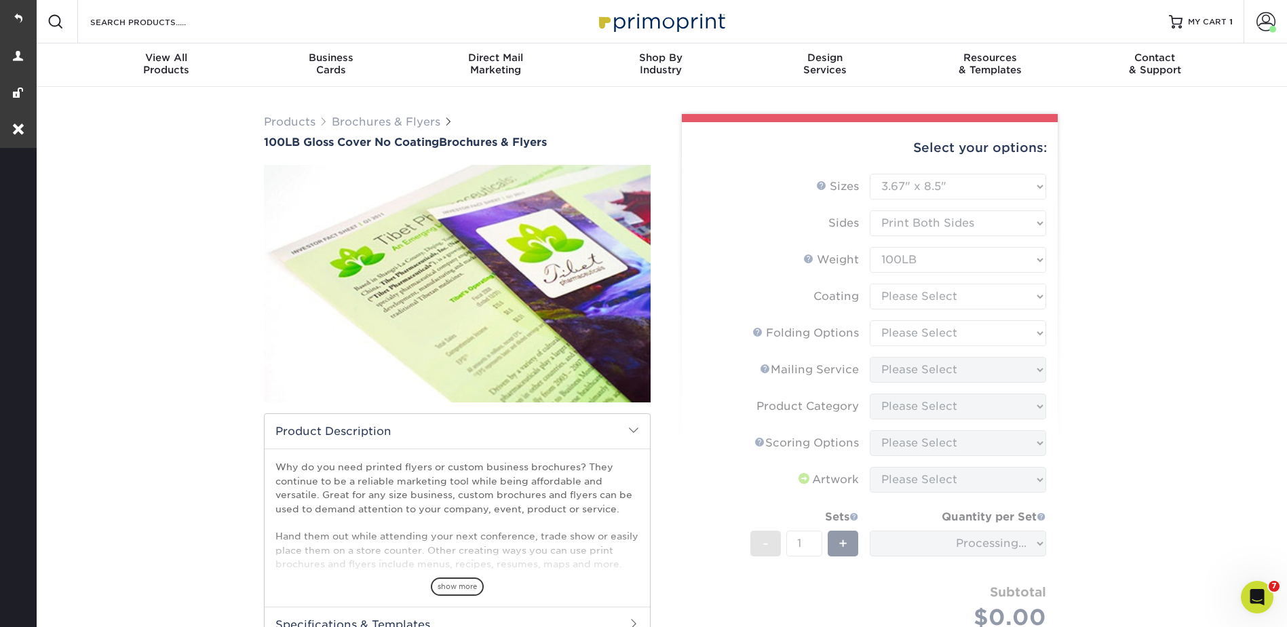
click at [886, 296] on form "Sizes Help Sizes Please Select 3.67" x 8.5" 4" x 8.5" 4" x 8.5" 4" x 11" 4" x 1…" at bounding box center [870, 423] width 354 height 499
click at [887, 292] on form "Sizes Help Sizes Please Select 3.67" x 8.5" 4" x 8.5" 4" x 8.5" 4" x 11" 4" x 1…" at bounding box center [870, 423] width 354 height 499
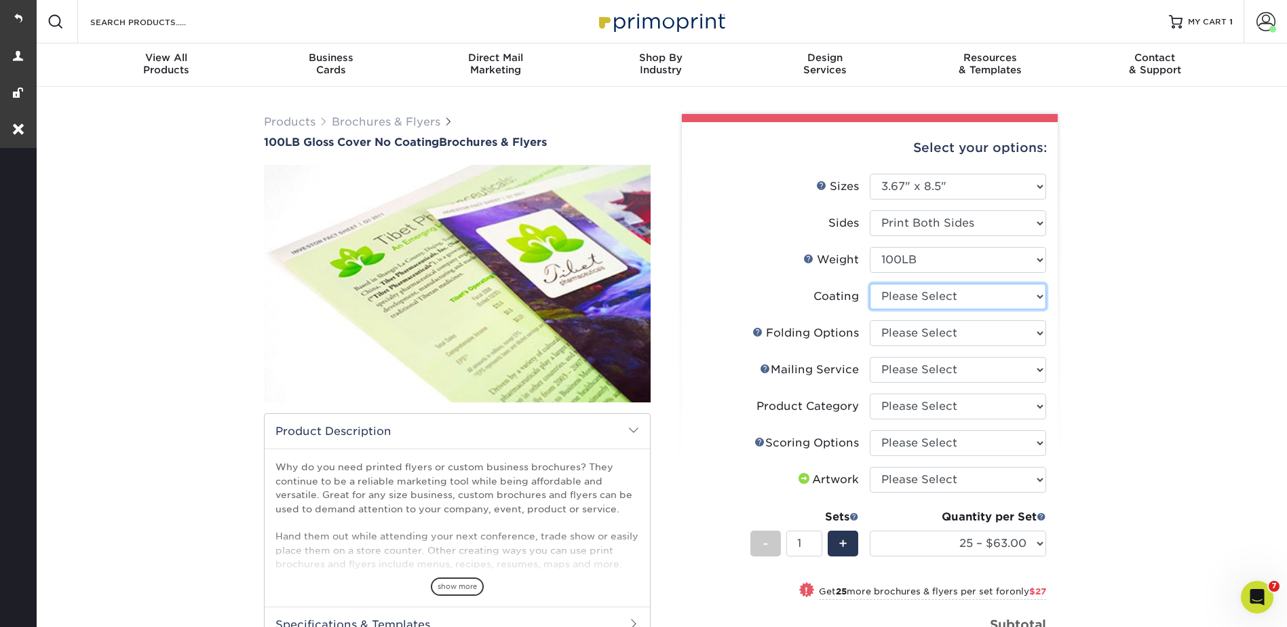
click at [887, 292] on select at bounding box center [958, 297] width 176 height 26
select select "3e7618de-abca-4bda-9f97-8b9129e913d8"
click at [870, 284] on select at bounding box center [958, 297] width 176 height 26
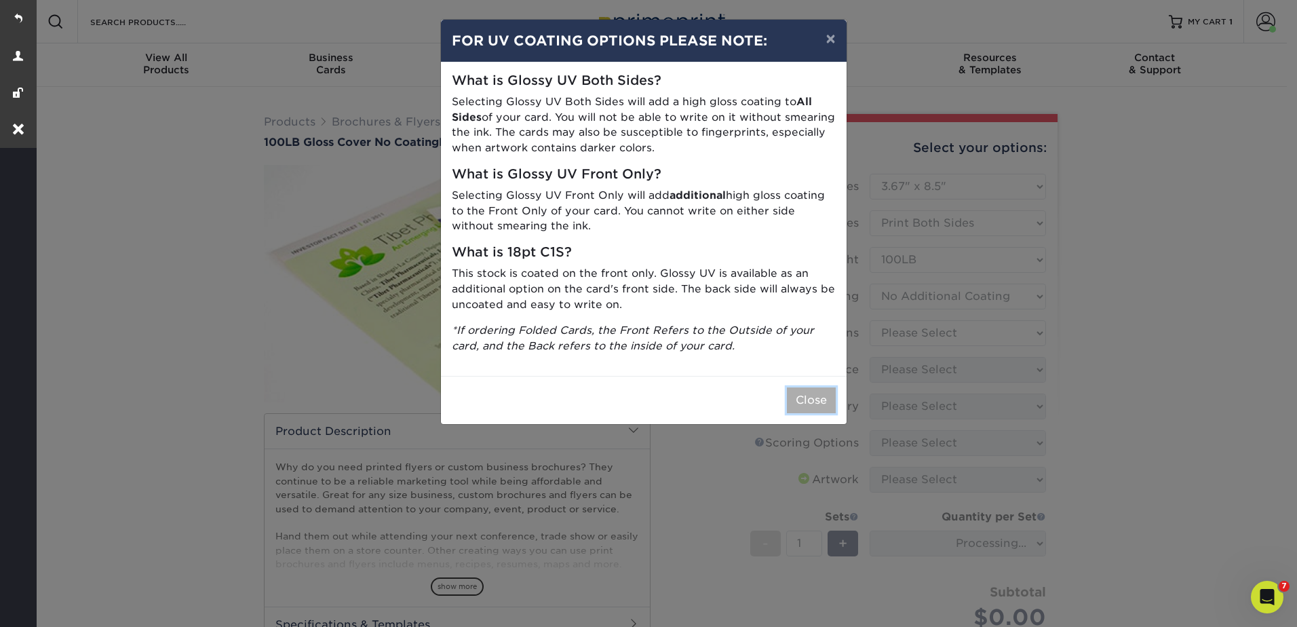
click at [807, 403] on button "Close" at bounding box center [811, 400] width 49 height 26
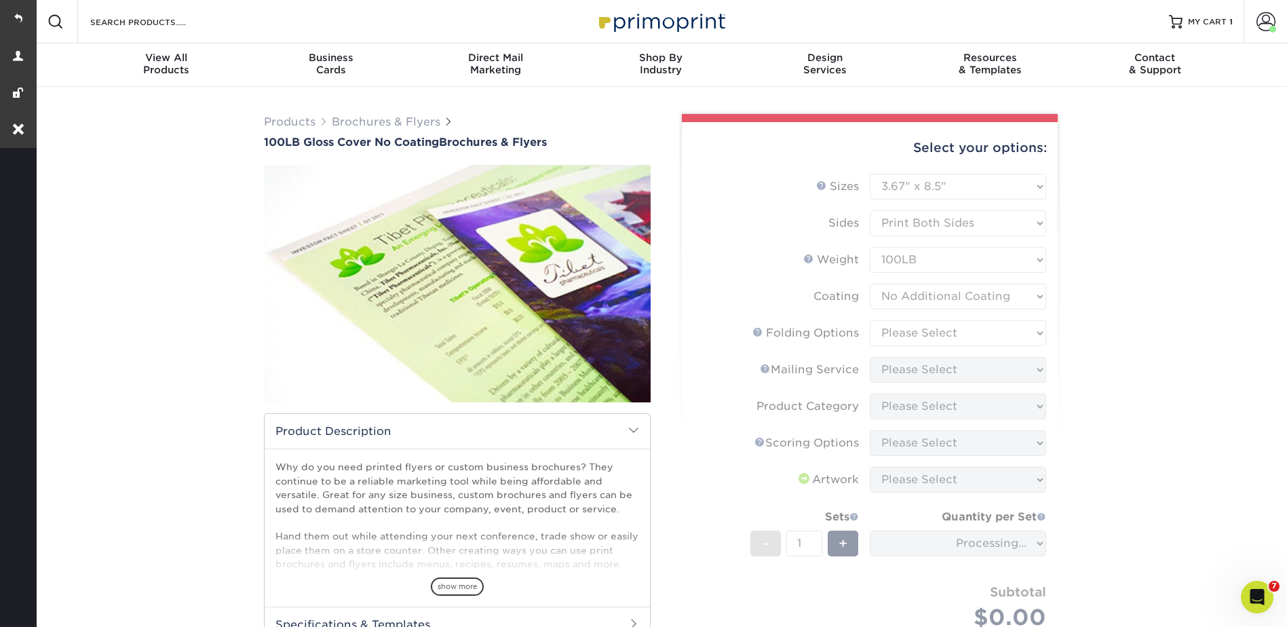
click at [899, 331] on form "Sizes Help Sizes Please Select 3.67" x 8.5" 4" x 8.5" 4" x 8.5" 4" x 11" 4" x 1…" at bounding box center [870, 423] width 354 height 499
click at [906, 329] on form "Sizes Help Sizes Please Select 3.67" x 8.5" 4" x 8.5" 4" x 8.5" 4" x 11" 4" x 1…" at bounding box center [870, 423] width 354 height 499
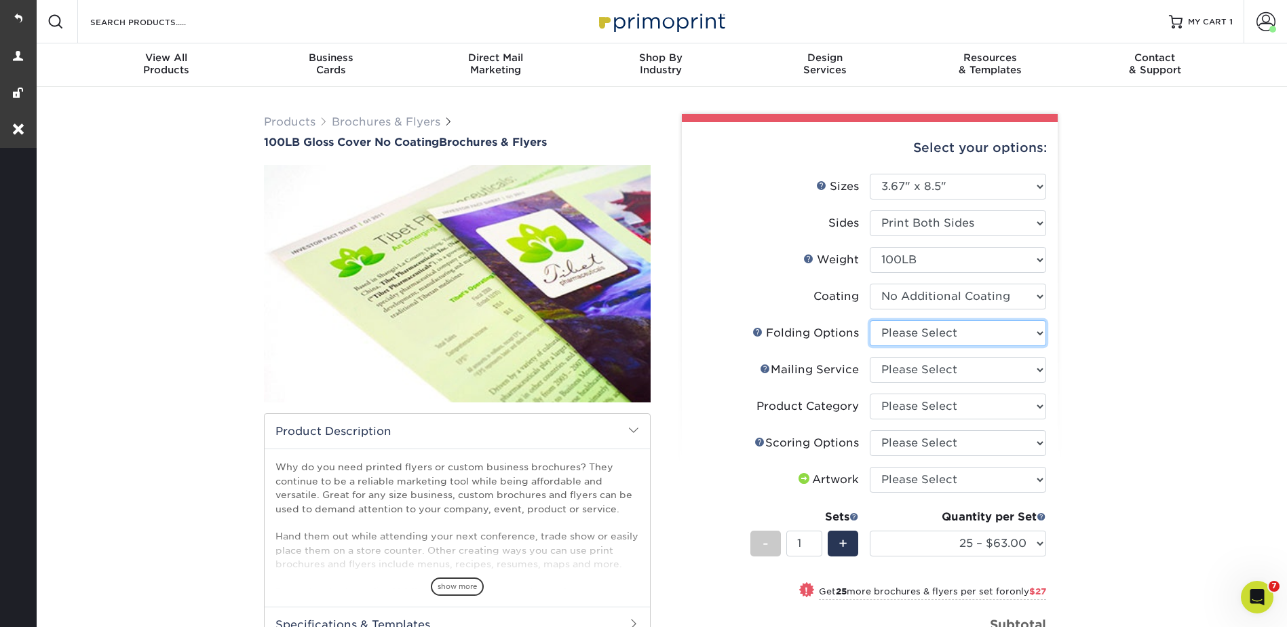
click at [906, 328] on select "Please Select FLAT - No Folding" at bounding box center [958, 333] width 176 height 26
select select "9b1d5825-34d1-4721-9874-ed79abb003d7"
click at [870, 320] on select "Please Select FLAT - No Folding" at bounding box center [958, 333] width 176 height 26
drag, startPoint x: 889, startPoint y: 368, endPoint x: 895, endPoint y: 379, distance: 12.1
click at [889, 368] on select "Please Select No Direct Mailing Service No, I will mail/stamp/imprint Direct Ma…" at bounding box center [958, 370] width 176 height 26
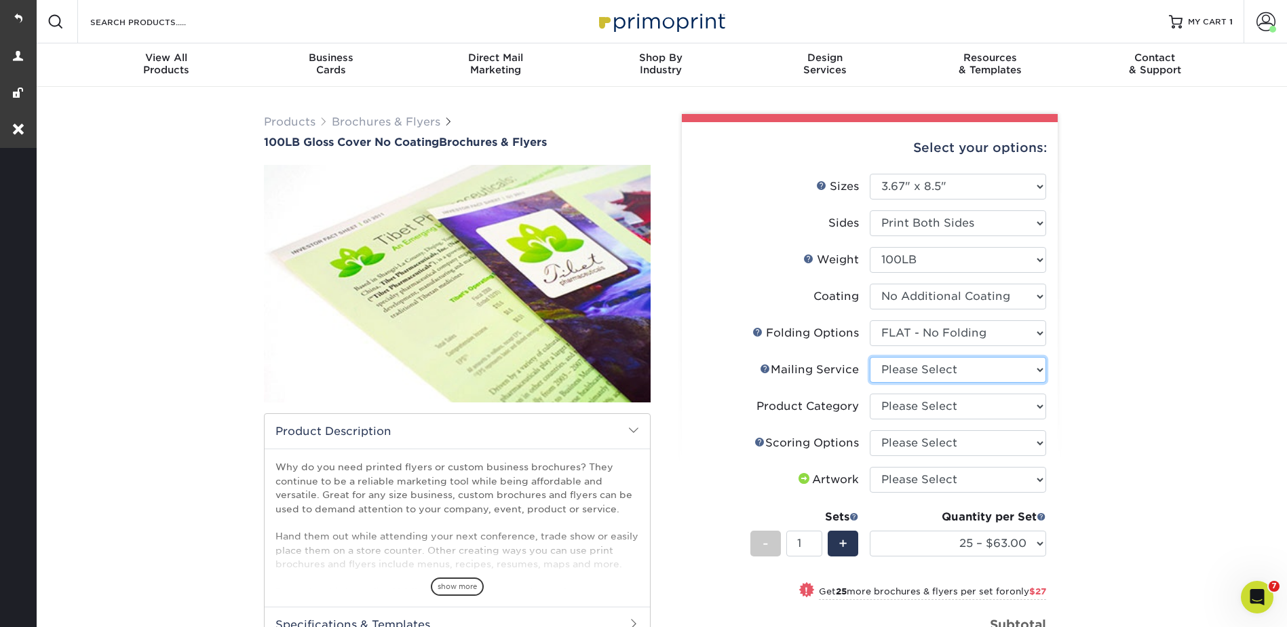
select select "3e5e9bdd-d78a-4c28-a41d-fe1407925ca6"
click at [870, 357] on select "Please Select No Direct Mailing Service No, I will mail/stamp/imprint Direct Ma…" at bounding box center [958, 370] width 176 height 26
drag, startPoint x: 895, startPoint y: 403, endPoint x: 896, endPoint y: 421, distance: 17.7
click at [895, 403] on select "Please Select Flyers and Brochures" at bounding box center [958, 406] width 176 height 26
select select "1a668080-6b7c-4174-b399-2c3833b27ef4"
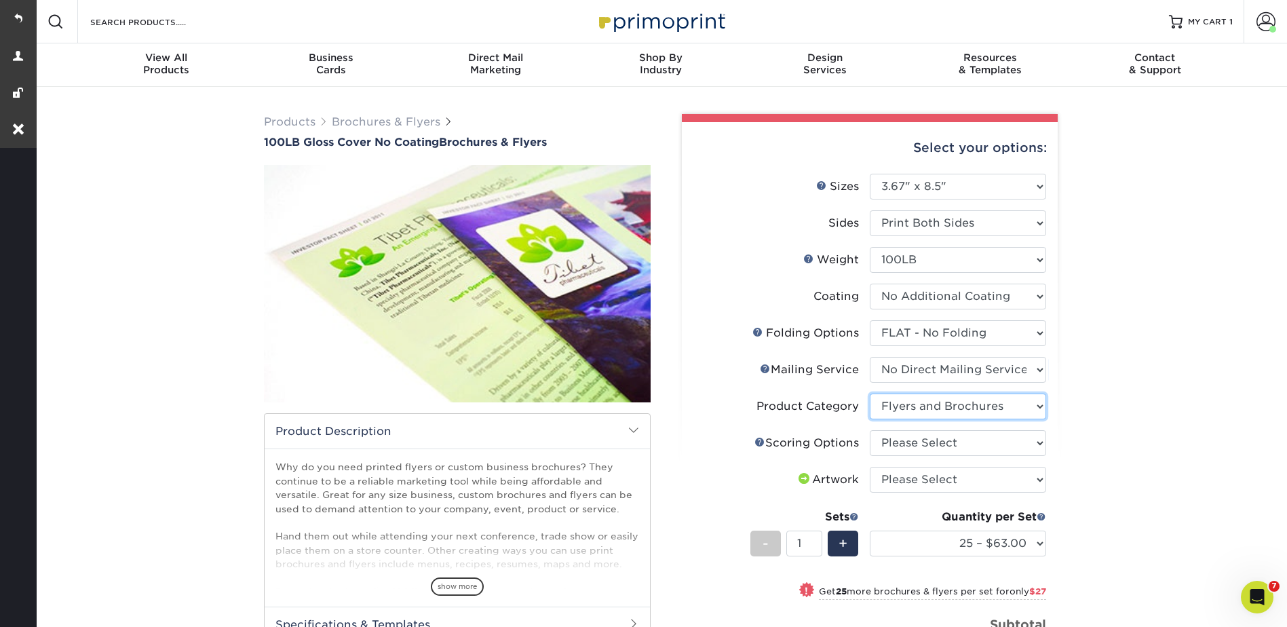
click at [870, 393] on select "Please Select Flyers and Brochures" at bounding box center [958, 406] width 176 height 26
click at [896, 436] on select "Please Select No Scoring One Score" at bounding box center [958, 443] width 176 height 26
select select "16ebe401-5398-422d-8cb0-f3adbb82deb5"
click at [870, 430] on select "Please Select No Scoring One Score" at bounding box center [958, 443] width 176 height 26
drag, startPoint x: 894, startPoint y: 473, endPoint x: 895, endPoint y: 491, distance: 17.7
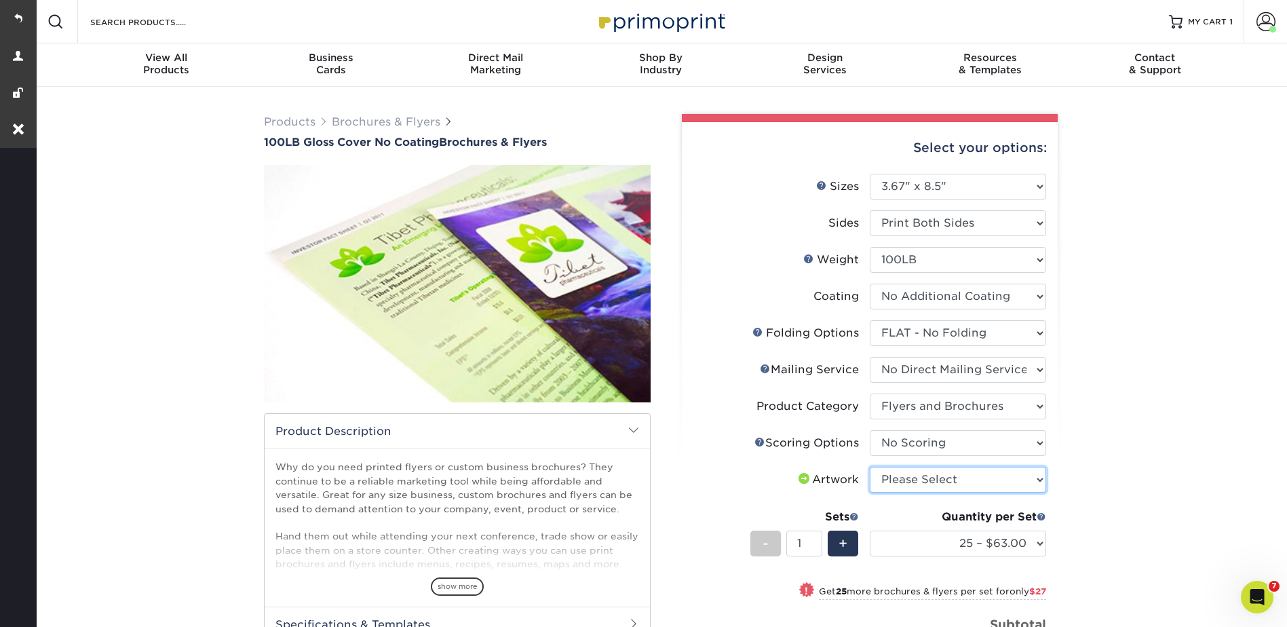
click at [894, 473] on select "Please Select I will upload files I need a design - $175" at bounding box center [958, 480] width 176 height 26
select select "upload"
click at [870, 467] on select "Please Select I will upload files I need a design - $175" at bounding box center [958, 480] width 176 height 26
click at [920, 538] on select "25 – $63.00 50 – $90.00 75 – $118.00 100 – $87.00 250 – $118.00 500 – $132.00 1…" at bounding box center [958, 544] width 176 height 26
select select "2500 – $231.00"
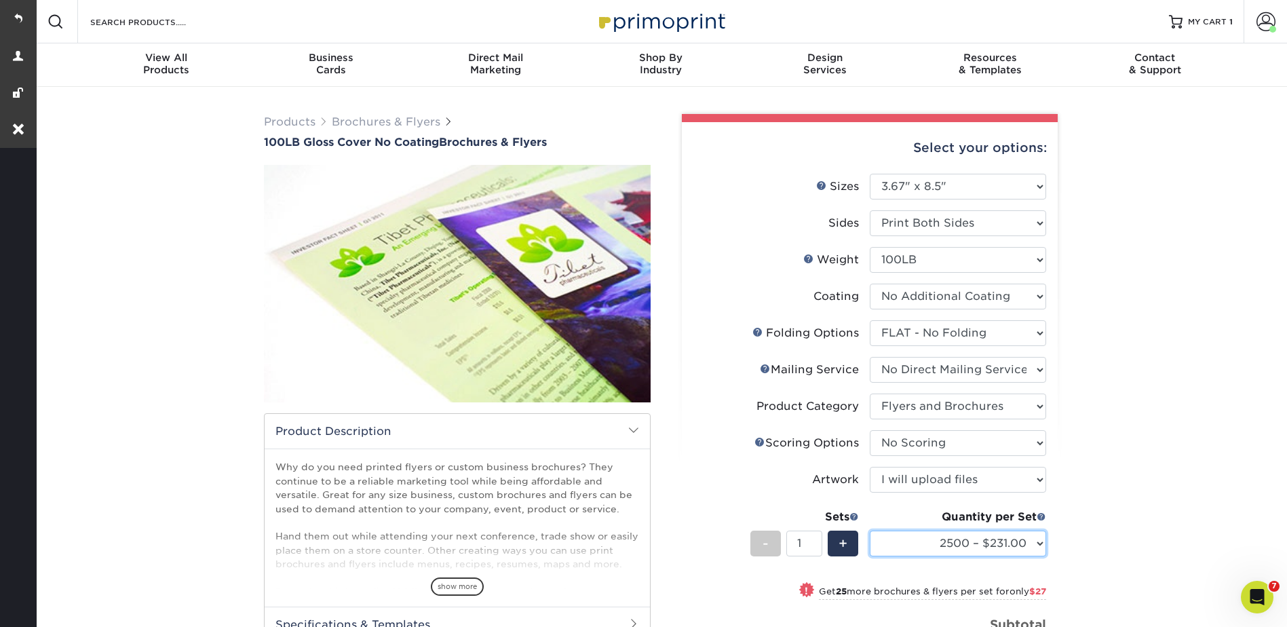
click at [870, 531] on select "25 – $63.00 50 – $90.00 75 – $118.00 100 – $87.00 250 – $118.00 500 – $132.00 1…" at bounding box center [958, 544] width 176 height 26
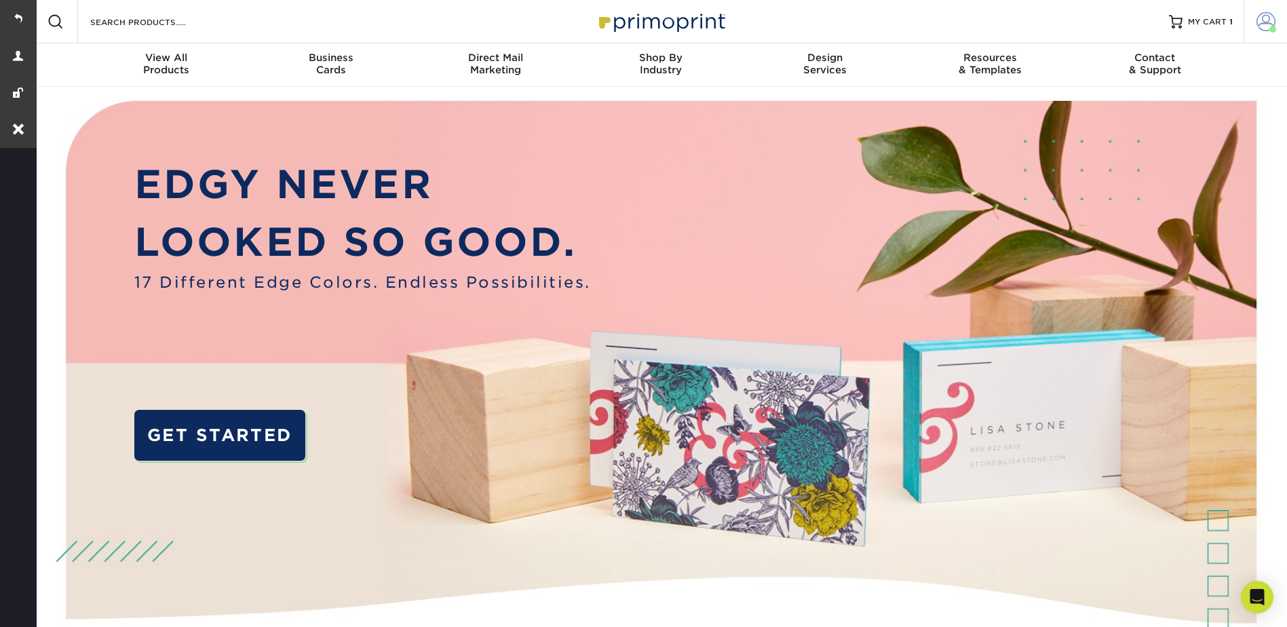
click at [1263, 13] on span at bounding box center [1265, 21] width 19 height 19
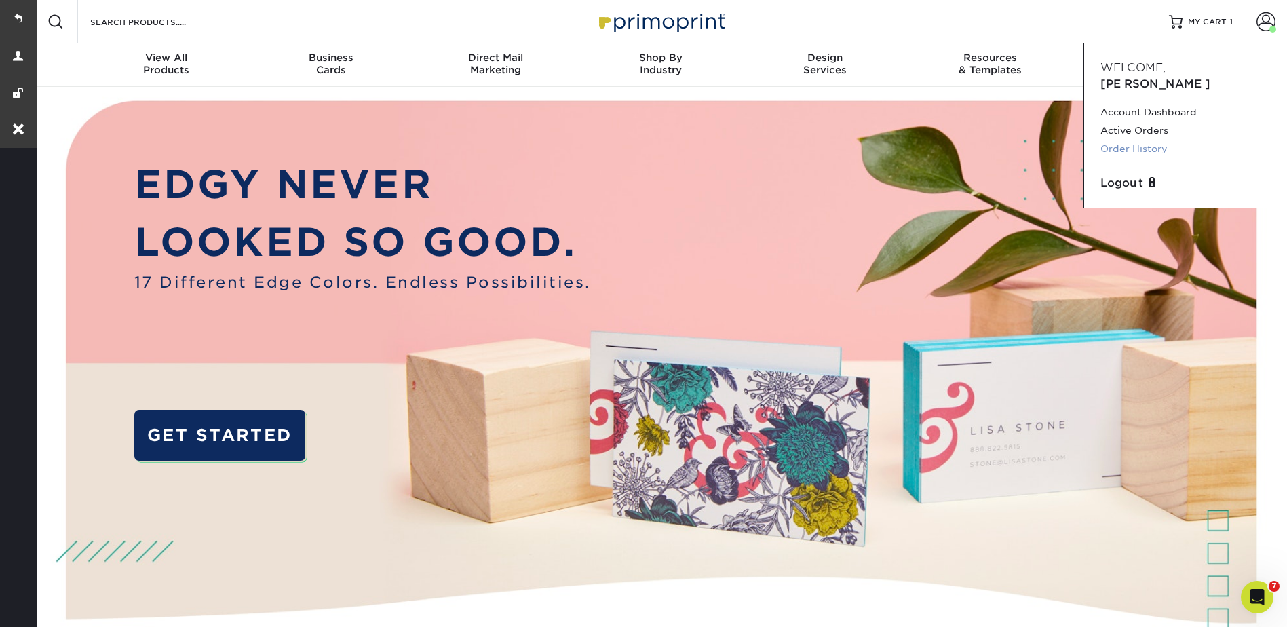
click at [1140, 140] on link "Order History" at bounding box center [1185, 149] width 170 height 18
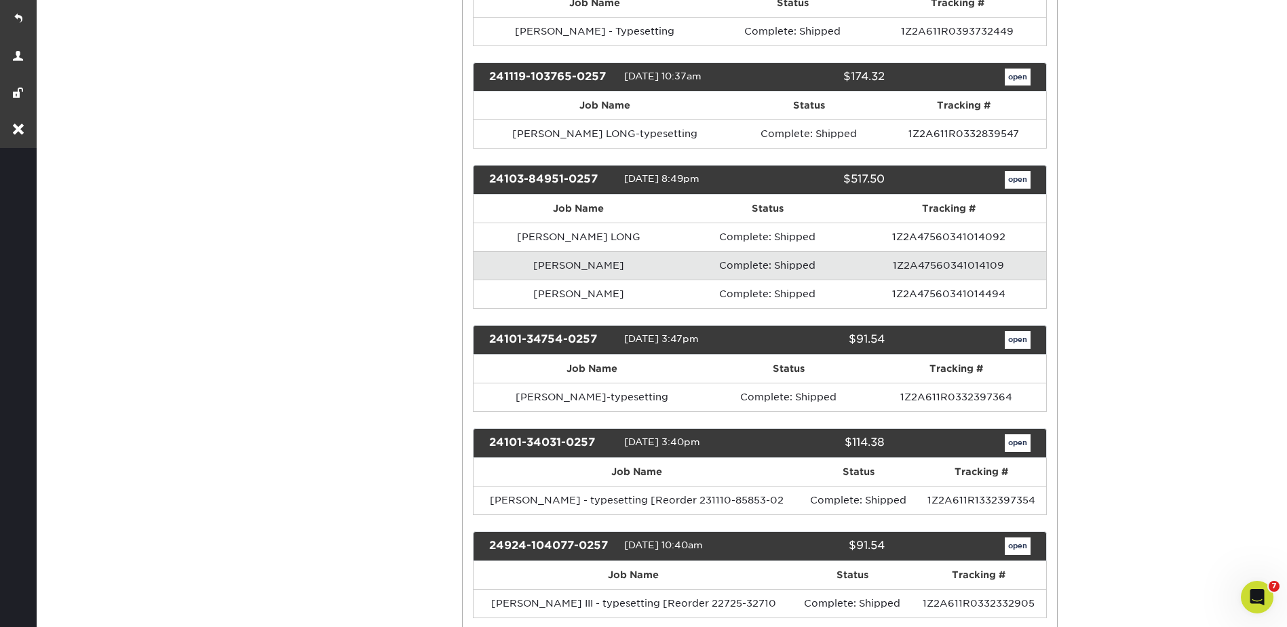
scroll to position [814, 0]
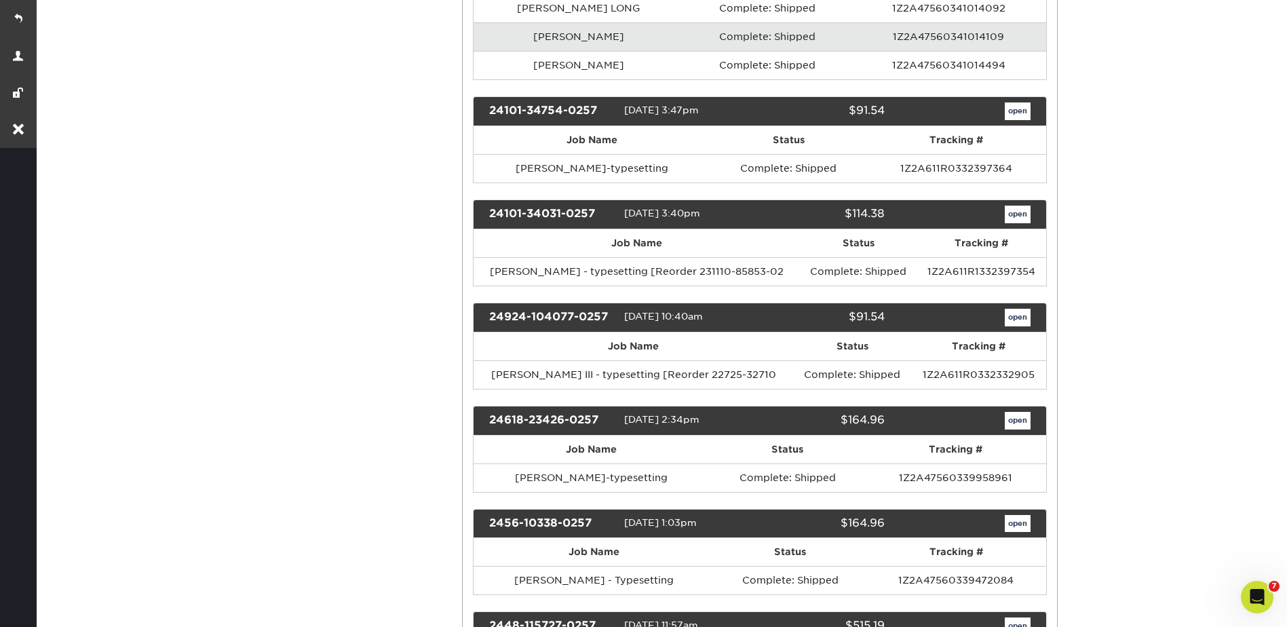
click at [1016, 102] on div "24101-34754-0257 [DATE] 3:47pm $91.54 open" at bounding box center [760, 111] width 574 height 30
click at [1019, 114] on link "open" at bounding box center [1018, 111] width 26 height 18
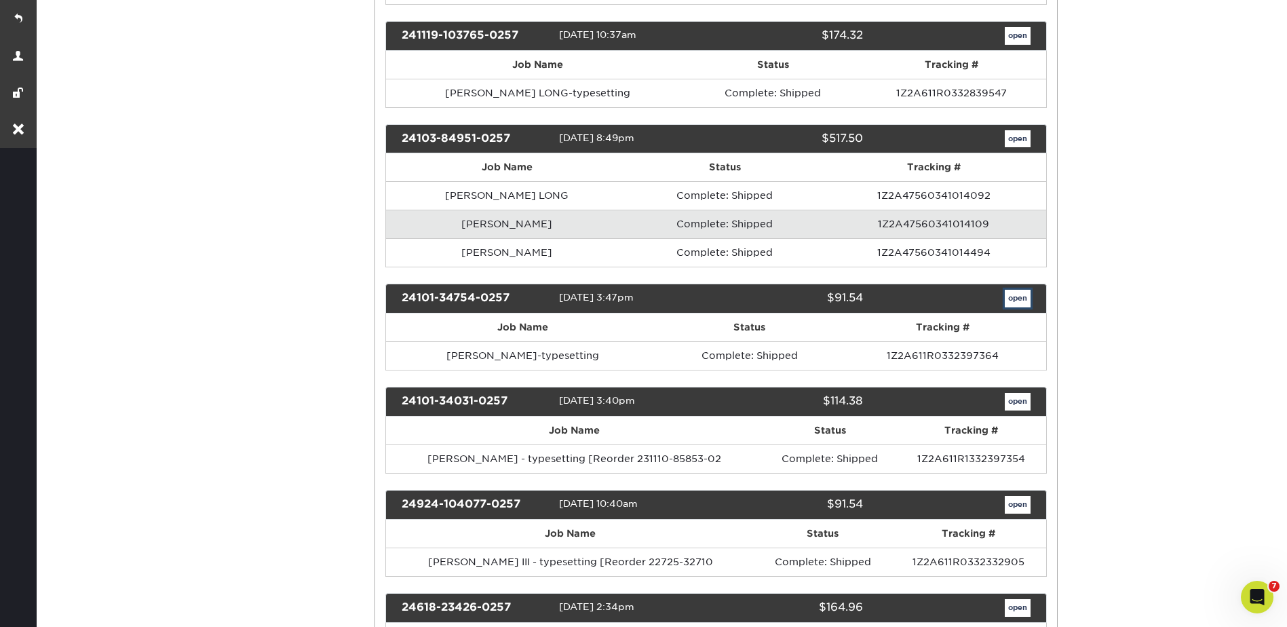
scroll to position [0, 0]
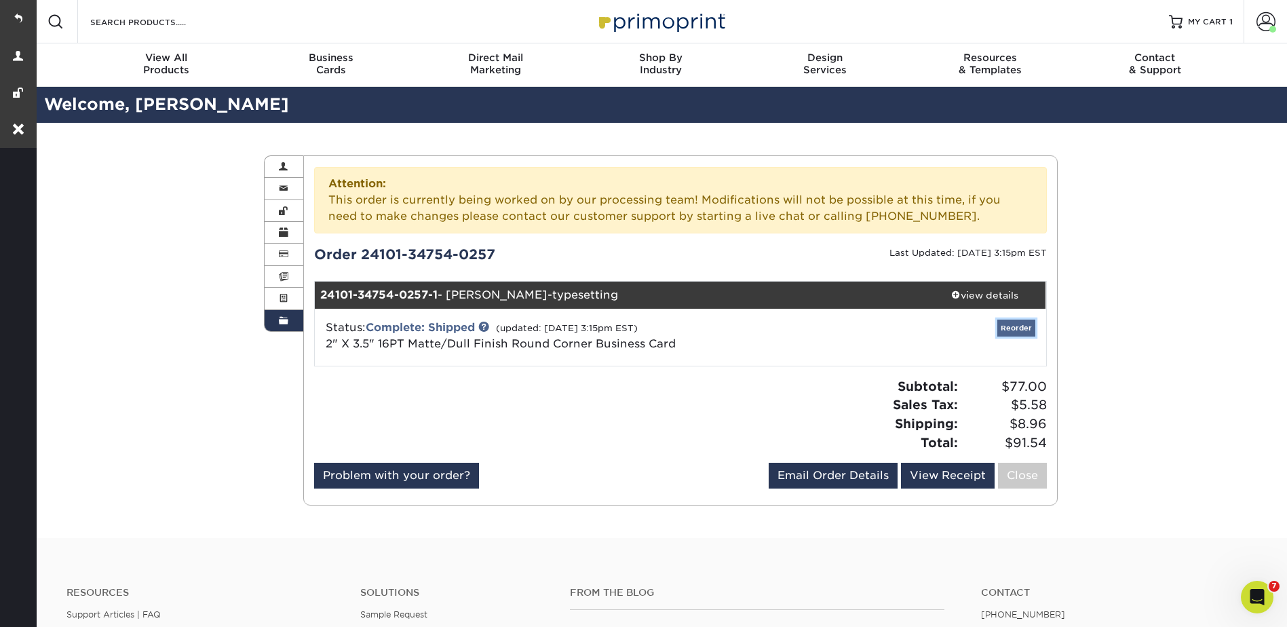
click at [1018, 326] on link "Reorder" at bounding box center [1016, 328] width 38 height 17
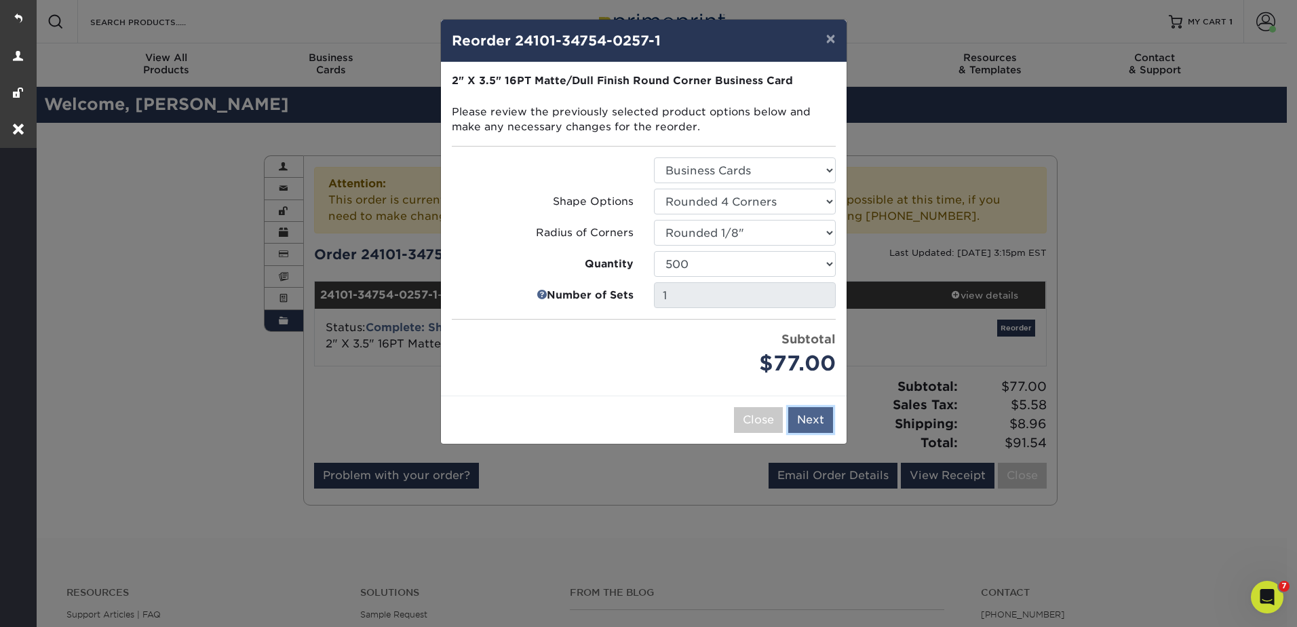
click at [820, 422] on button "Next" at bounding box center [810, 420] width 45 height 26
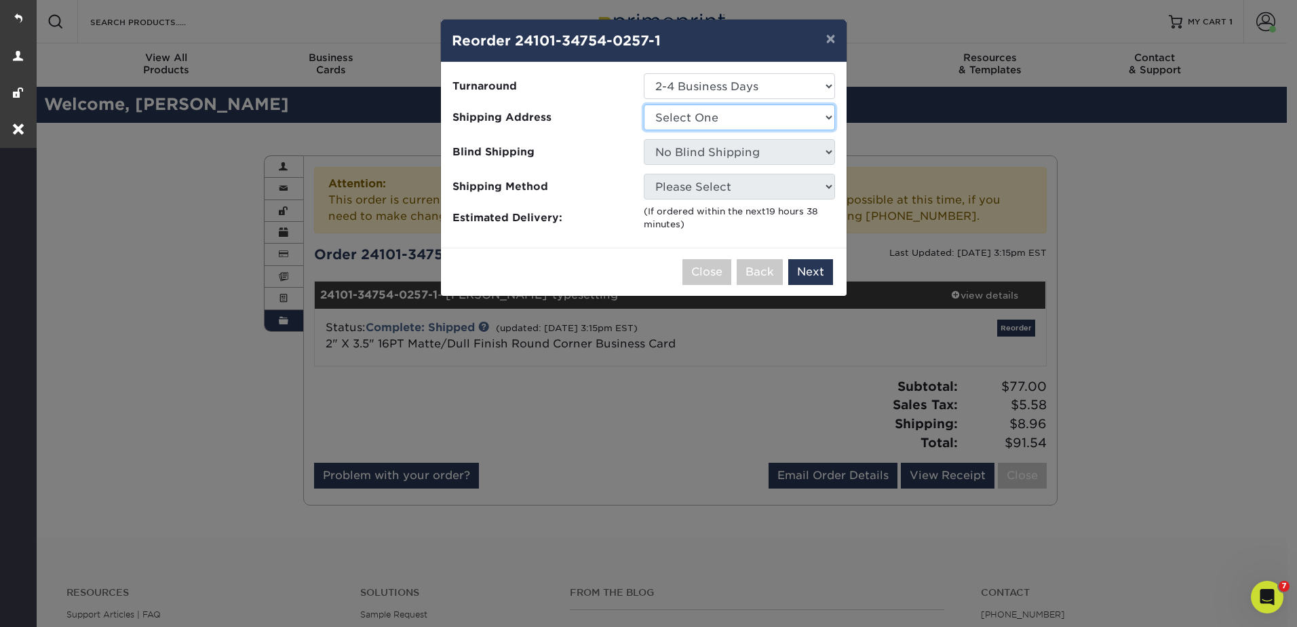
click at [689, 117] on select "Select One [STREET_ADDRESS][PERSON_NAME] [STREET_ADDRESS][GEOGRAPHIC_DATA]. [PE…" at bounding box center [739, 117] width 191 height 26
click at [688, 117] on select "Select One [STREET_ADDRESS][PERSON_NAME] [STREET_ADDRESS][GEOGRAPHIC_DATA]. [PE…" at bounding box center [739, 117] width 191 height 26
click at [680, 83] on select "Select One 2-4 Business Days 2 Day Next Business Day" at bounding box center [739, 86] width 191 height 26
select select "e0d636ae-341c-45f8-9e61-81f387d888bb"
click at [644, 73] on select "Select One 2-4 Business Days 2 Day Next Business Day" at bounding box center [739, 86] width 191 height 26
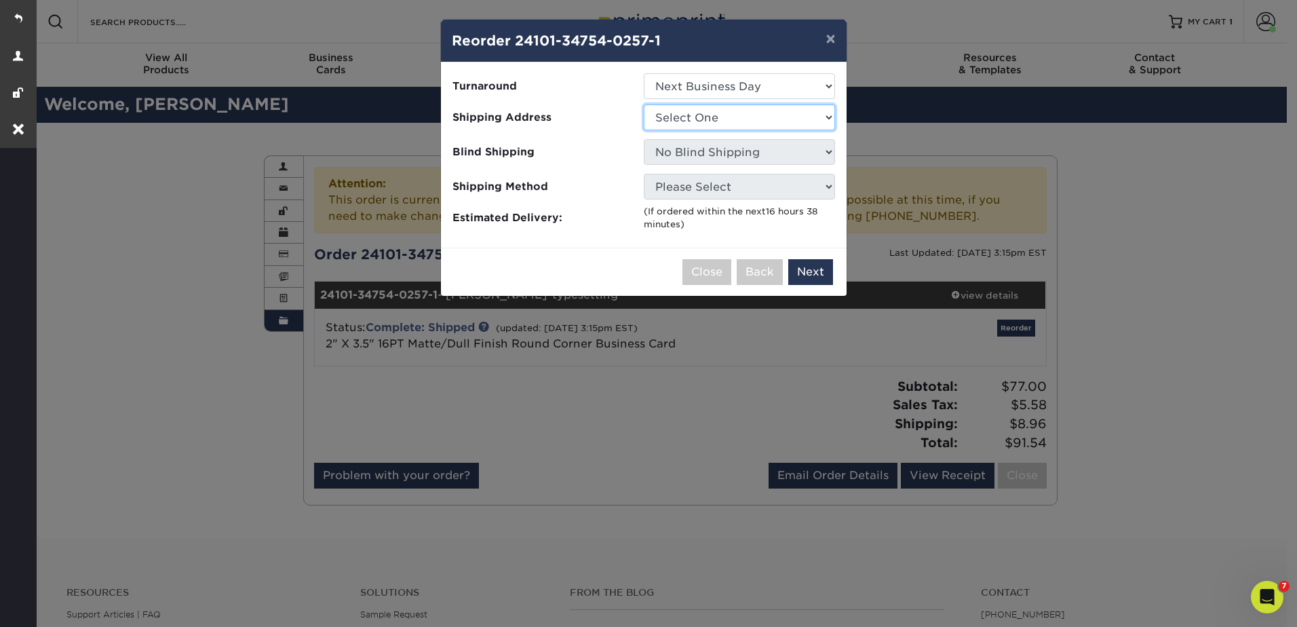
click at [689, 119] on select "Select One 1474 Harbert Ave Memphis, TN 38104 5808-A Long Creek Park Drive Amte…" at bounding box center [739, 117] width 191 height 26
select select "11015"
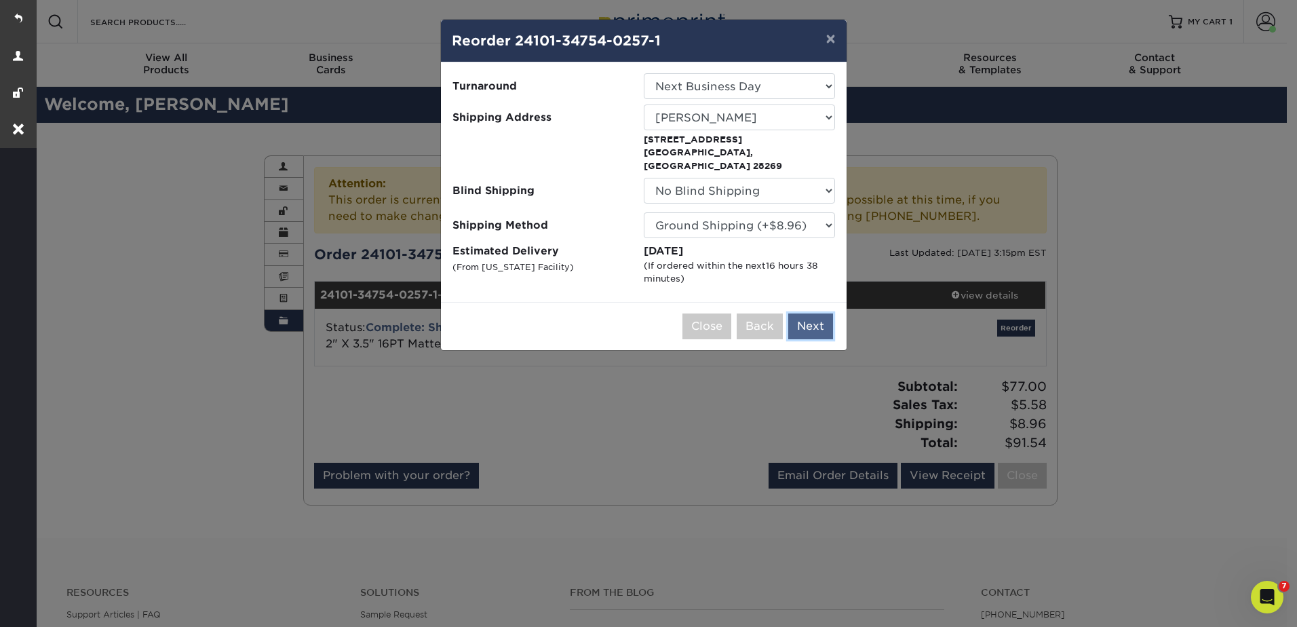
click at [798, 313] on button "Next" at bounding box center [810, 326] width 45 height 26
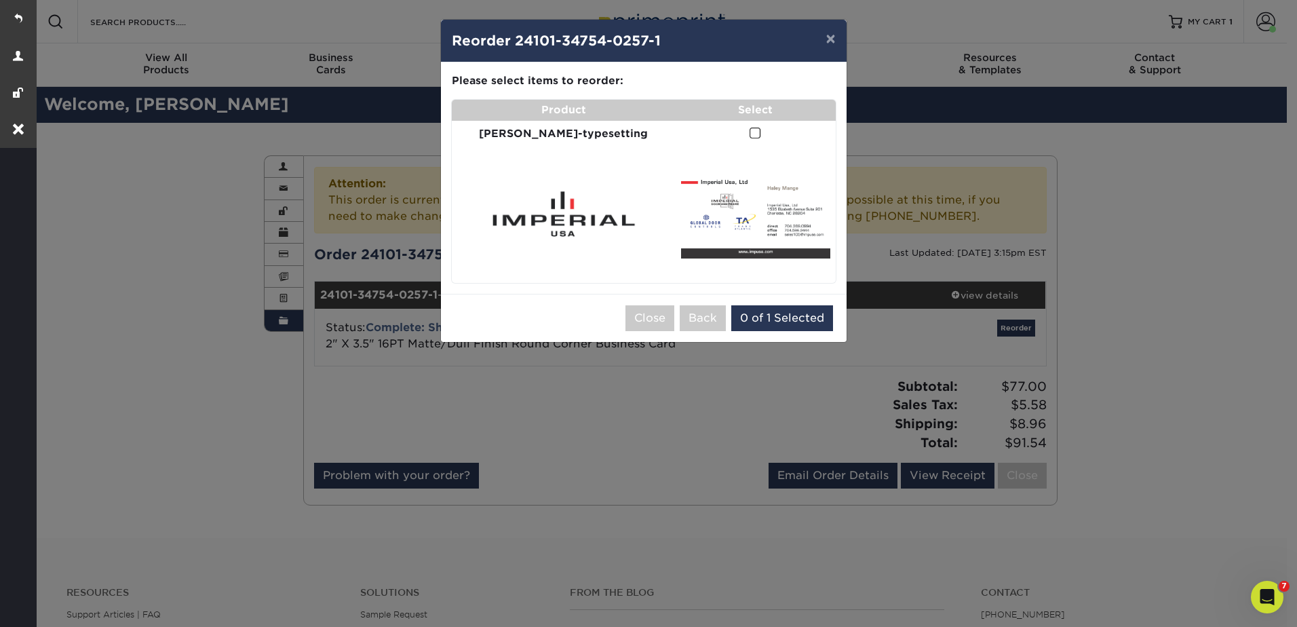
click at [750, 132] on span at bounding box center [756, 133] width 12 height 13
click at [0, 0] on input "checkbox" at bounding box center [0, 0] width 0 height 0
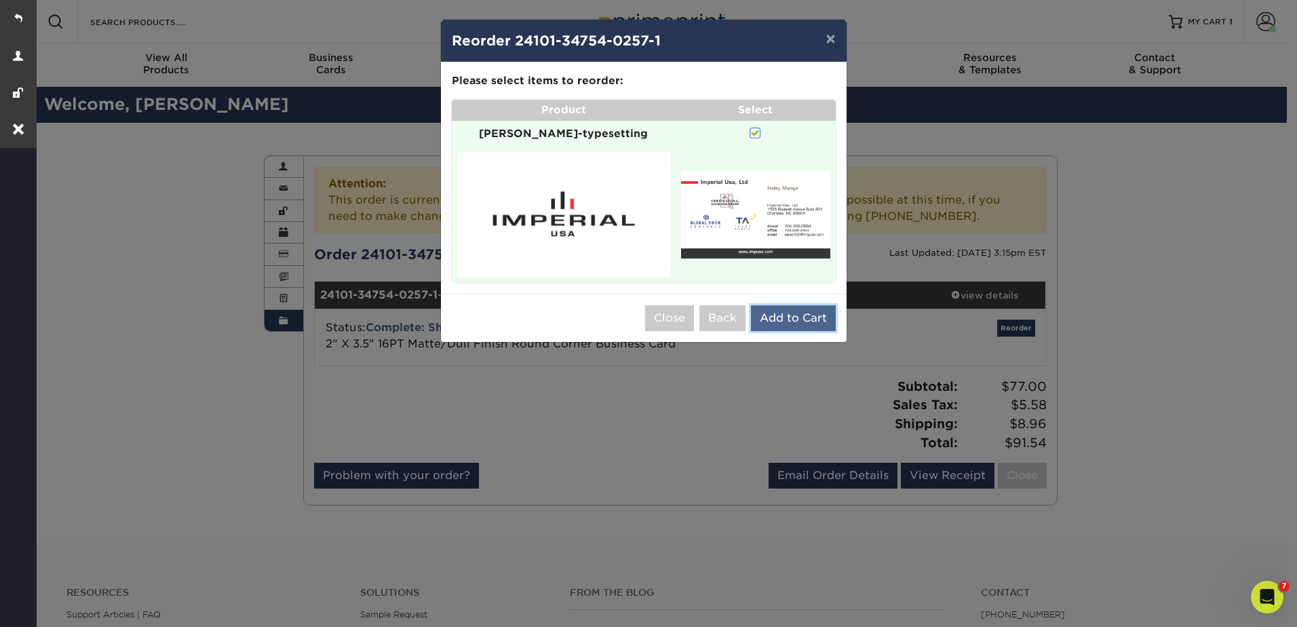
click at [796, 308] on button "Add to Cart" at bounding box center [793, 318] width 85 height 26
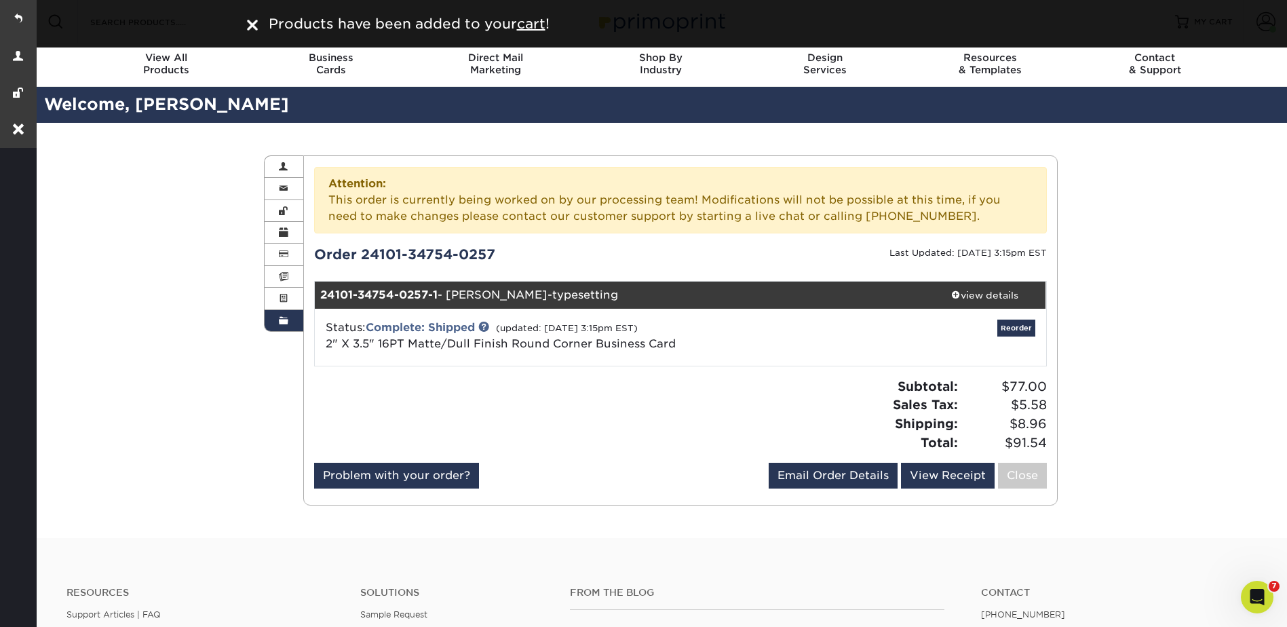
click at [1182, 218] on div "Order History Account Overview Contact Information Change Password Address Book…" at bounding box center [660, 330] width 1253 height 415
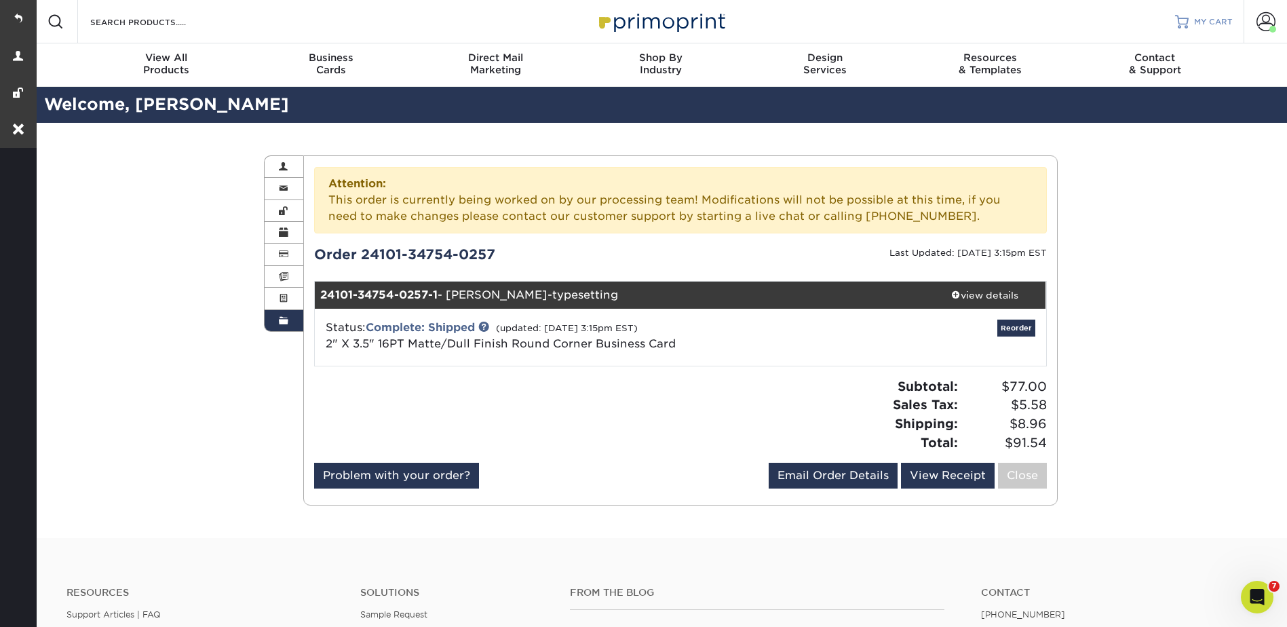
click at [1183, 3] on link "MY CART" at bounding box center [1204, 21] width 58 height 43
click at [1190, 12] on link "MY CART" at bounding box center [1204, 21] width 58 height 43
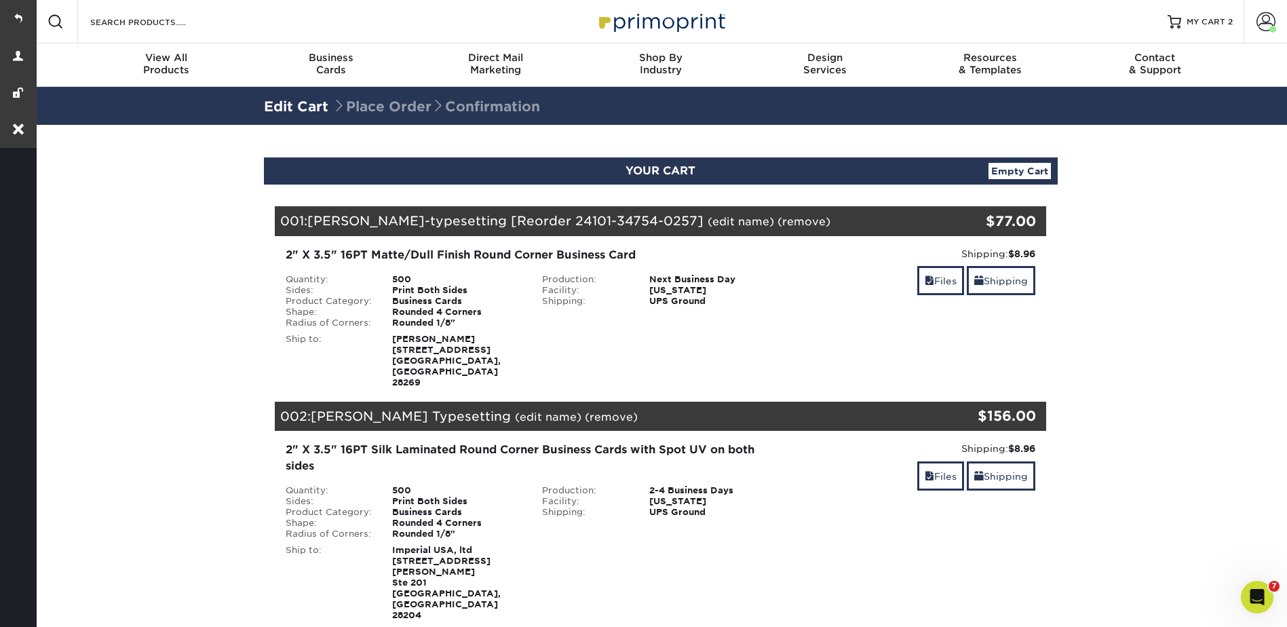
click at [708, 216] on link "(edit name)" at bounding box center [741, 221] width 66 height 13
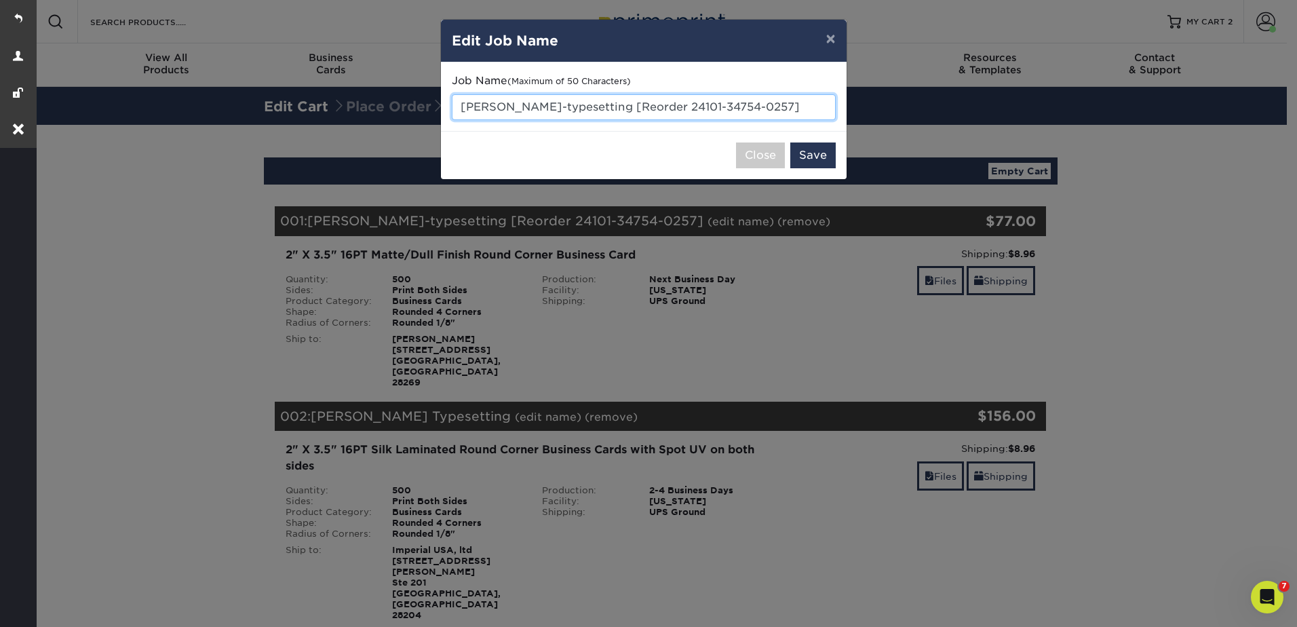
drag, startPoint x: 707, startPoint y: 103, endPoint x: 461, endPoint y: 98, distance: 245.7
click at [461, 98] on input "Haley Mange-typesetting [Reorder 24101-34754-0257]" at bounding box center [644, 107] width 384 height 26
type input "Todd Neikirk Typesetting"
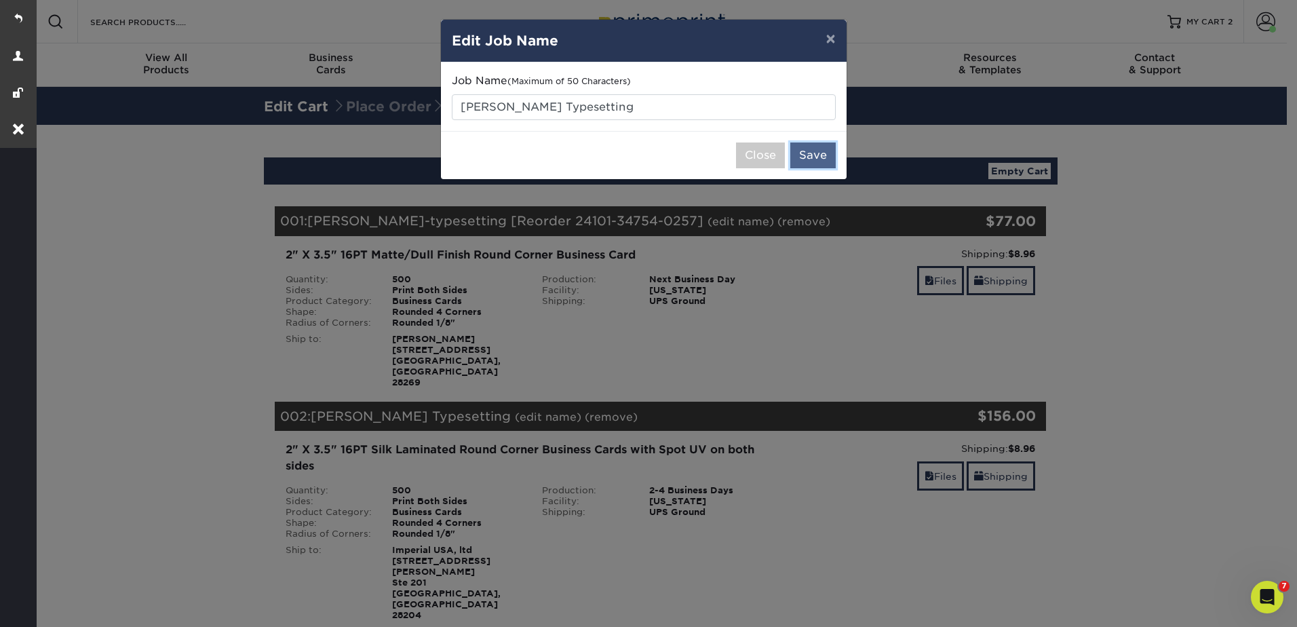
click at [802, 156] on button "Save" at bounding box center [812, 155] width 45 height 26
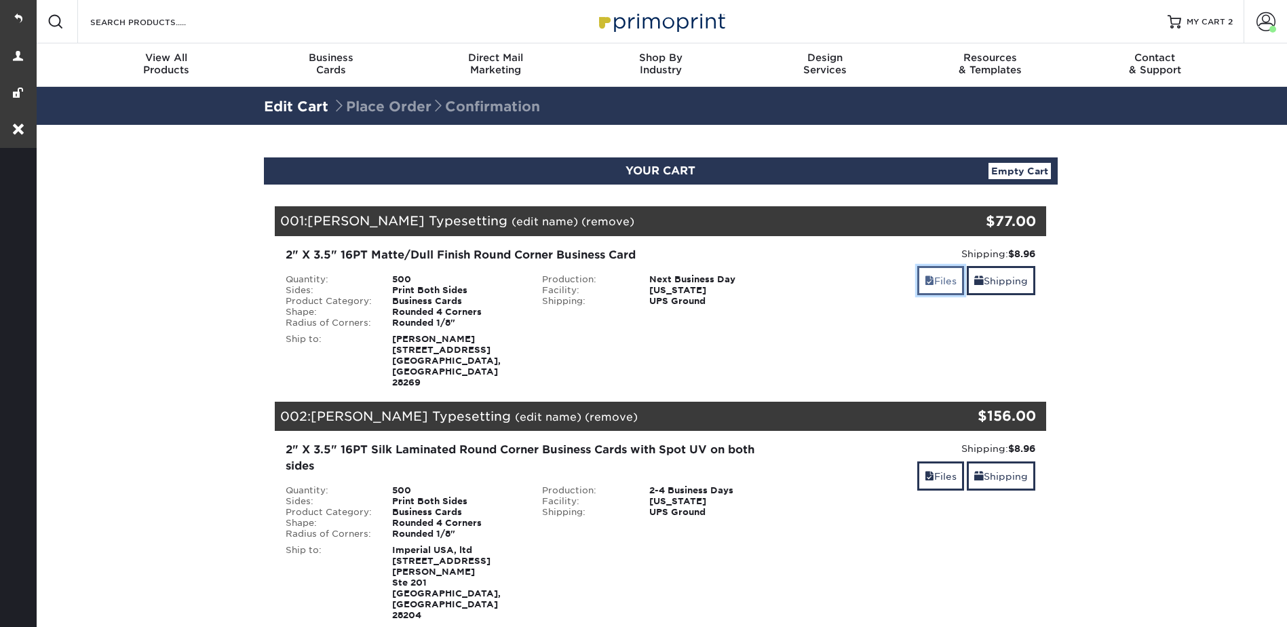
click at [931, 277] on link "Files" at bounding box center [940, 280] width 47 height 29
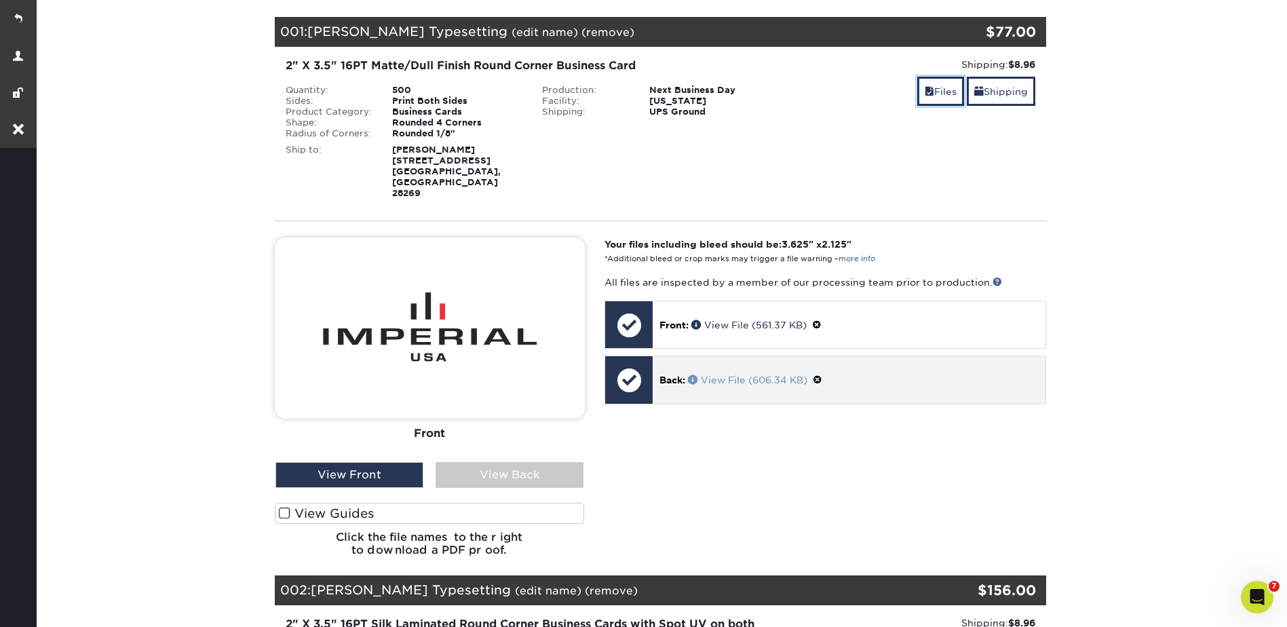
scroll to position [271, 0]
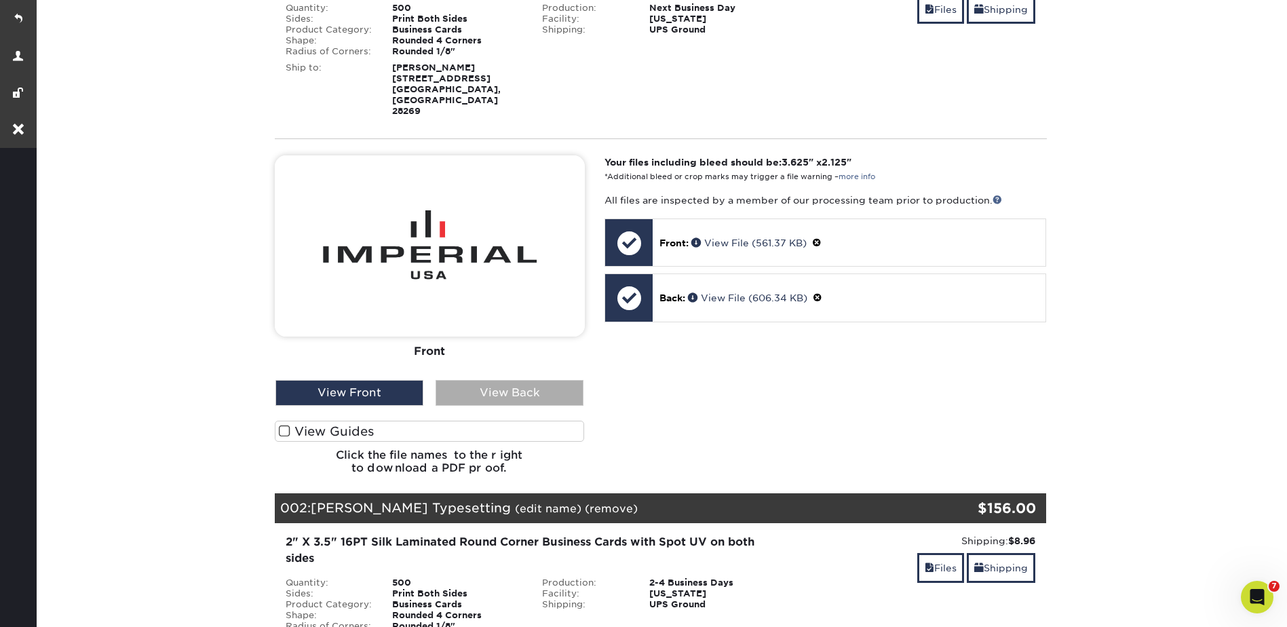
click at [506, 380] on div "View Back" at bounding box center [510, 393] width 148 height 26
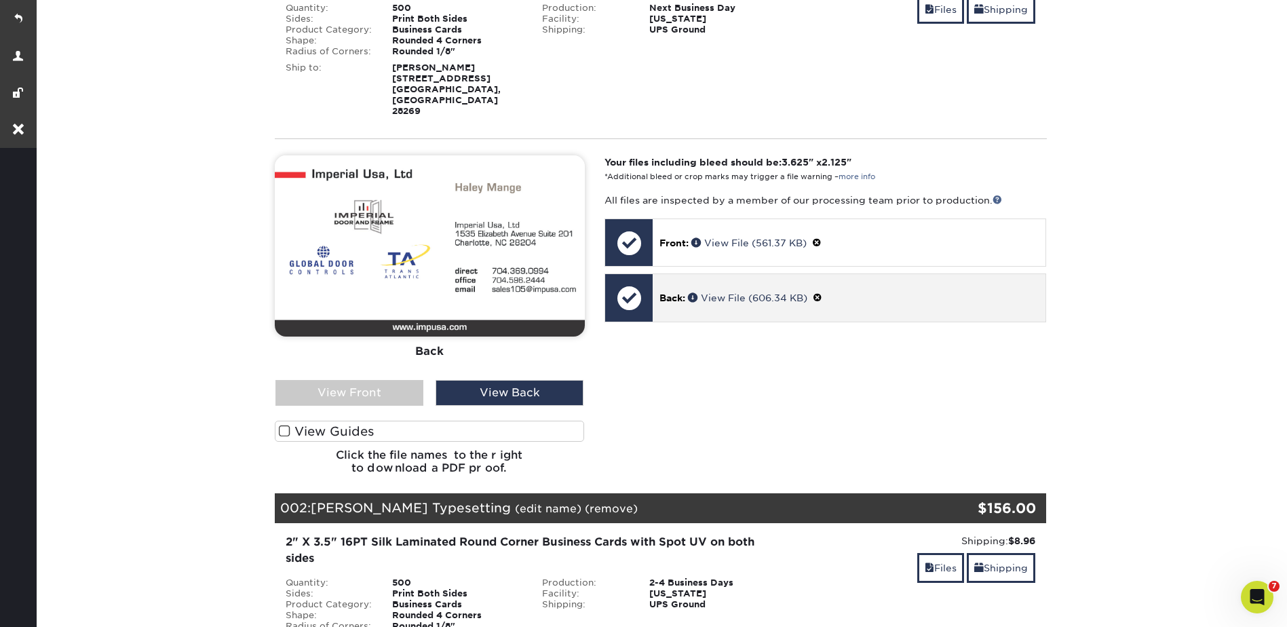
click at [822, 292] on span at bounding box center [817, 297] width 9 height 11
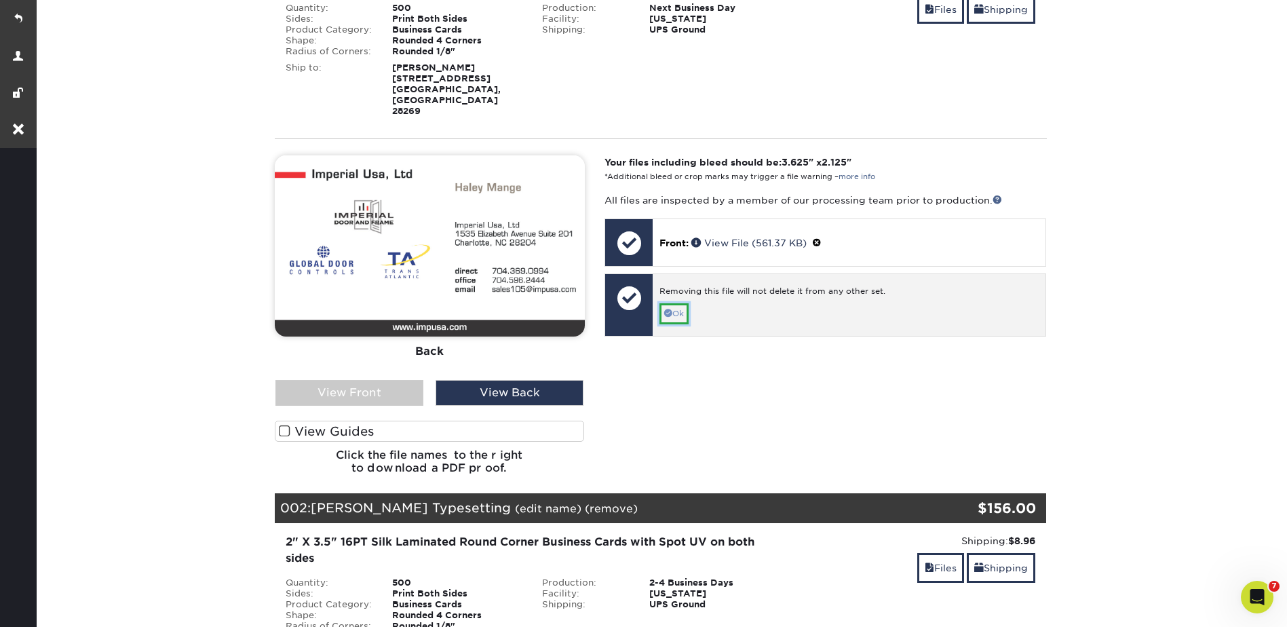
click at [683, 303] on link "Ok" at bounding box center [673, 313] width 29 height 21
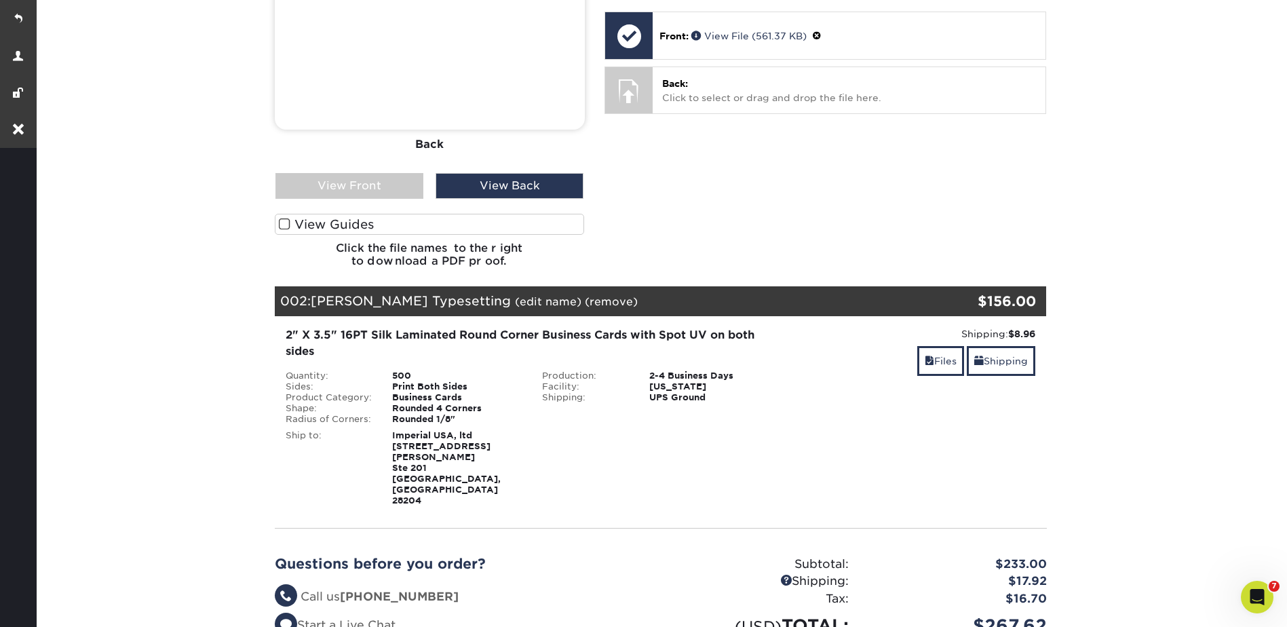
scroll to position [611, 0]
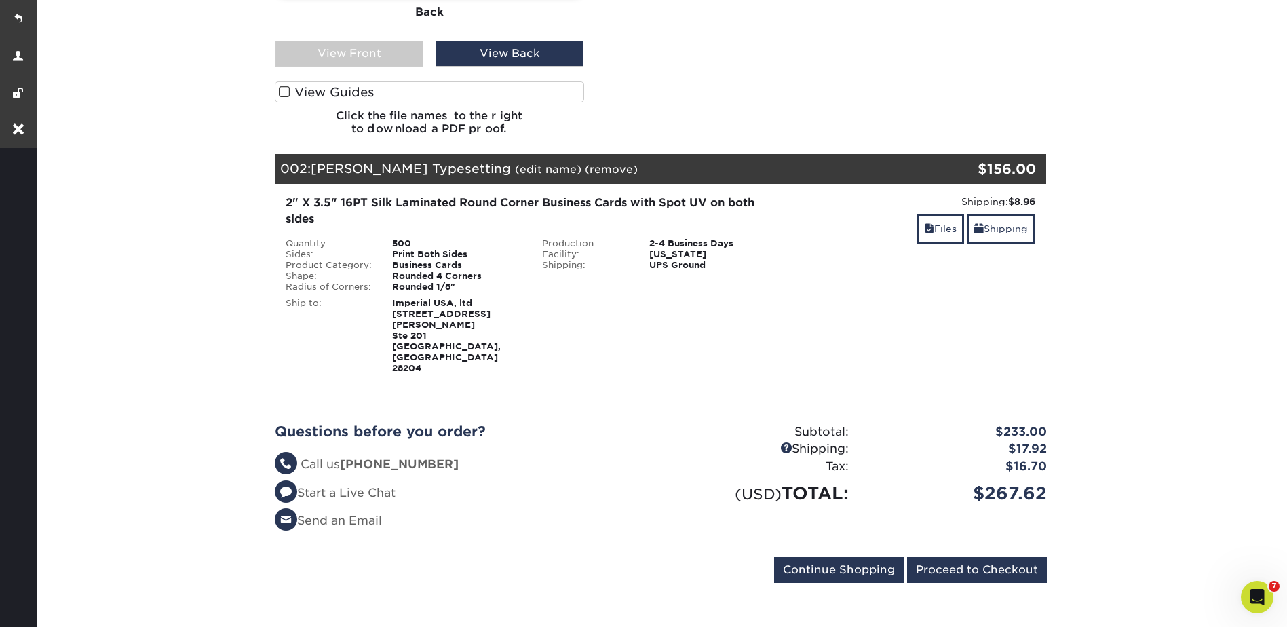
click at [585, 163] on link "(remove)" at bounding box center [611, 169] width 53 height 13
click at [853, 163] on link "Yes" at bounding box center [862, 169] width 19 height 13
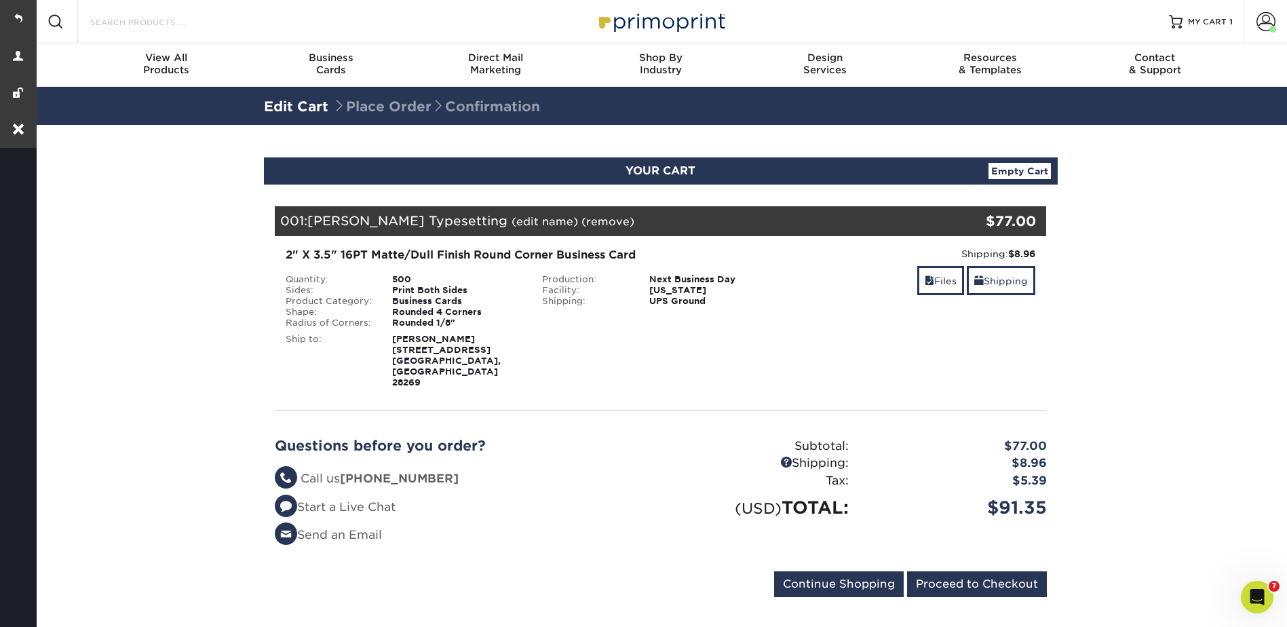
click at [129, 24] on input "Search Products" at bounding box center [155, 22] width 132 height 16
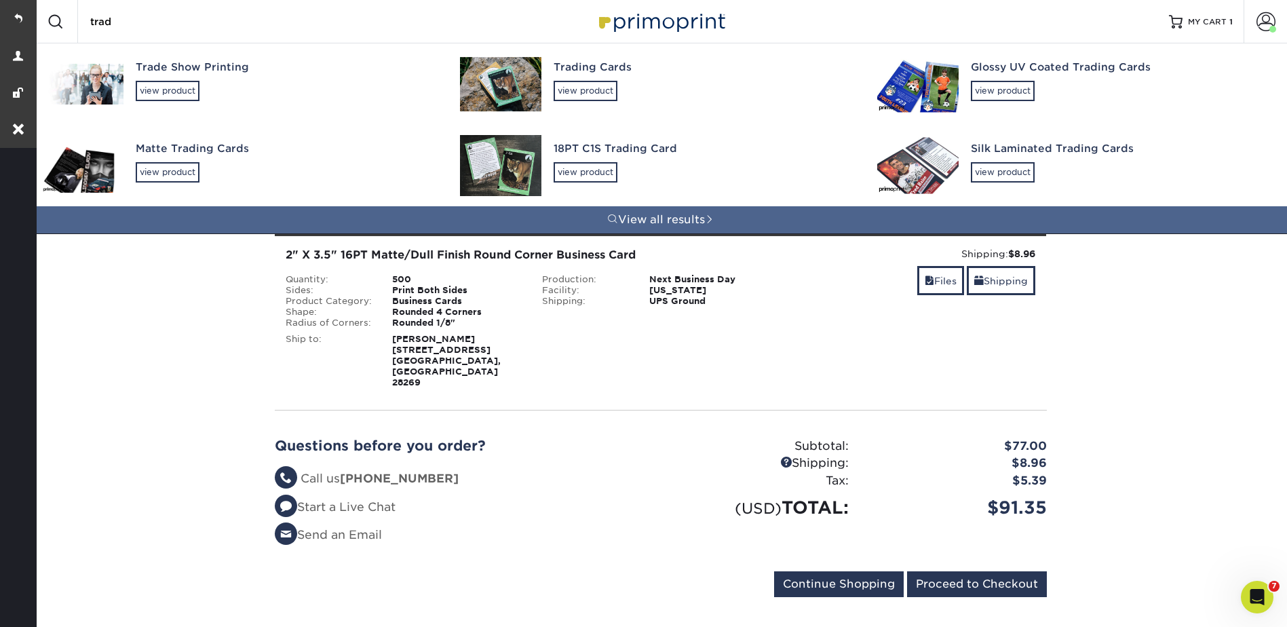
type input "trad"
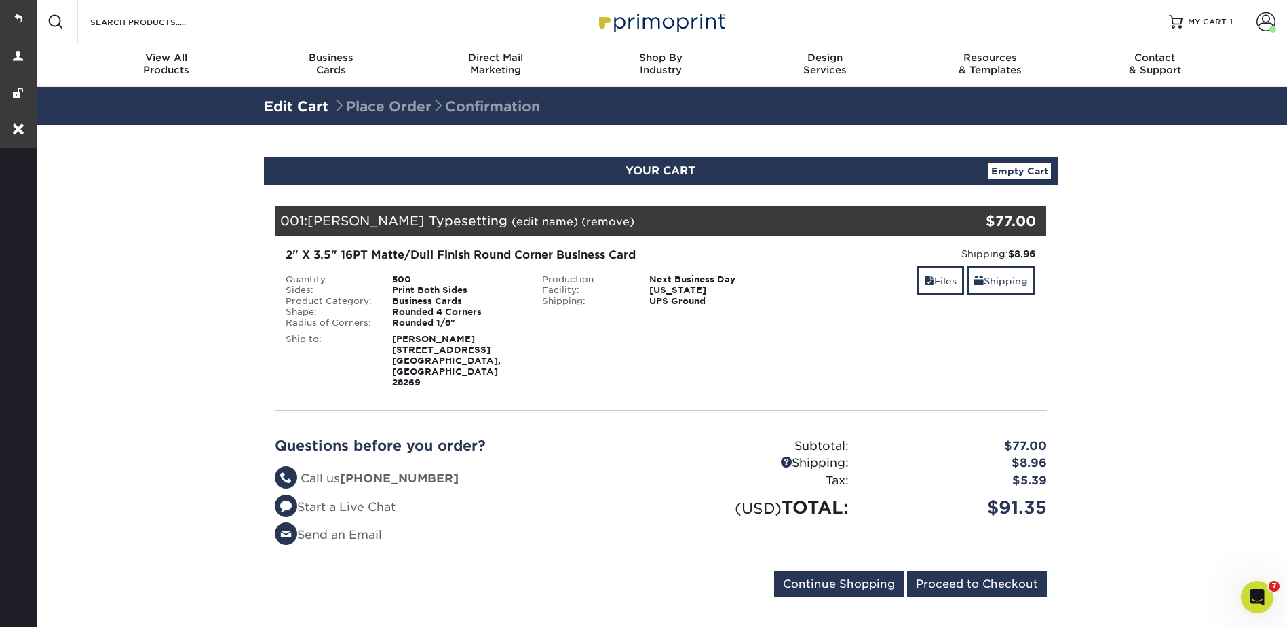
drag, startPoint x: 1264, startPoint y: 18, endPoint x: 1244, endPoint y: 46, distance: 34.6
click at [1264, 18] on span at bounding box center [1265, 21] width 19 height 19
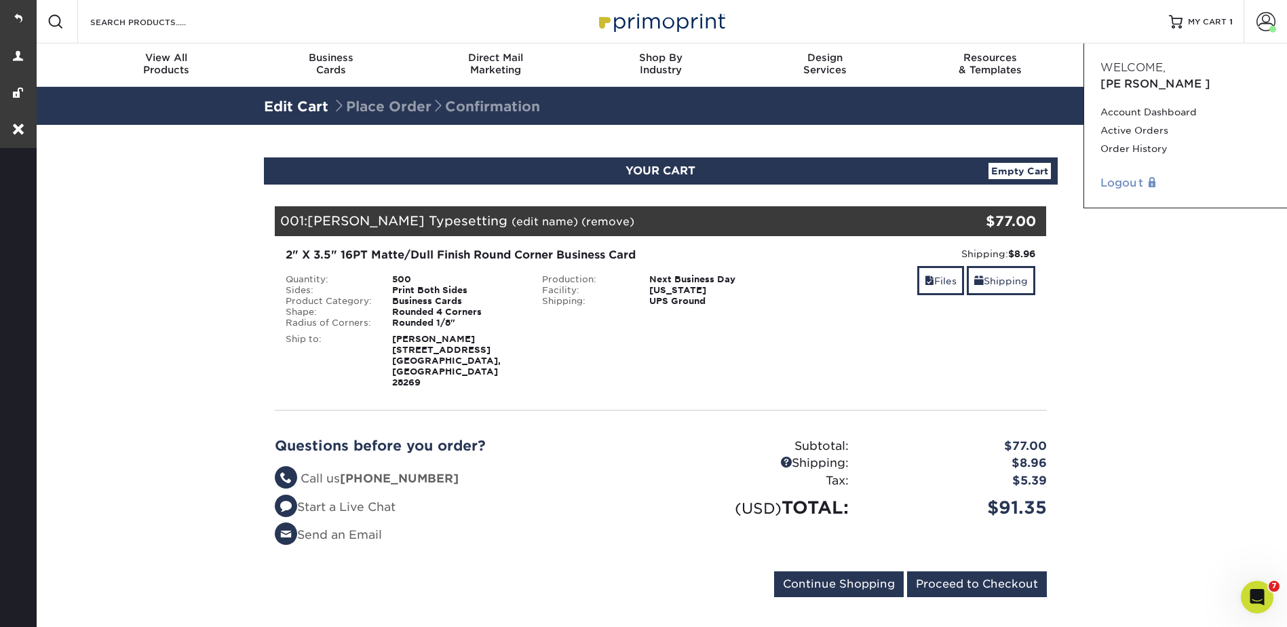
click at [1115, 175] on link "Logout" at bounding box center [1185, 183] width 170 height 16
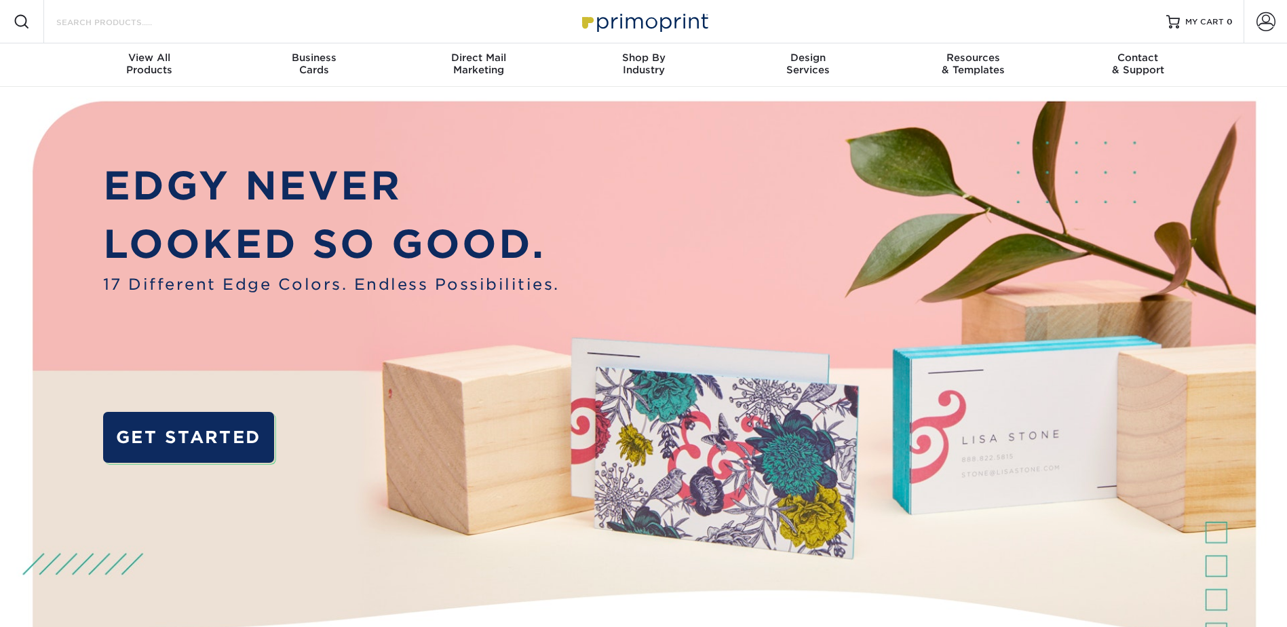
click at [172, 23] on input "Search Products" at bounding box center [121, 22] width 132 height 16
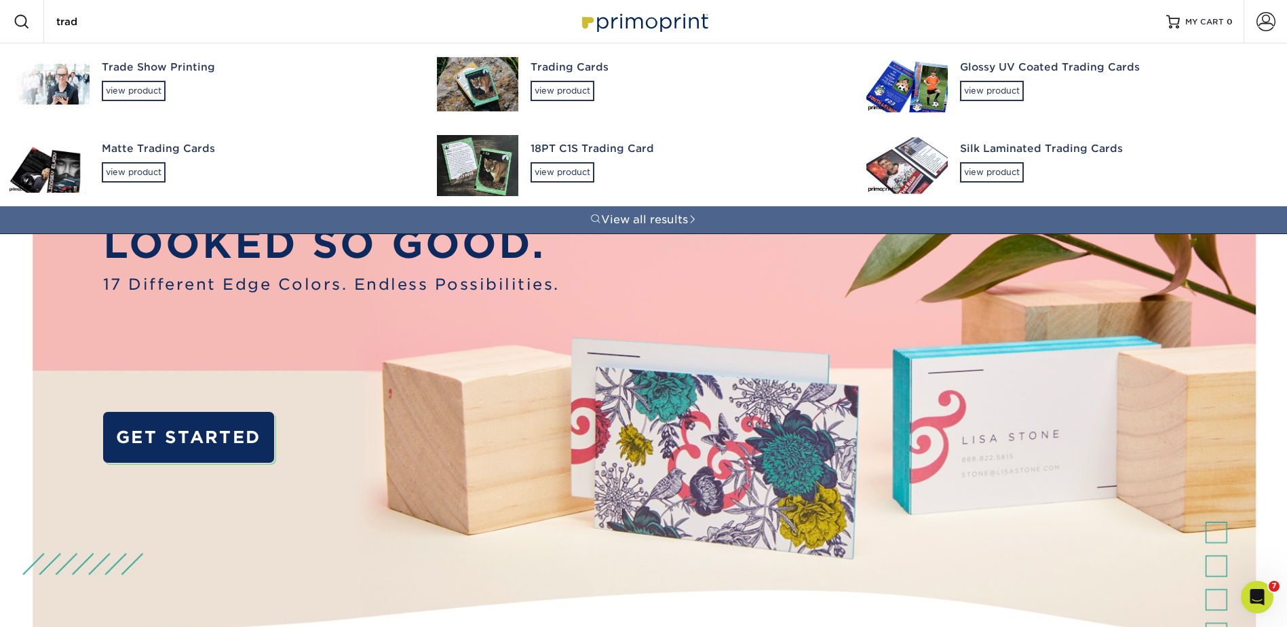
type input "trad"
click at [552, 79] on div "Trading Cards view product" at bounding box center [686, 80] width 311 height 74
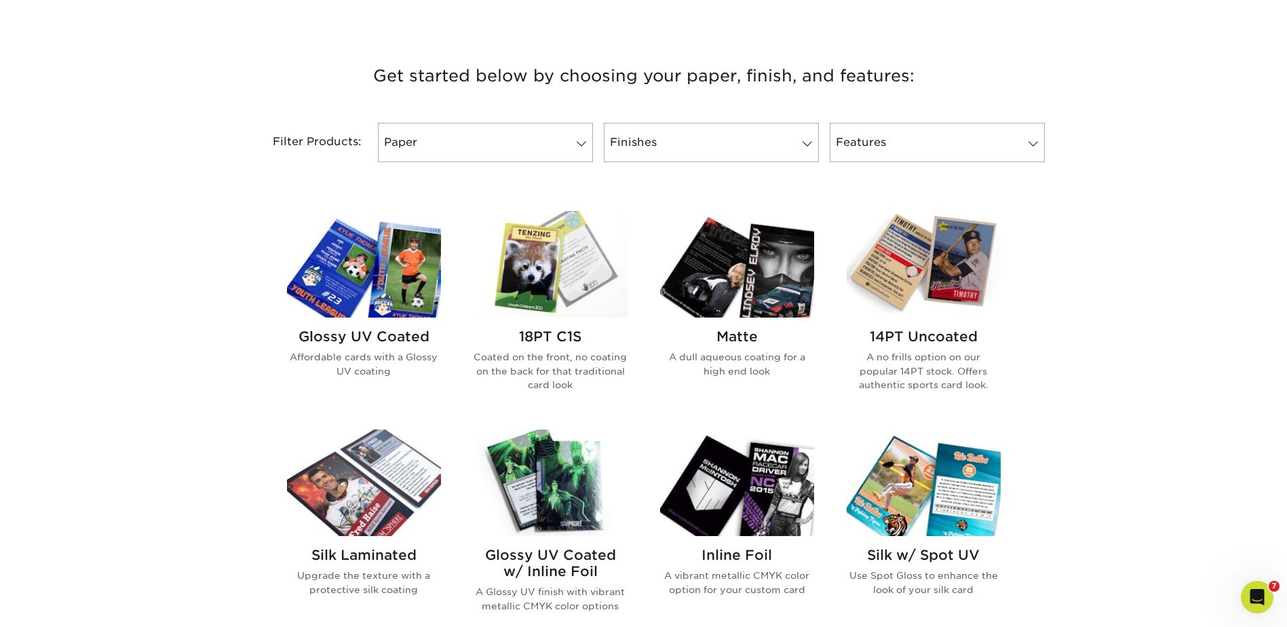
click at [345, 253] on img at bounding box center [364, 264] width 154 height 107
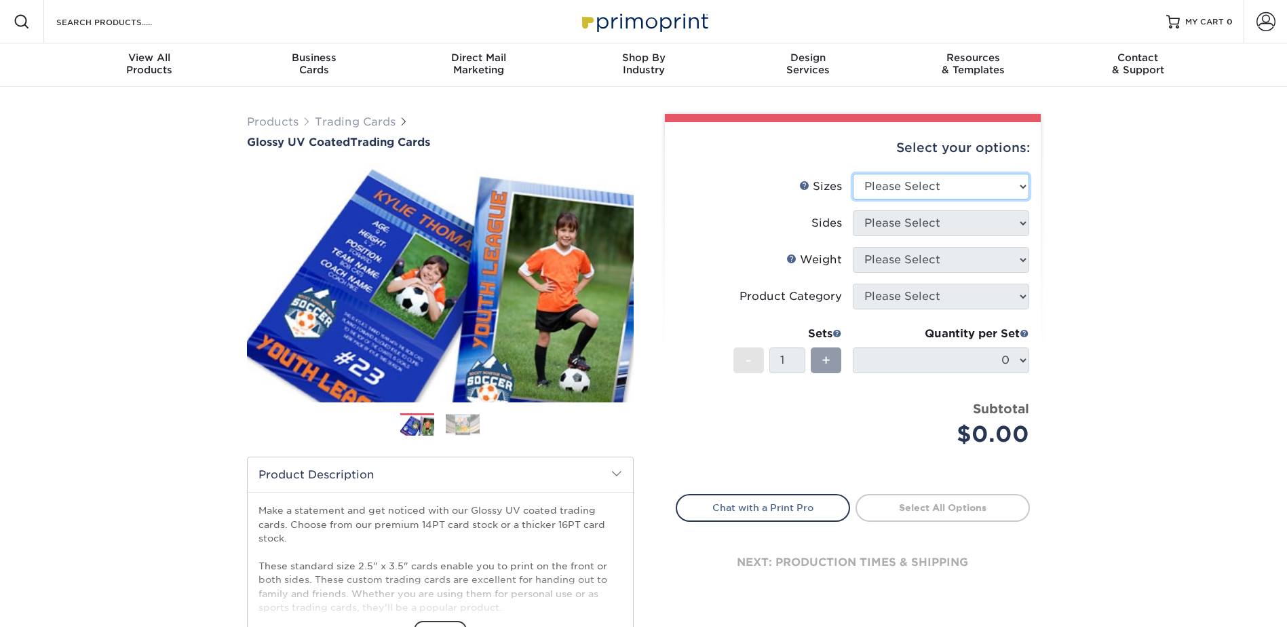
drag, startPoint x: 877, startPoint y: 180, endPoint x: 885, endPoint y: 201, distance: 21.9
click at [877, 180] on select "Please Select 2.5" x 3.5"" at bounding box center [941, 187] width 176 height 26
select select "2.50x3.50"
click at [853, 174] on select "Please Select 2.5" x 3.5"" at bounding box center [941, 187] width 176 height 26
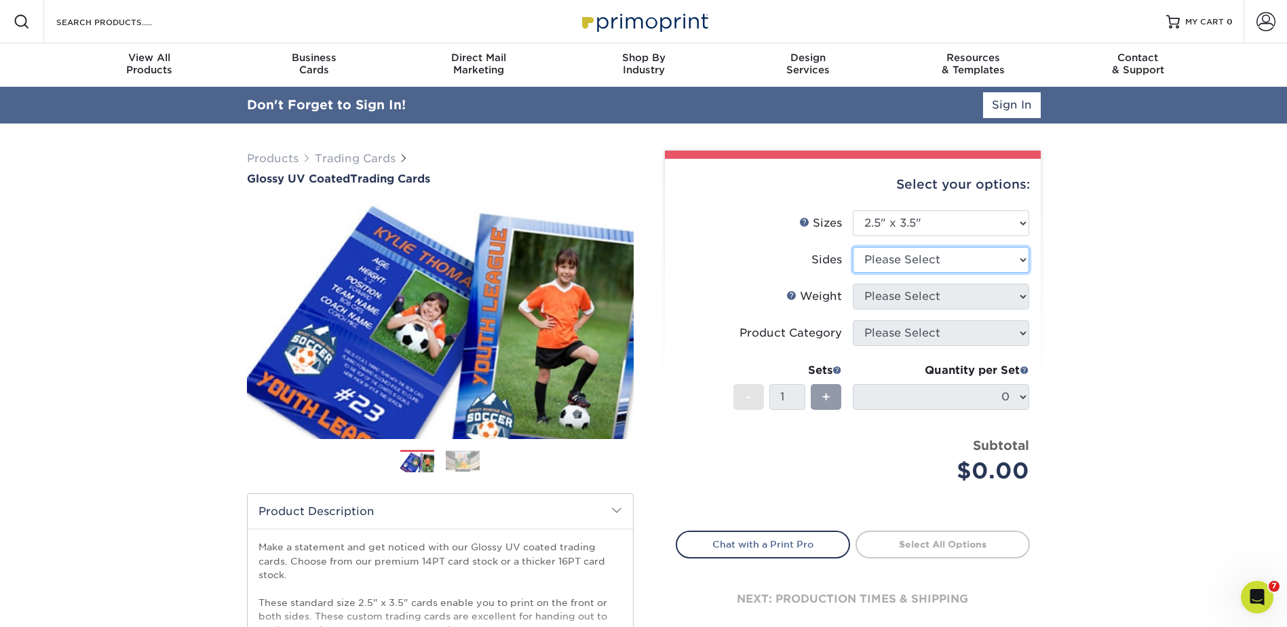
drag, startPoint x: 894, startPoint y: 262, endPoint x: 889, endPoint y: 274, distance: 13.4
click at [894, 262] on select "Please Select Print Both Sides Print Front Only" at bounding box center [941, 260] width 176 height 26
select select "13abbda7-1d64-4f25-8bb2-c179b224825d"
click at [853, 247] on select "Please Select Print Both Sides Print Front Only" at bounding box center [941, 260] width 176 height 26
drag, startPoint x: 879, startPoint y: 294, endPoint x: 879, endPoint y: 309, distance: 15.6
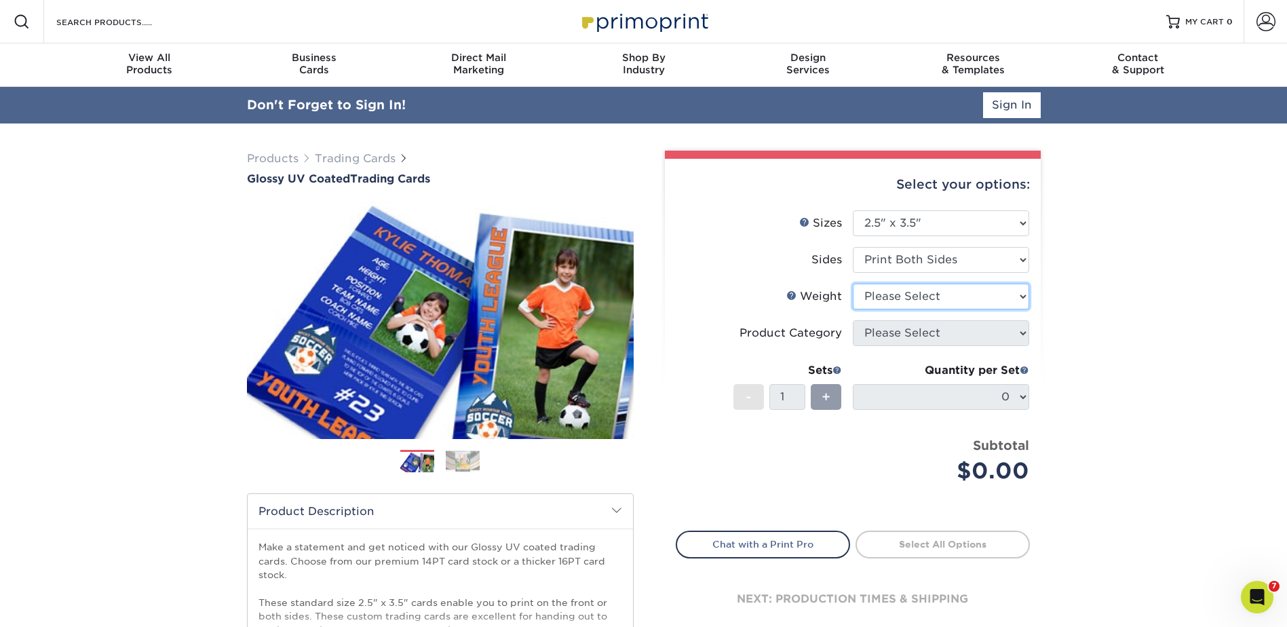
click at [879, 294] on select "Please Select 16PT 14PT 18PT C1S" at bounding box center [941, 297] width 176 height 26
select select "16PT"
click at [853, 284] on select "Please Select 16PT 14PT 18PT C1S" at bounding box center [941, 297] width 176 height 26
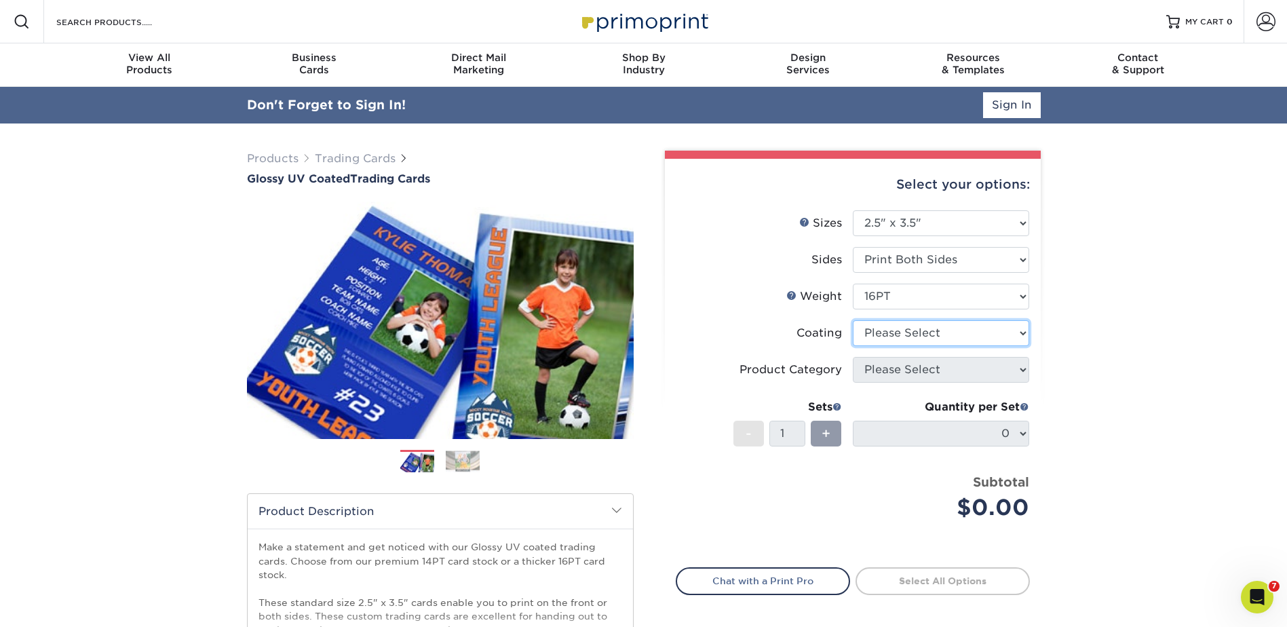
click at [881, 324] on select at bounding box center [941, 333] width 176 height 26
select select "1e8116af-acfc-44b1-83dc-8181aa338834"
click at [853, 320] on select at bounding box center [941, 333] width 176 height 26
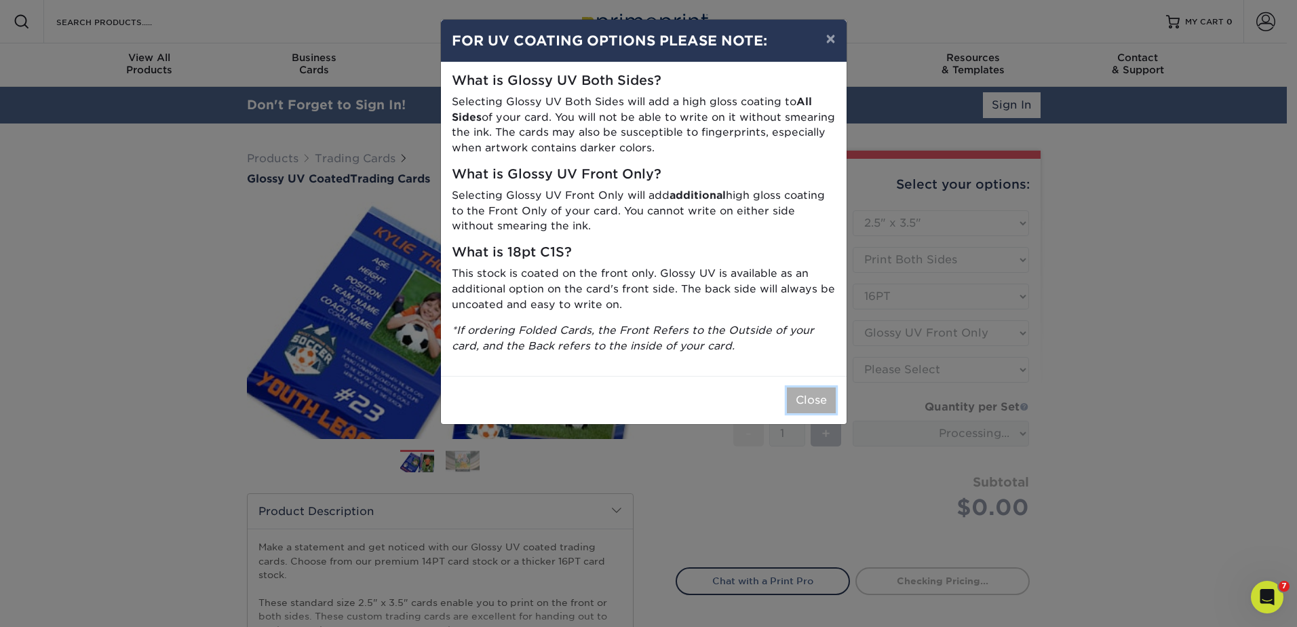
click at [819, 401] on button "Close" at bounding box center [811, 400] width 49 height 26
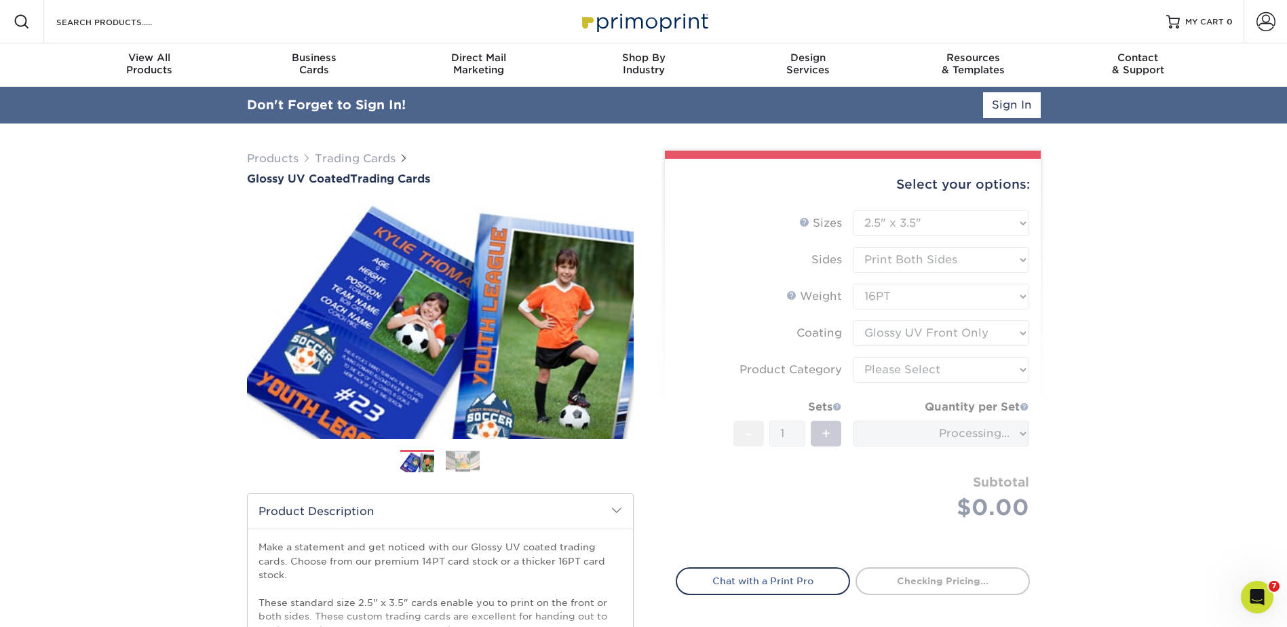
click at [885, 372] on form "Sizes Help Sizes Please Select 2.5" x 3.5" Sides Please Select 16PT - 1" at bounding box center [853, 380] width 354 height 341
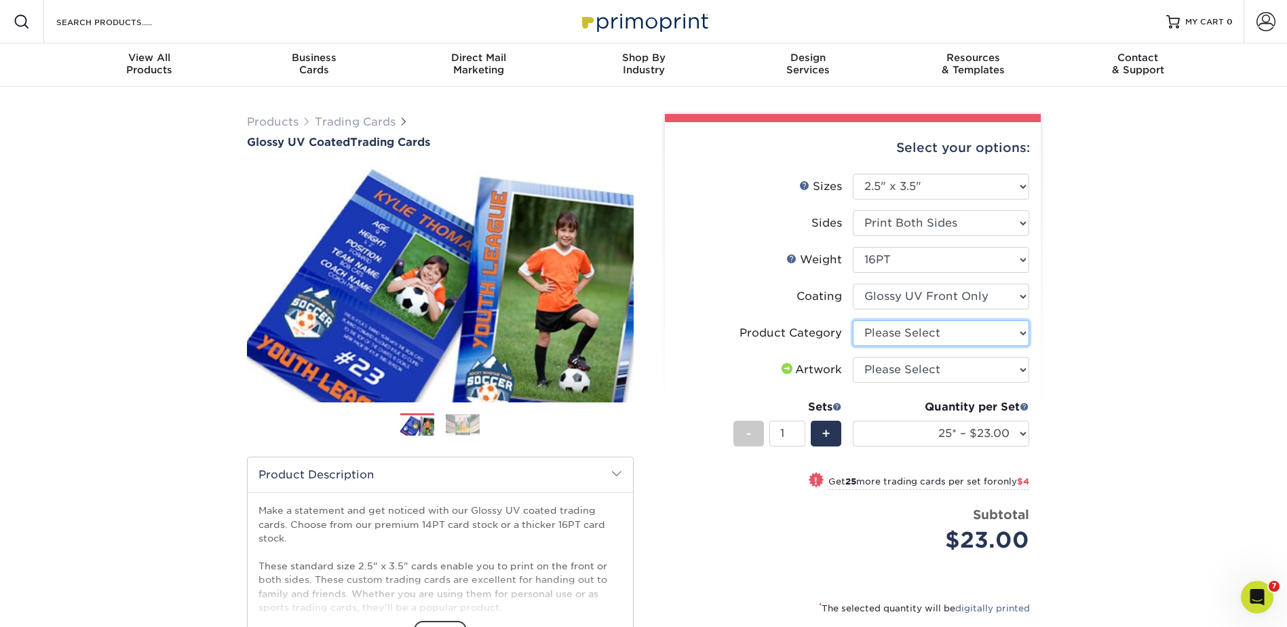
click at [881, 327] on select "Please Select Trading Cards" at bounding box center [941, 333] width 176 height 26
select select "c2f9bce9-36c2-409d-b101-c29d9d031e18"
click at [853, 320] on select "Please Select Trading Cards" at bounding box center [941, 333] width 176 height 26
drag, startPoint x: 885, startPoint y: 363, endPoint x: 883, endPoint y: 383, distance: 19.7
click at [885, 363] on select "Please Select I will upload files I need a design - $100" at bounding box center [941, 370] width 176 height 26
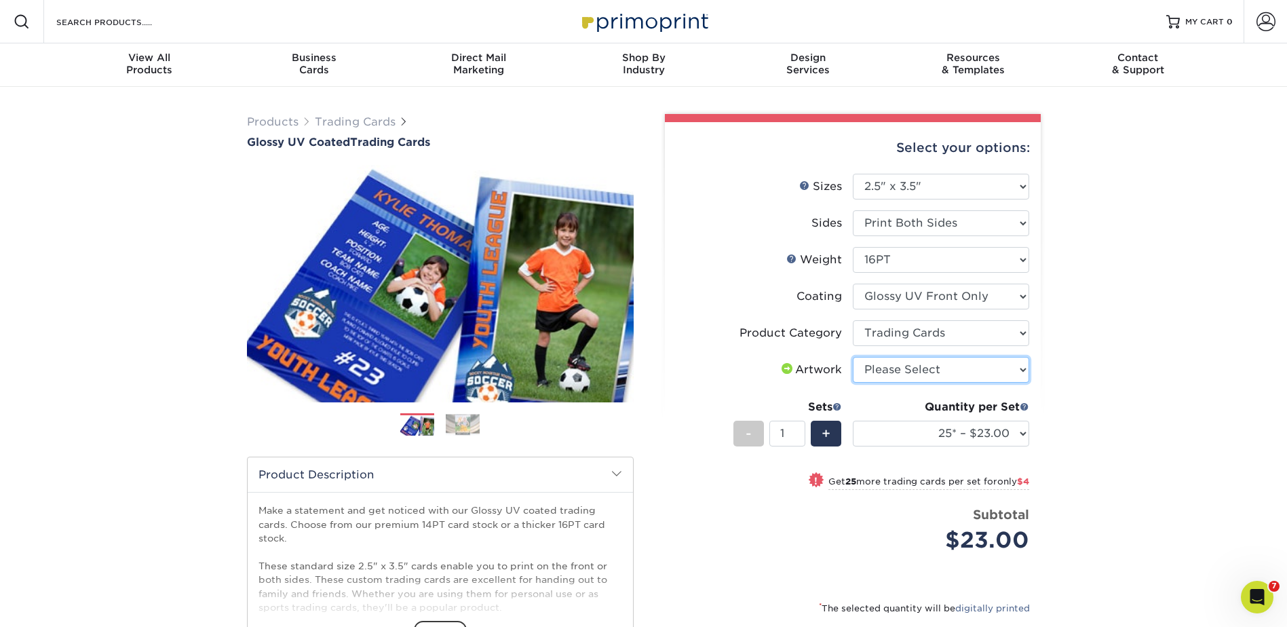
select select "upload"
click at [853, 357] on select "Please Select I will upload files I need a design - $100" at bounding box center [941, 370] width 176 height 26
click at [924, 437] on select "25* – $23.00 50* – $27.00 75* – $33.00 100* – $37.00 250* – $47.00 500 – $58.00…" at bounding box center [941, 434] width 176 height 26
select select "50* – $27.00"
click at [853, 421] on select "25* – $23.00 50* – $27.00 75* – $33.00 100* – $37.00 250* – $47.00 500 – $58.00…" at bounding box center [941, 434] width 176 height 26
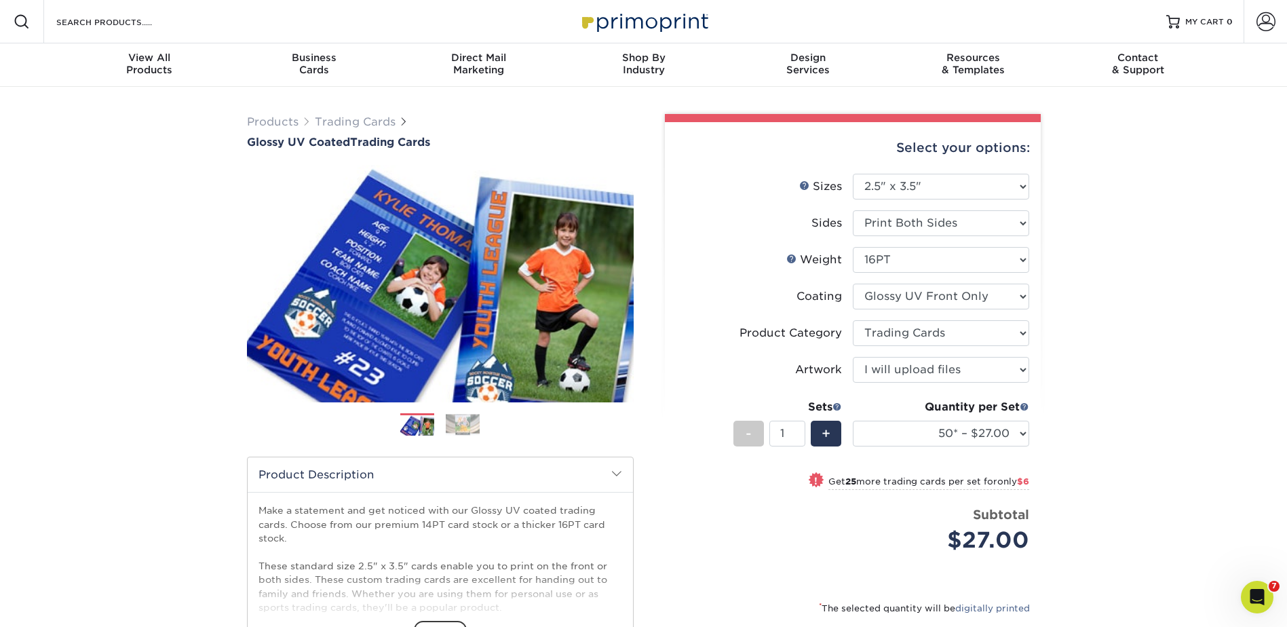
drag, startPoint x: 1089, startPoint y: 379, endPoint x: 1080, endPoint y: 386, distance: 11.1
click at [1090, 379] on div "Products Trading Cards Glossy UV Coated Trading Cards Previous Next /" at bounding box center [643, 449] width 1287 height 725
click at [948, 438] on select "25* – $23.00 50* – $27.00 75* – $33.00 100* – $37.00 250* – $47.00 500 – $58.00…" at bounding box center [941, 434] width 176 height 26
